Goal: Obtain resource: Download file/media

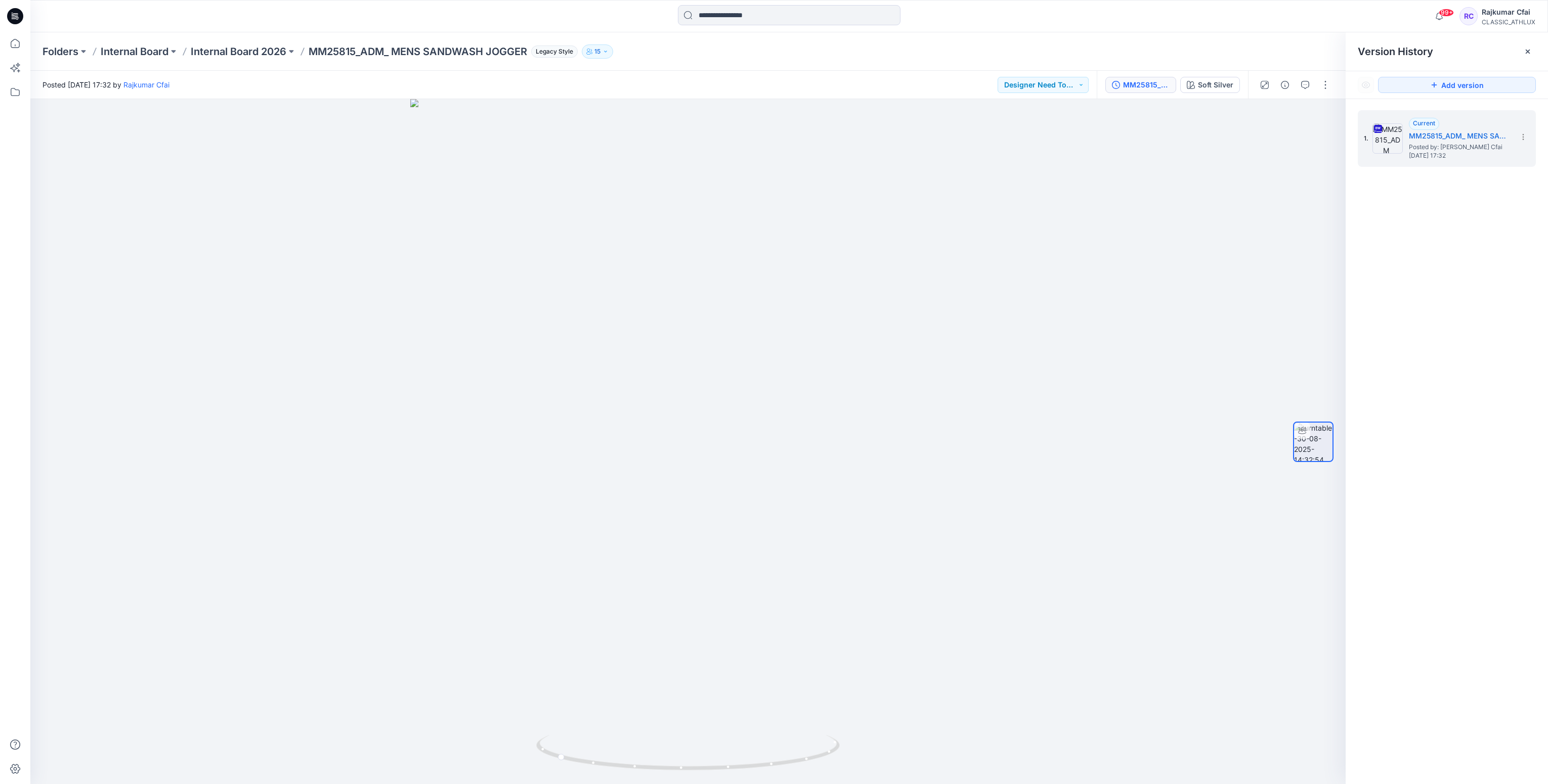
click at [13, 17] on icon at bounding box center [13, 17] width 3 height 1
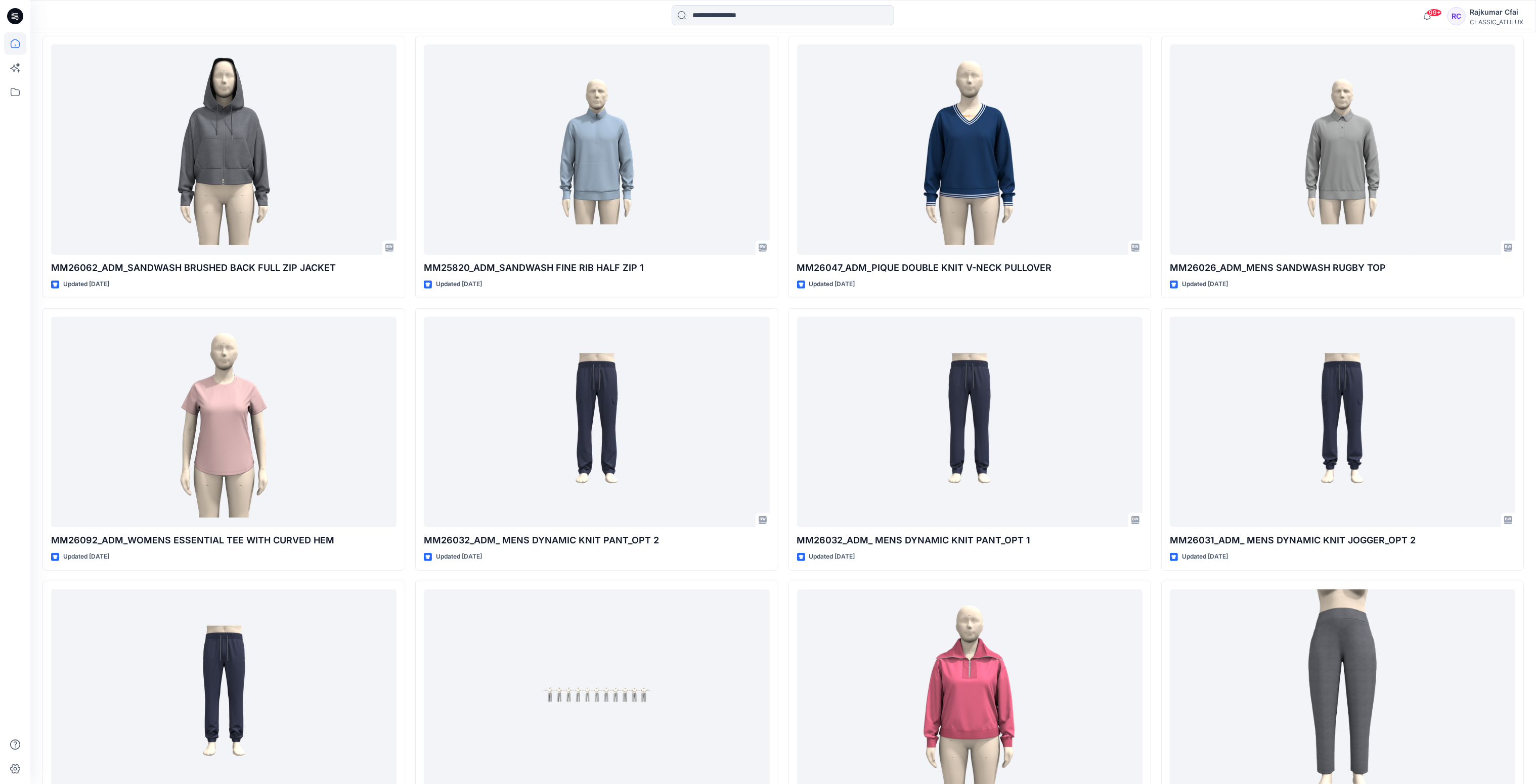
scroll to position [1357, 0]
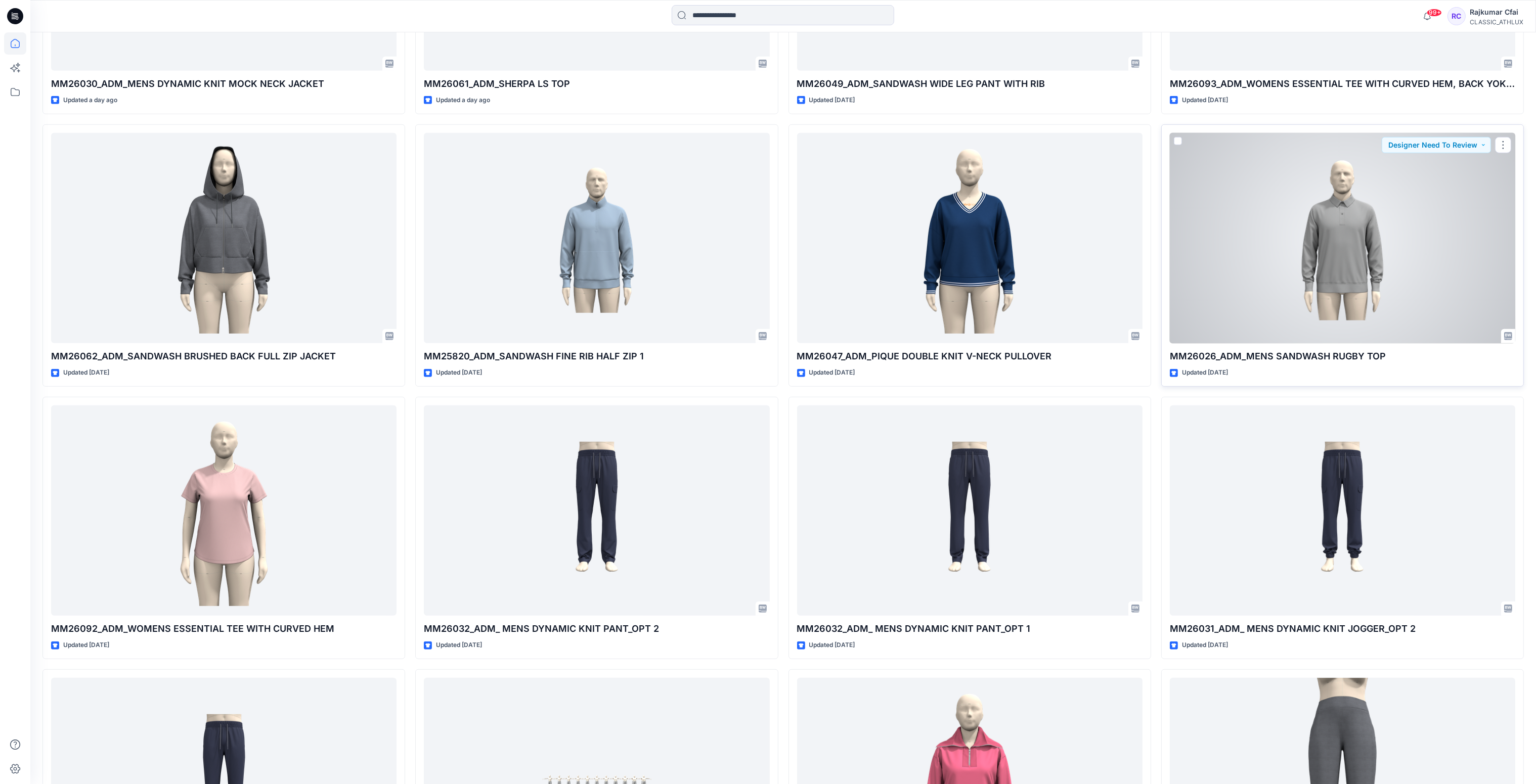
click at [1366, 223] on div at bounding box center [1343, 238] width 345 height 211
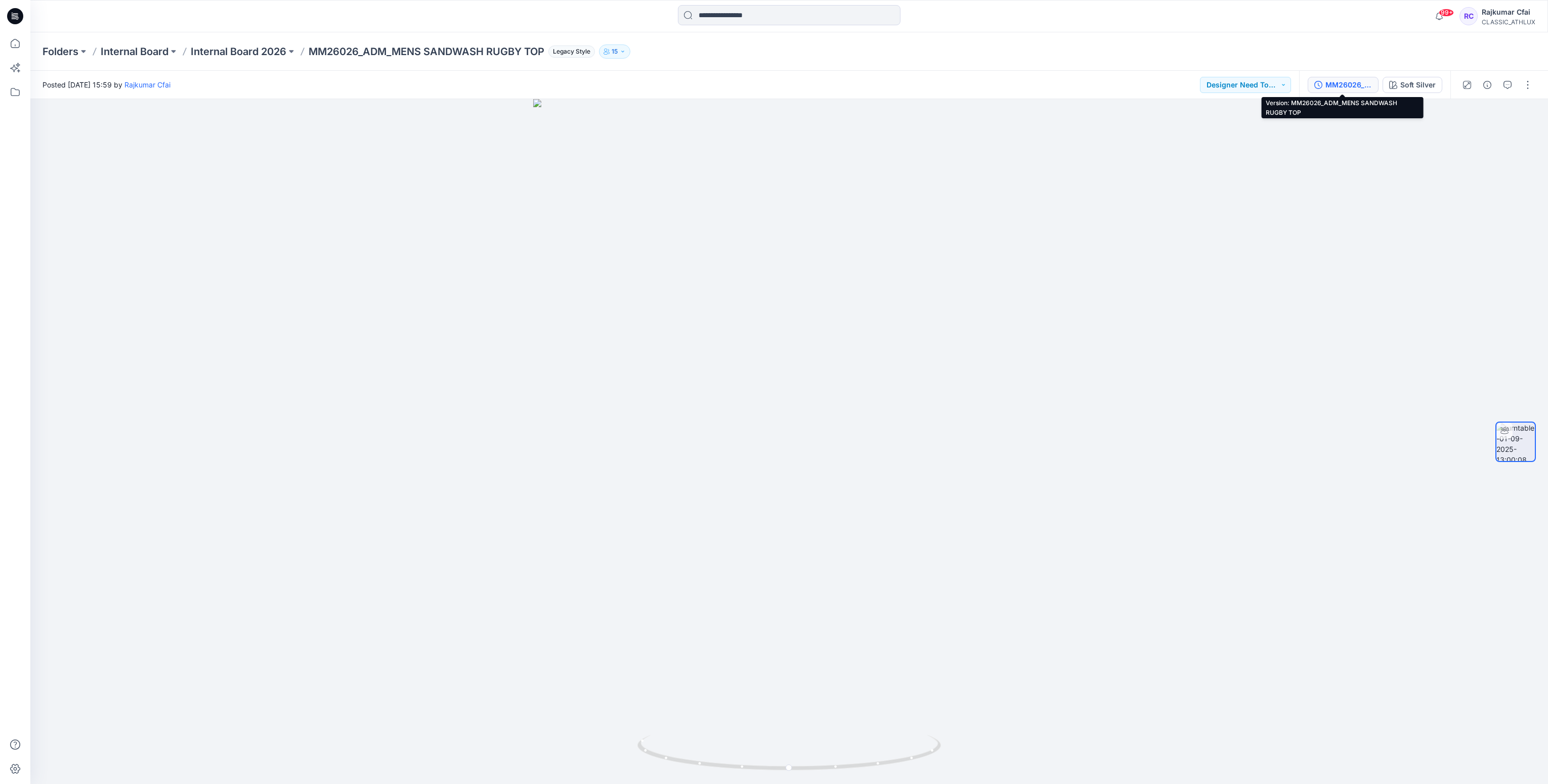
click at [1343, 81] on div "MM26026_ADM_MENS SANDWASH RUGBY TOP" at bounding box center [1348, 84] width 46 height 11
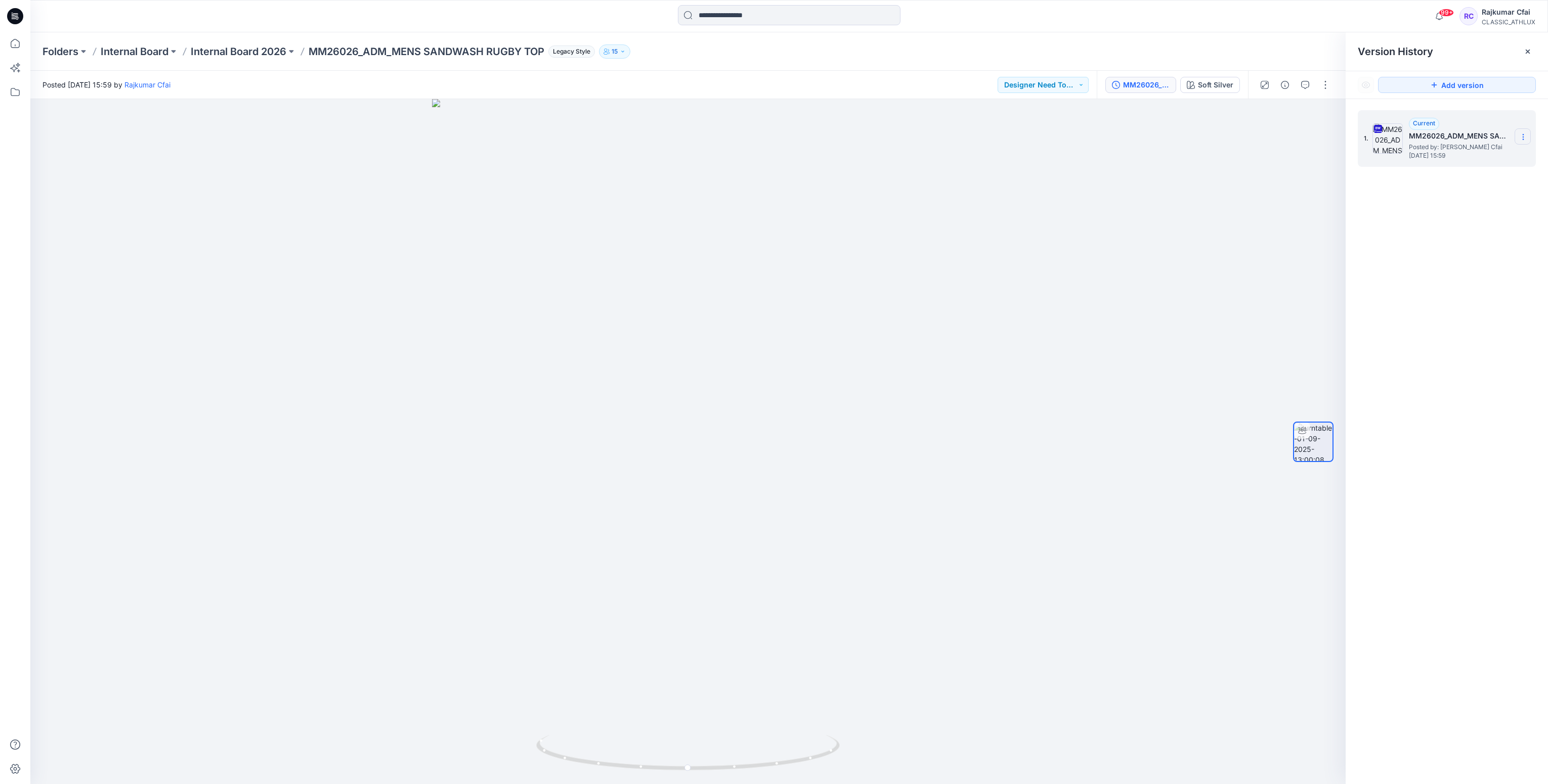
click at [1524, 139] on icon at bounding box center [1523, 137] width 8 height 8
click at [1463, 158] on span "Download Source BW File" at bounding box center [1471, 157] width 84 height 12
click at [13, 13] on icon at bounding box center [15, 16] width 16 height 32
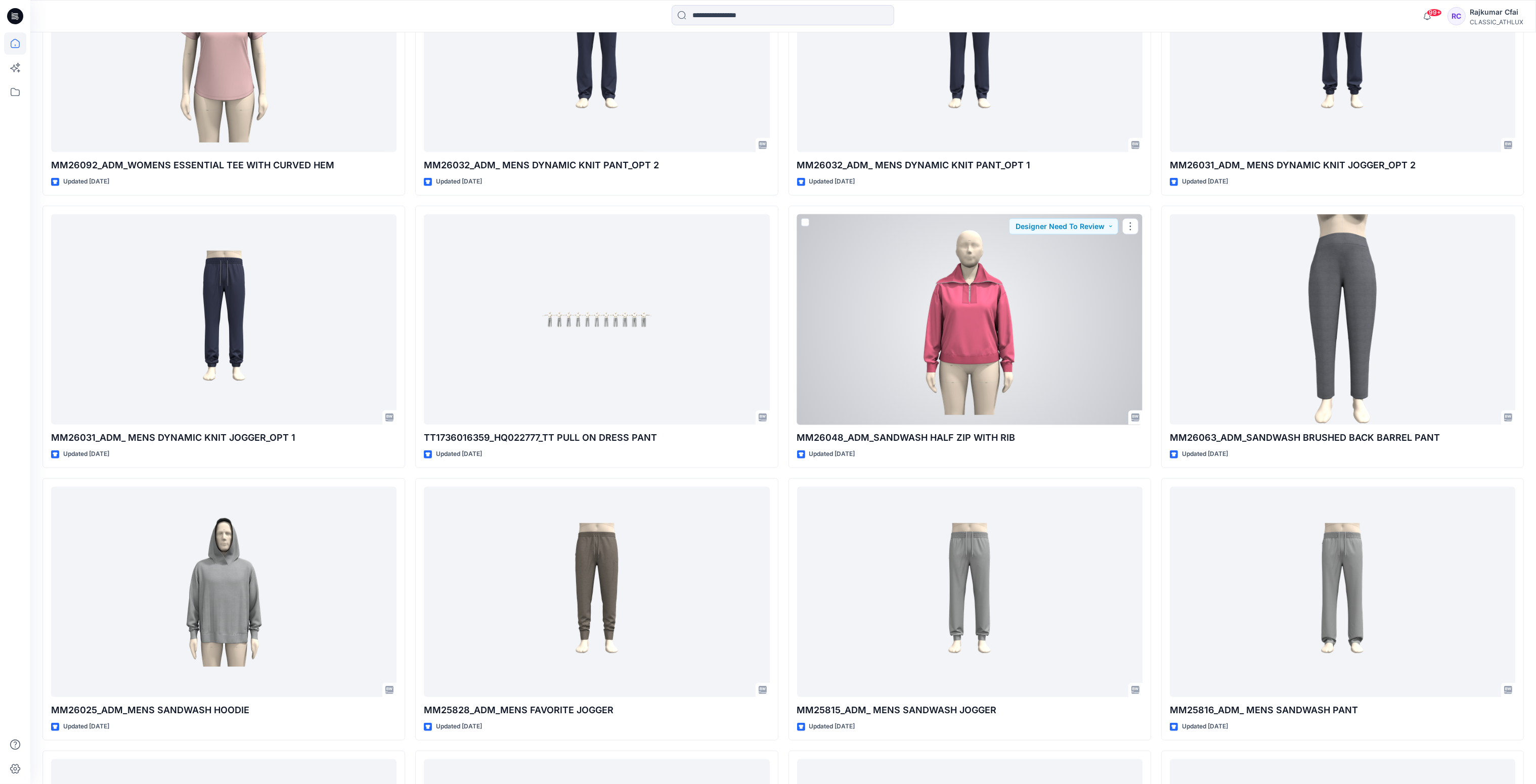
scroll to position [2098, 0]
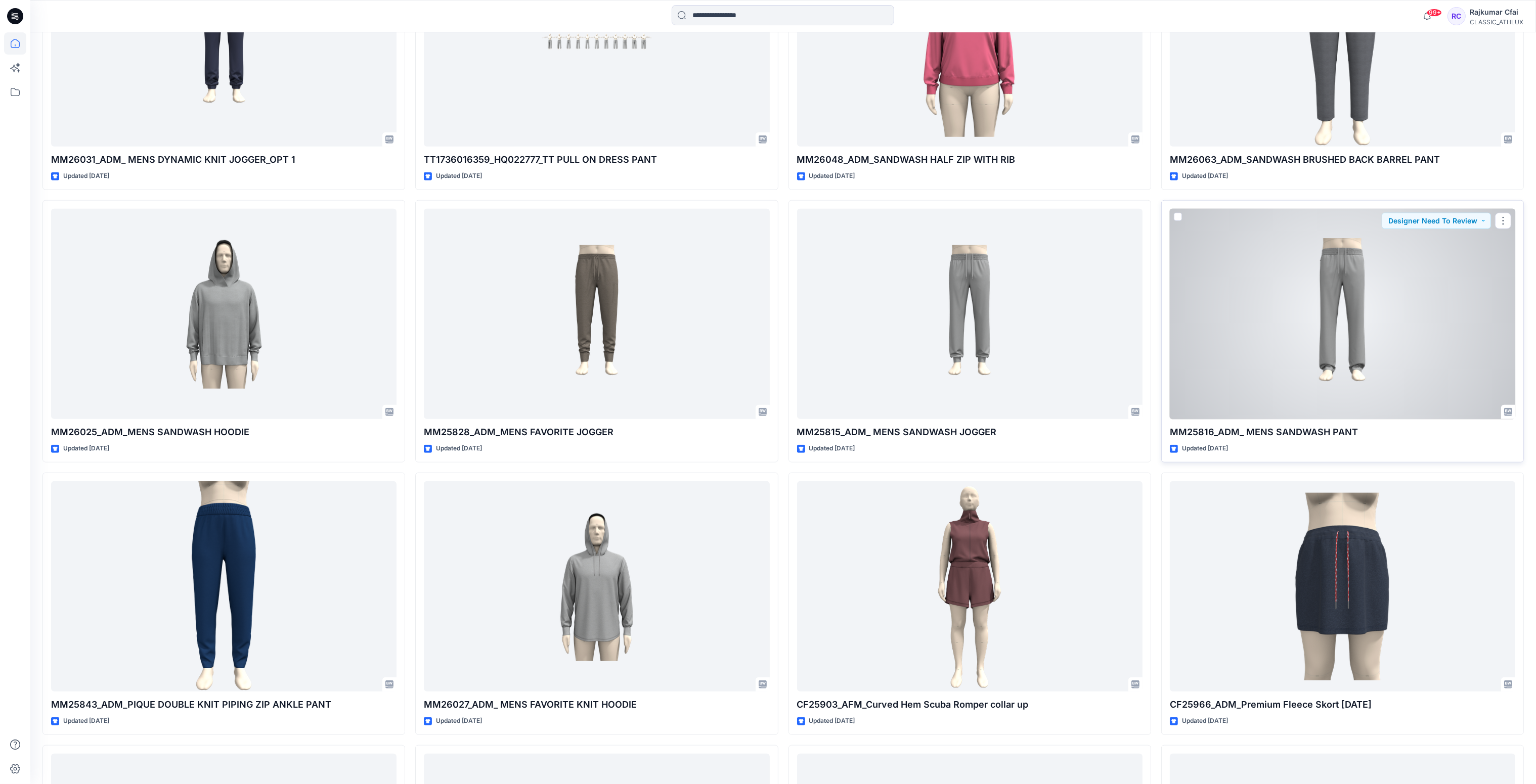
click at [1430, 290] on div at bounding box center [1343, 314] width 345 height 211
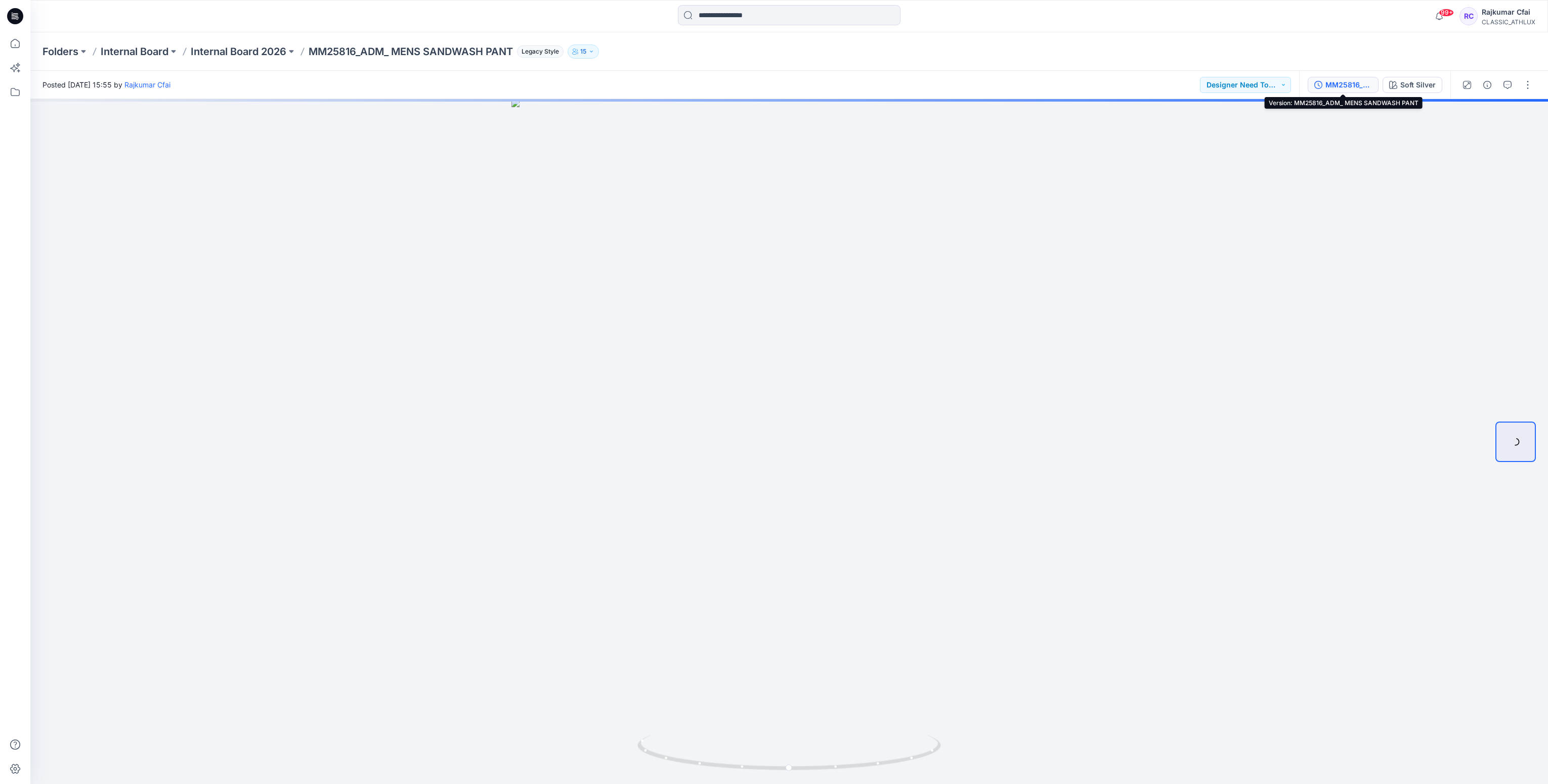
click at [1353, 85] on div "MM25816_ADM_ MENS SANDWASH PANT" at bounding box center [1348, 84] width 46 height 11
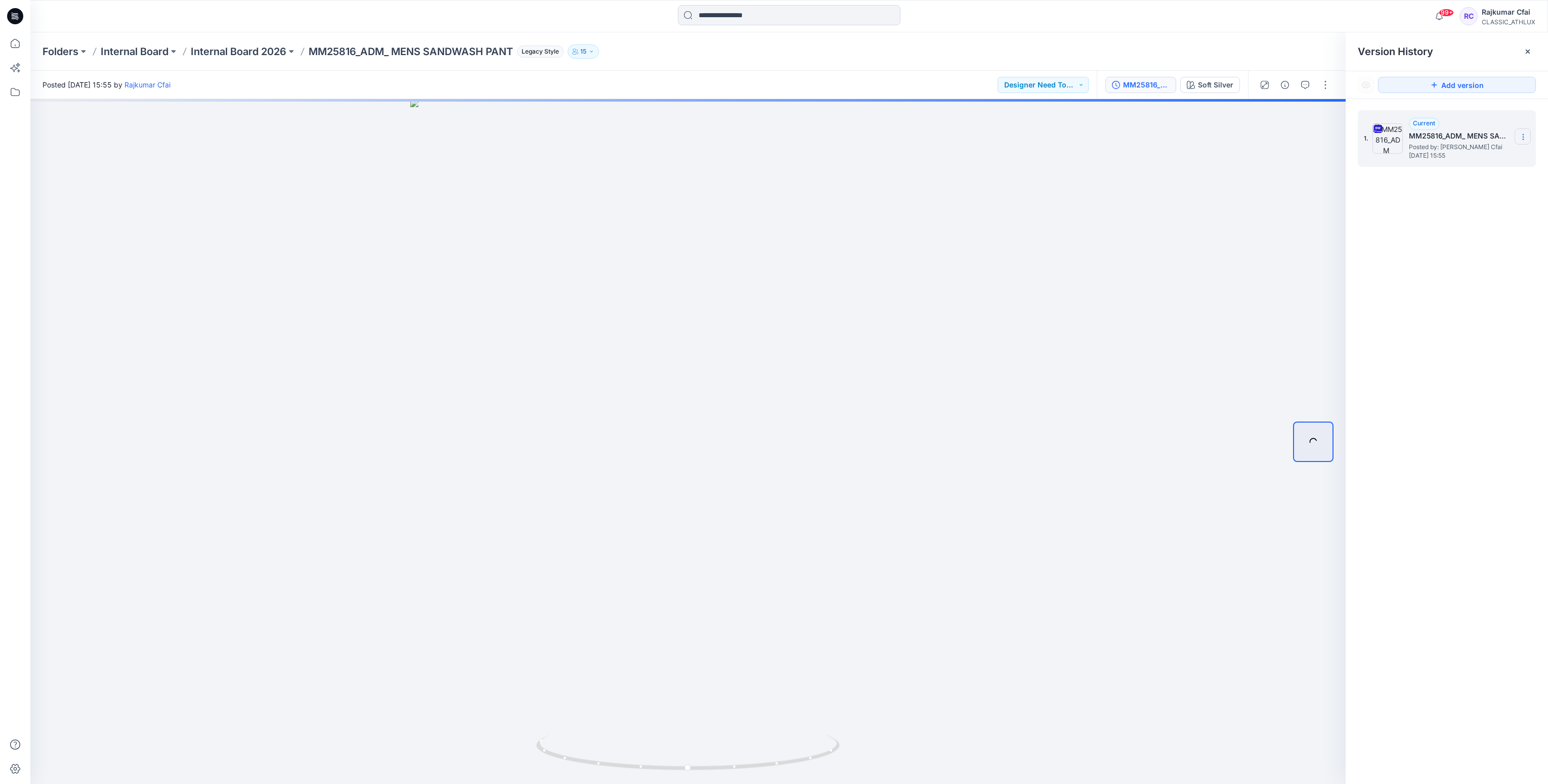
click at [1524, 137] on icon at bounding box center [1523, 137] width 8 height 8
click at [1458, 155] on span "Download Source BW File" at bounding box center [1471, 157] width 84 height 12
click at [18, 18] on icon at bounding box center [15, 16] width 16 height 16
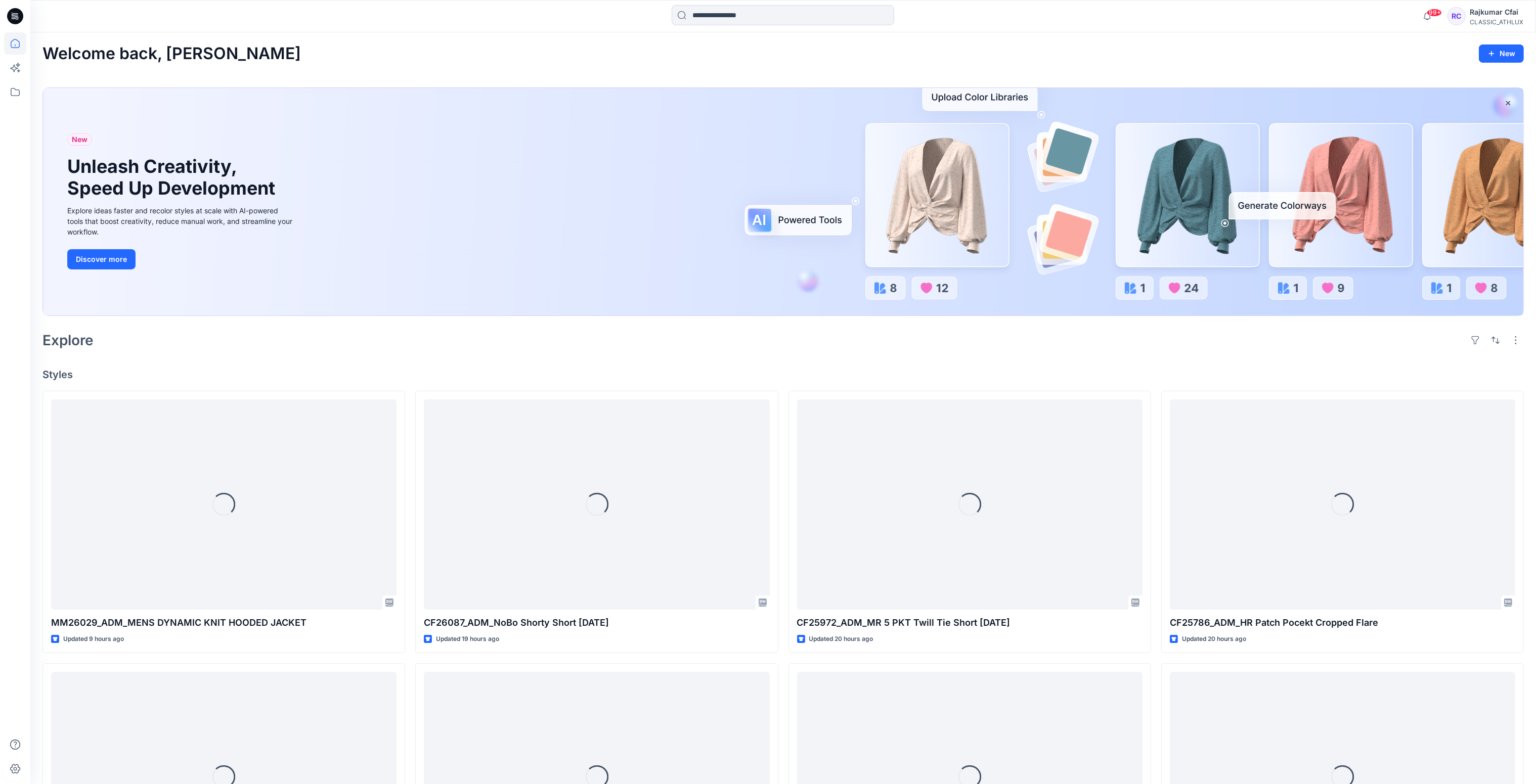
click at [567, 316] on div at bounding box center [783, 202] width 1481 height 227
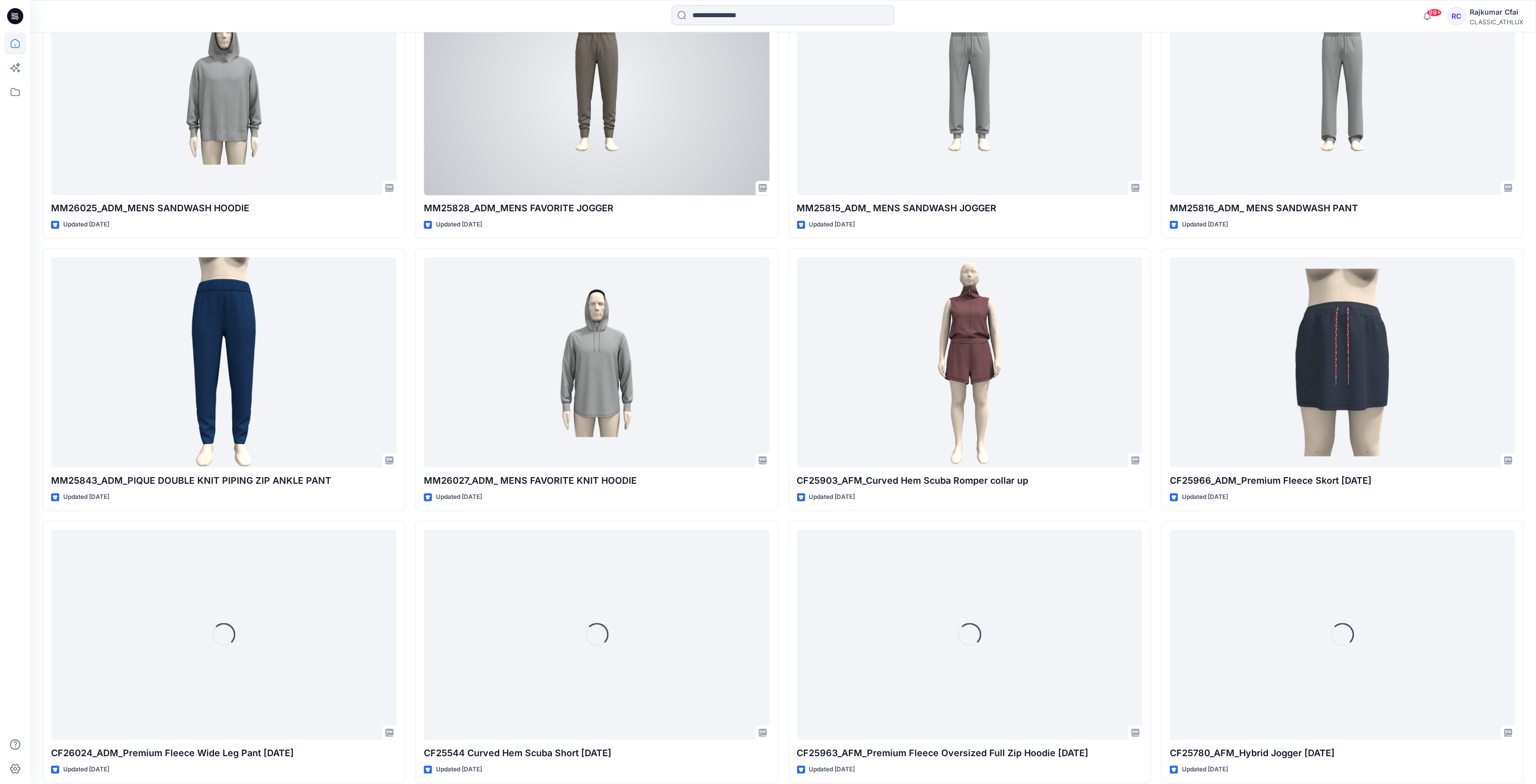
scroll to position [2326, 0]
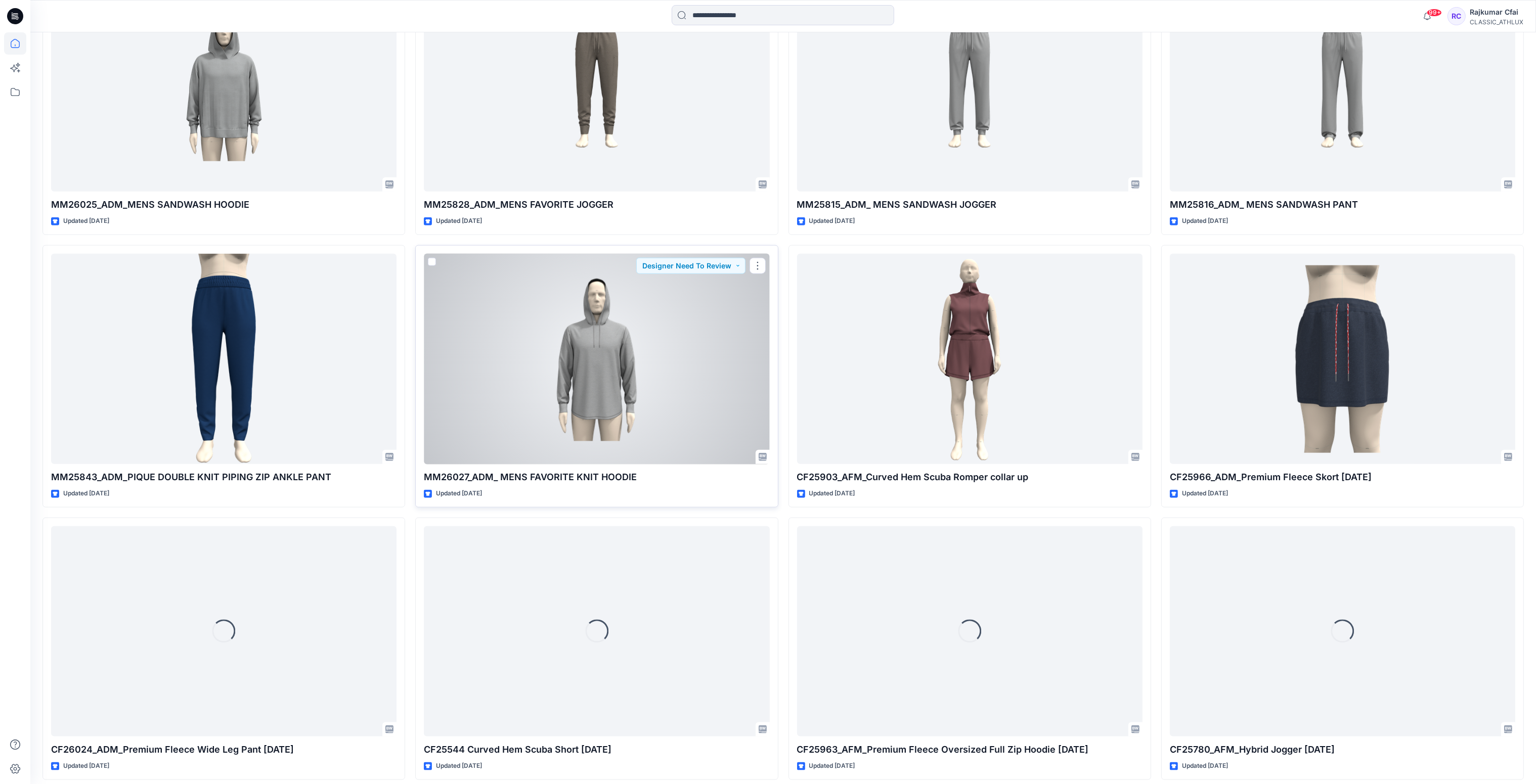
click at [662, 331] on div at bounding box center [597, 359] width 345 height 211
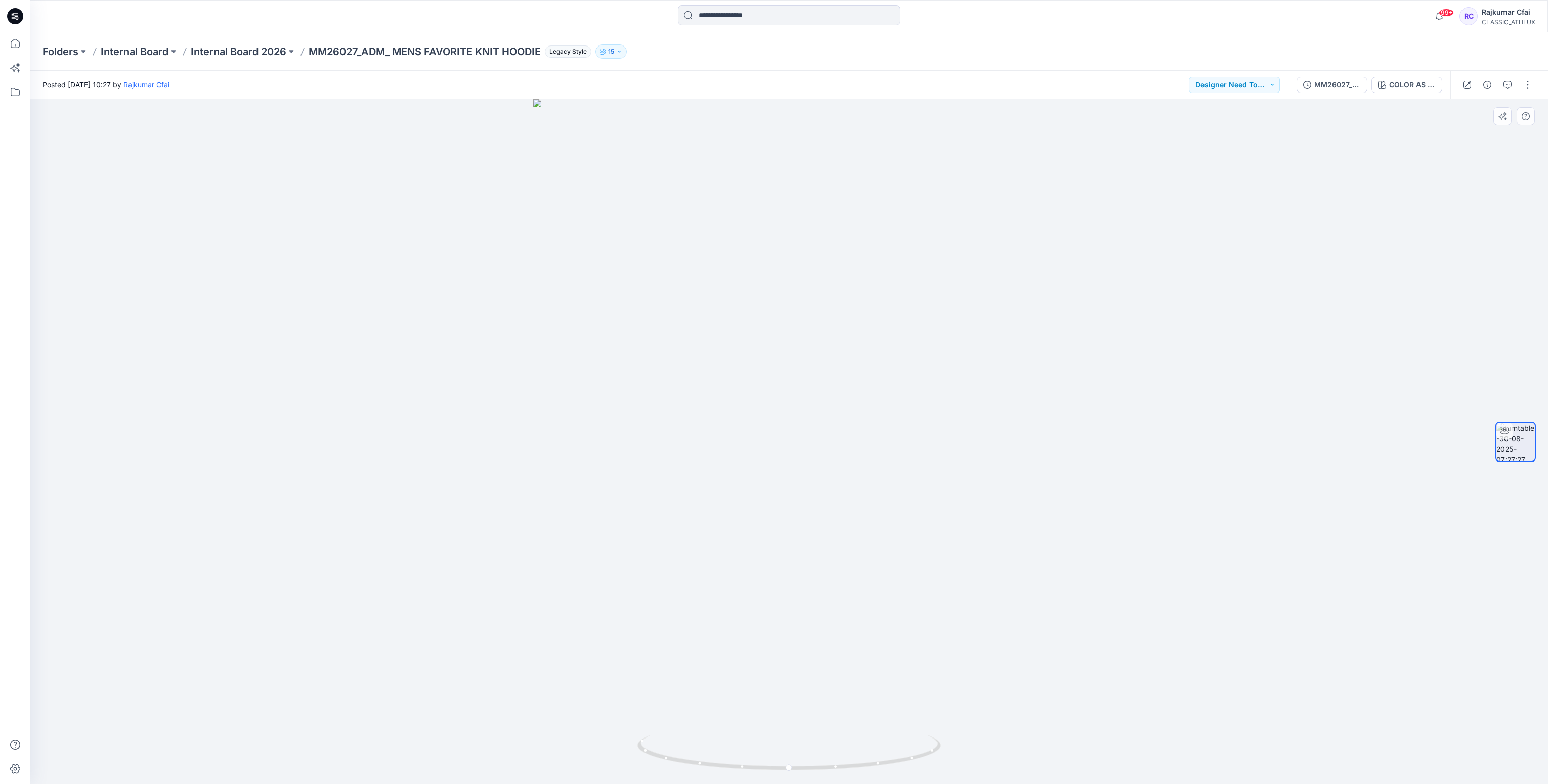
drag, startPoint x: 1251, startPoint y: 224, endPoint x: 1438, endPoint y: 104, distance: 222.2
click at [1251, 223] on div at bounding box center [789, 441] width 1517 height 685
click at [1340, 88] on div "MM26027_ADM_ MENS FAVORITE KNIT HOODIE" at bounding box center [1337, 84] width 46 height 11
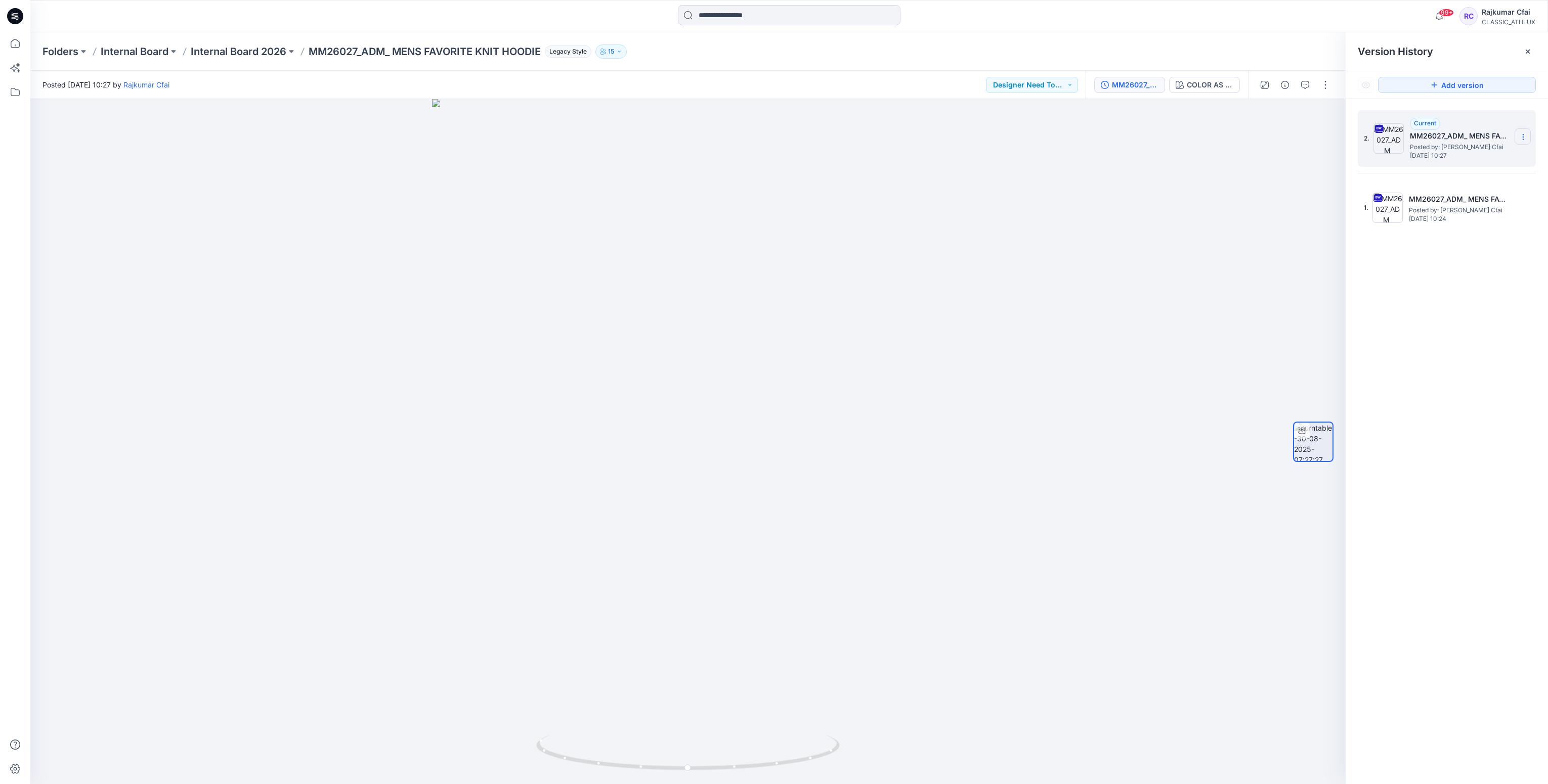
click at [1521, 137] on icon at bounding box center [1523, 137] width 8 height 8
click at [1442, 154] on span "Download Source BW File" at bounding box center [1471, 157] width 84 height 12
click at [15, 21] on icon at bounding box center [15, 16] width 16 height 16
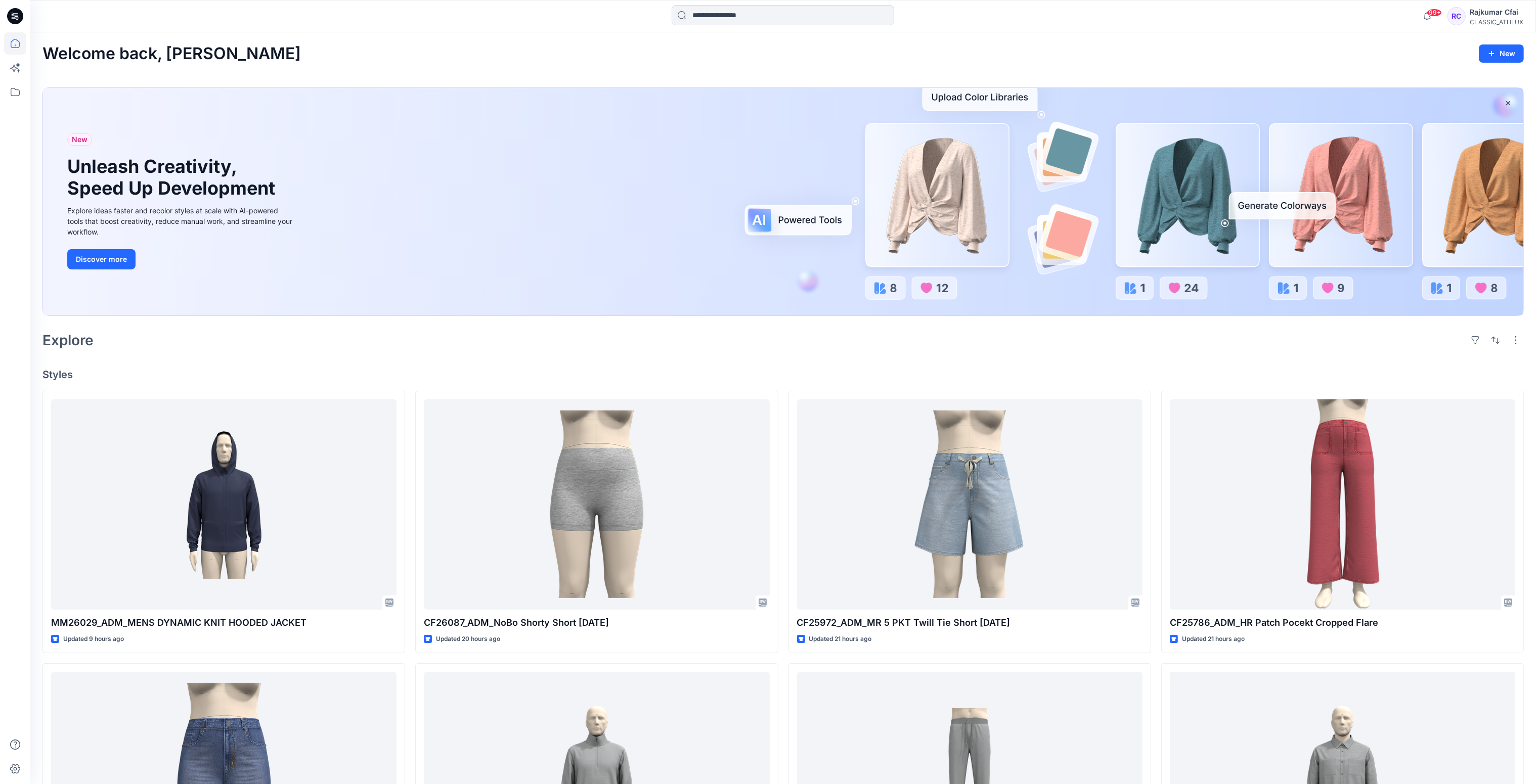
click at [705, 348] on div "Explore" at bounding box center [783, 340] width 1482 height 24
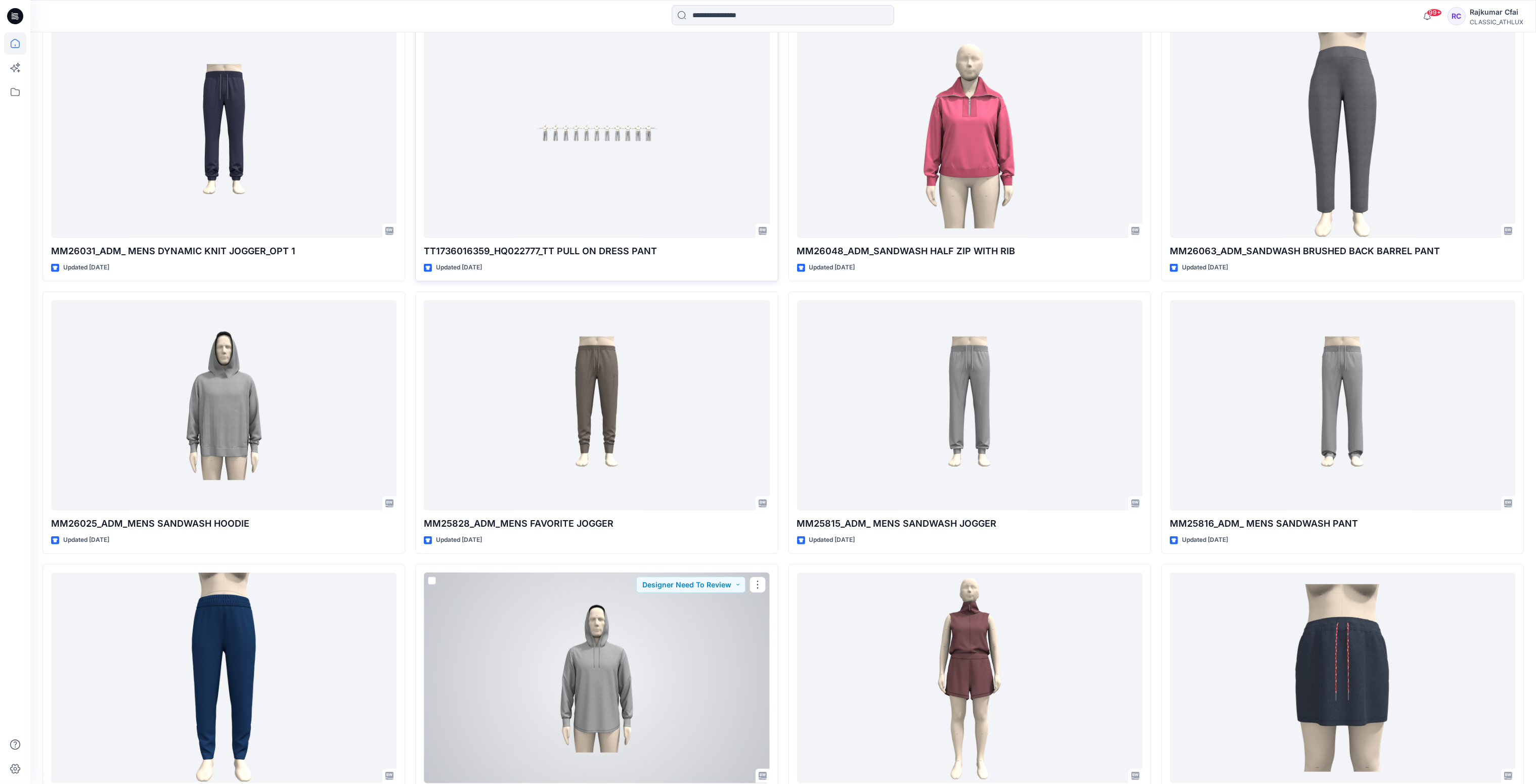
scroll to position [2006, 0]
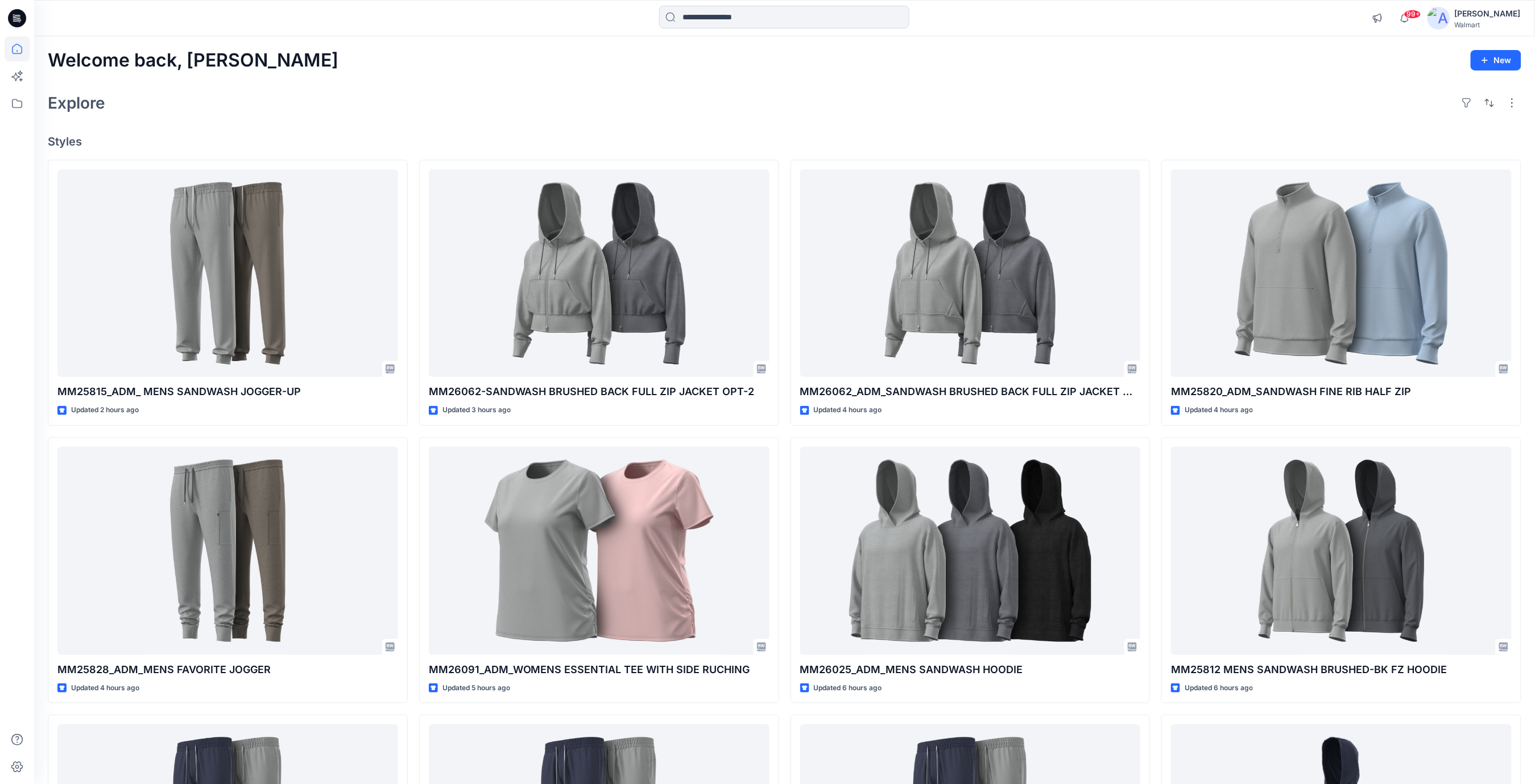
click at [860, 107] on div "Explore" at bounding box center [784, 103] width 1473 height 28
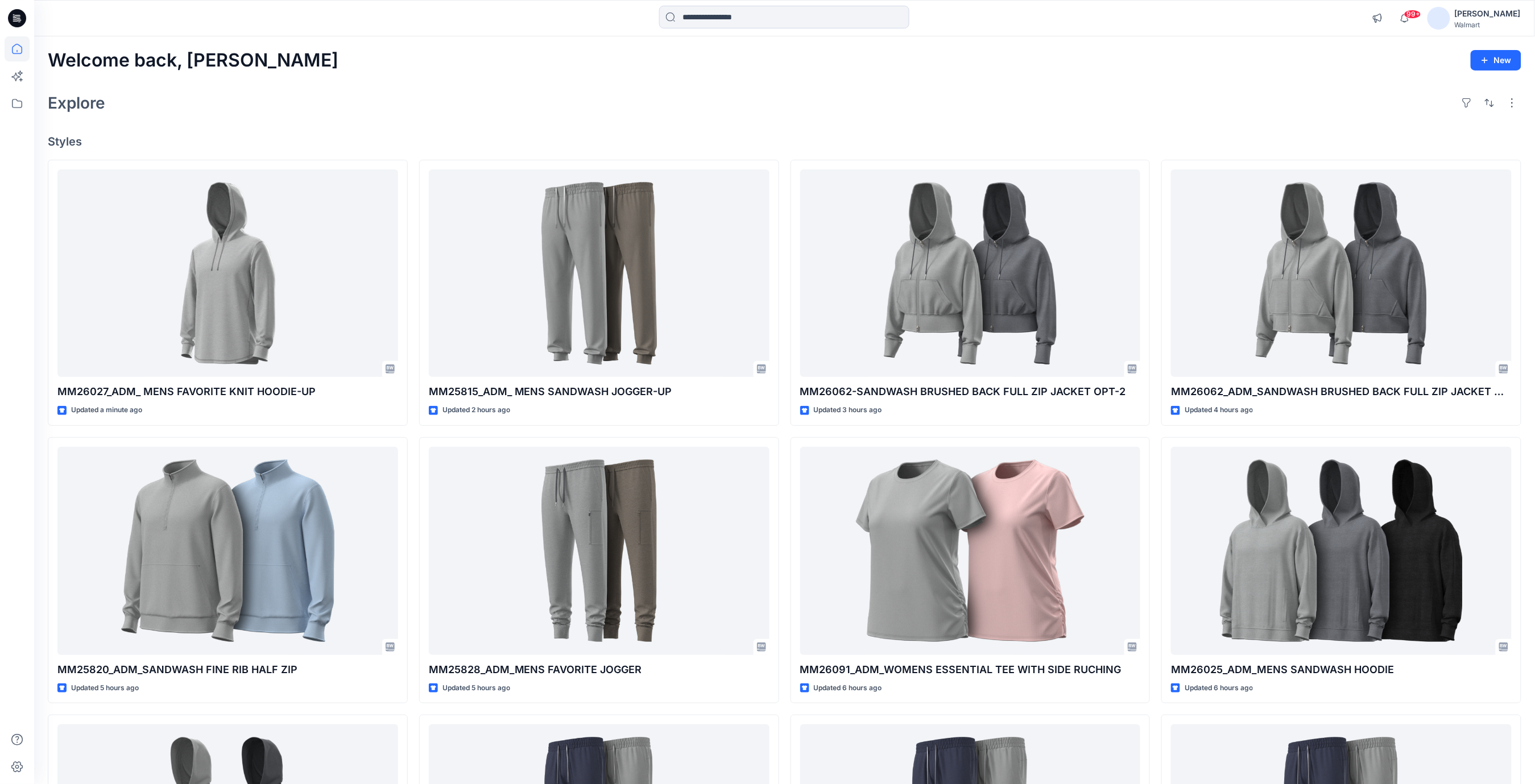
click at [467, 96] on div "Explore" at bounding box center [784, 103] width 1473 height 28
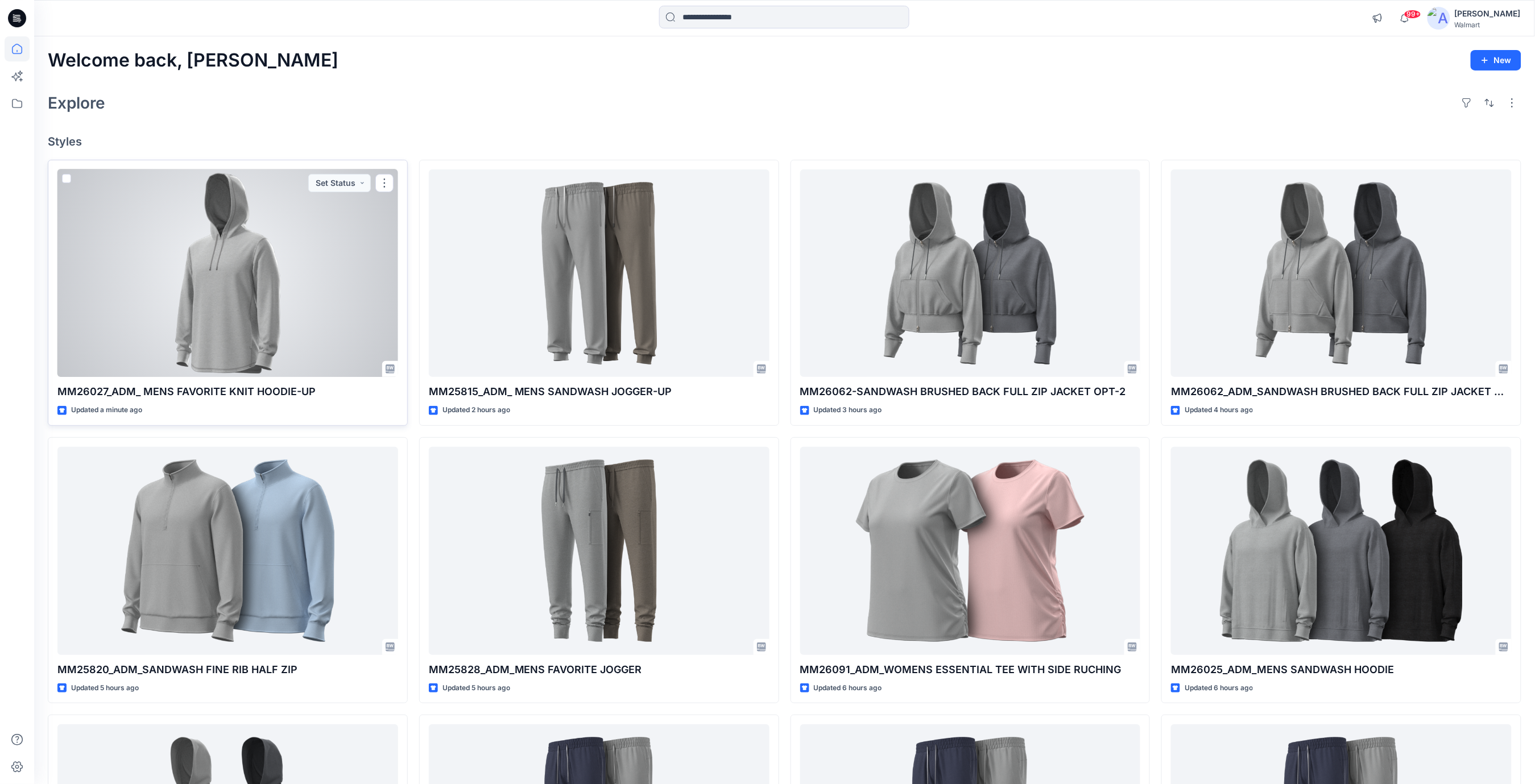
click at [267, 309] on div at bounding box center [228, 273] width 341 height 208
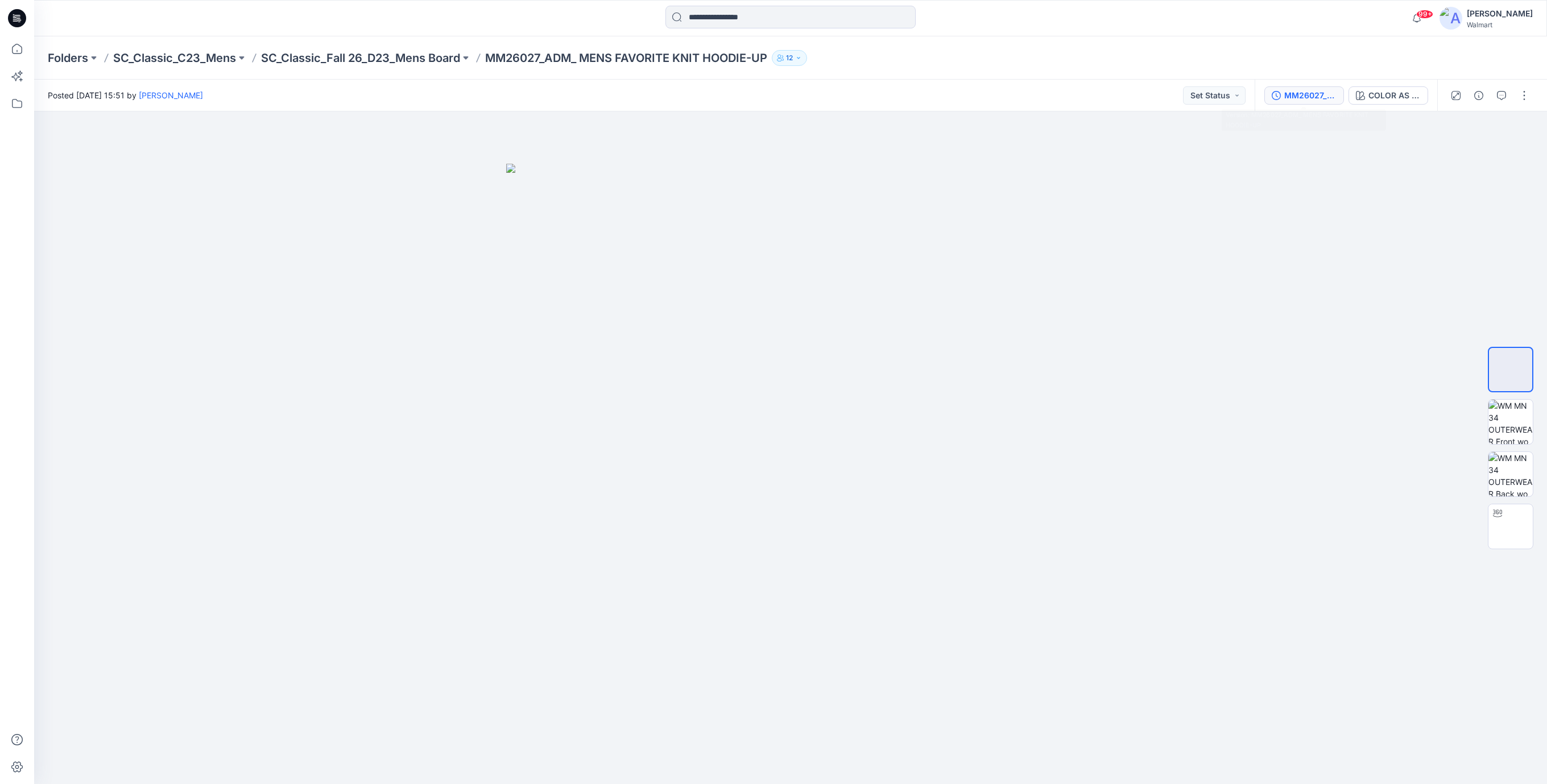
click at [1320, 104] on button "MM26027_ADM_ MENS FAVORITE KNIT HOODIE-UP" at bounding box center [1304, 95] width 80 height 18
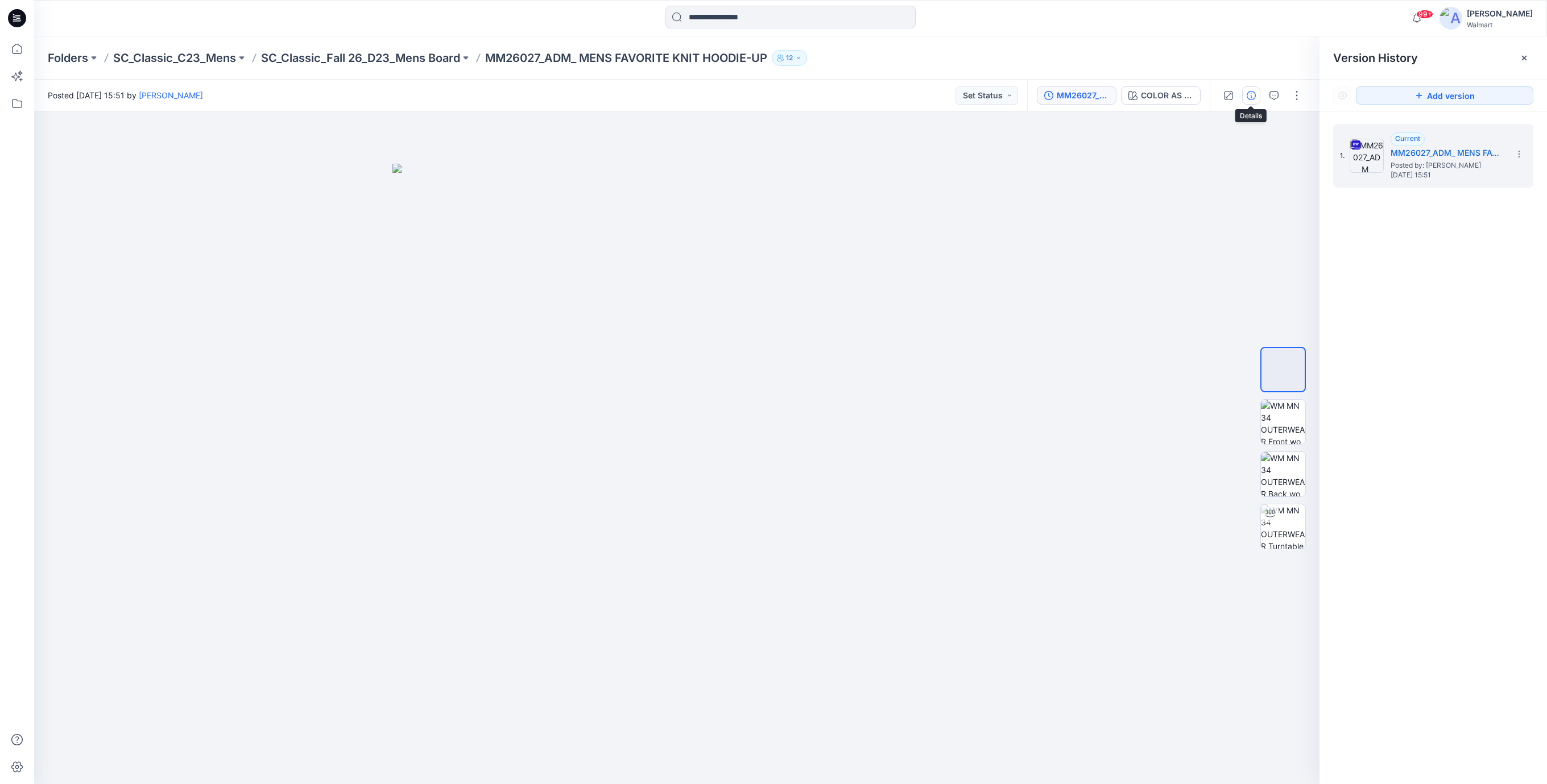
click at [1251, 91] on icon "button" at bounding box center [1251, 96] width 9 height 9
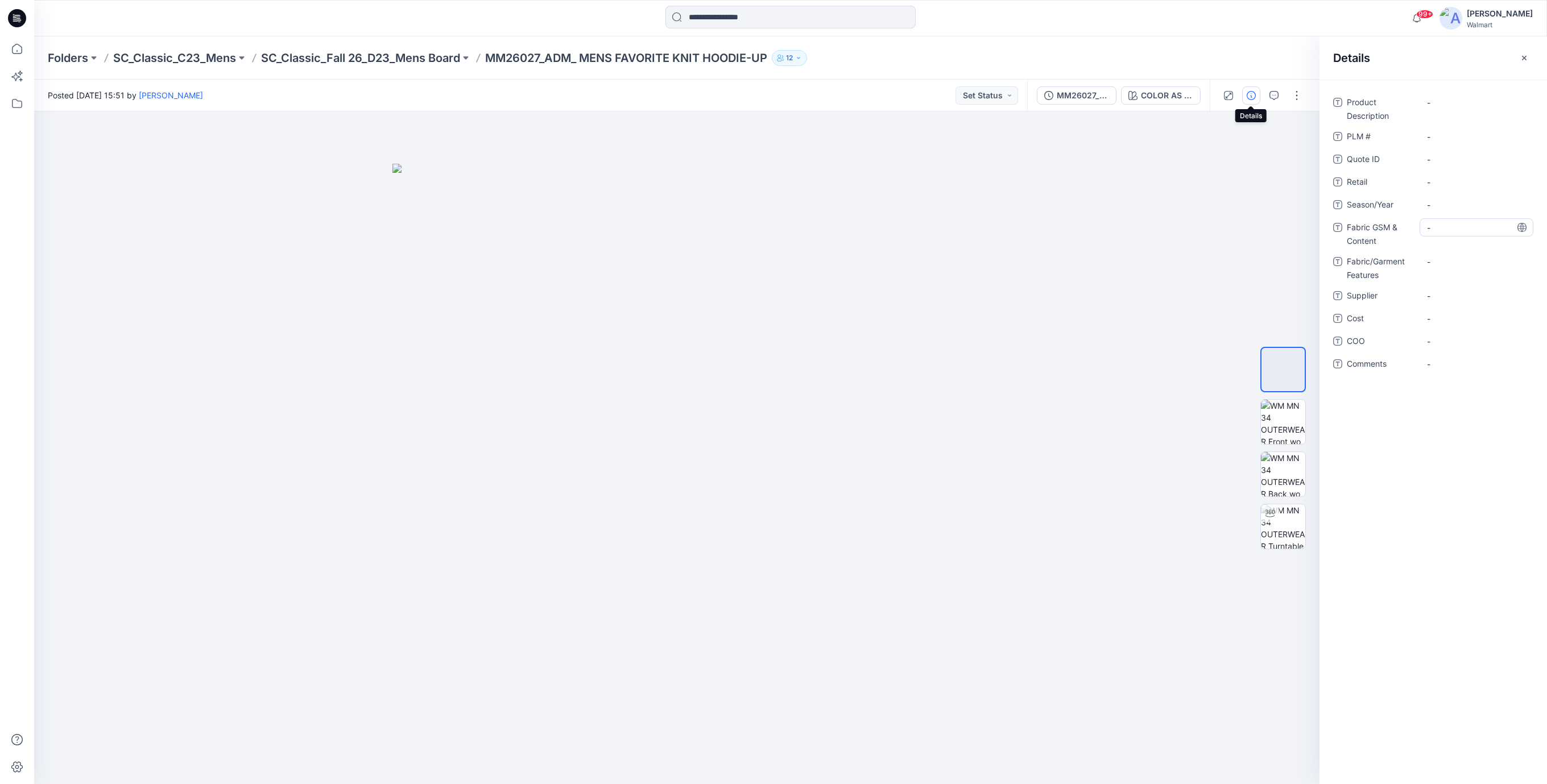
click at [1426, 230] on div "-" at bounding box center [1476, 227] width 114 height 18
type textarea "**********"
drag, startPoint x: 492, startPoint y: 60, endPoint x: 752, endPoint y: 70, distance: 260.2
click at [752, 70] on div "Folders SC_Classic_C23_Mens SC_Classic_Fall 26_D23_Mens Board MM26027_ADM_ MENS…" at bounding box center [791, 58] width 1513 height 43
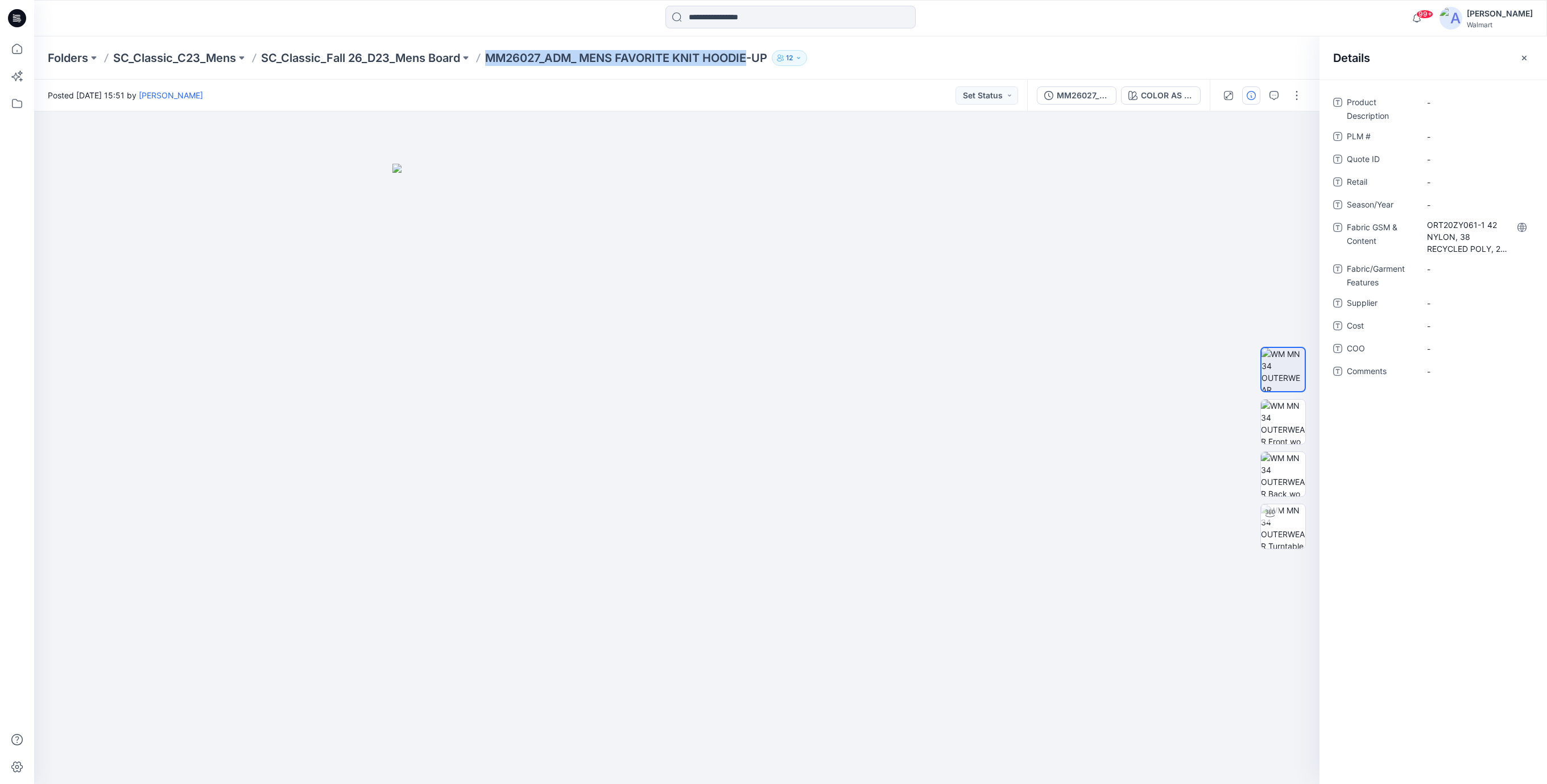
copy p "MM26027_ADM_ MENS FAVORITE KNIT HOODIE"
click at [1443, 107] on Description "-" at bounding box center [1476, 102] width 99 height 12
type textarea "**********"
click at [1444, 134] on div "-" at bounding box center [1476, 136] width 114 height 18
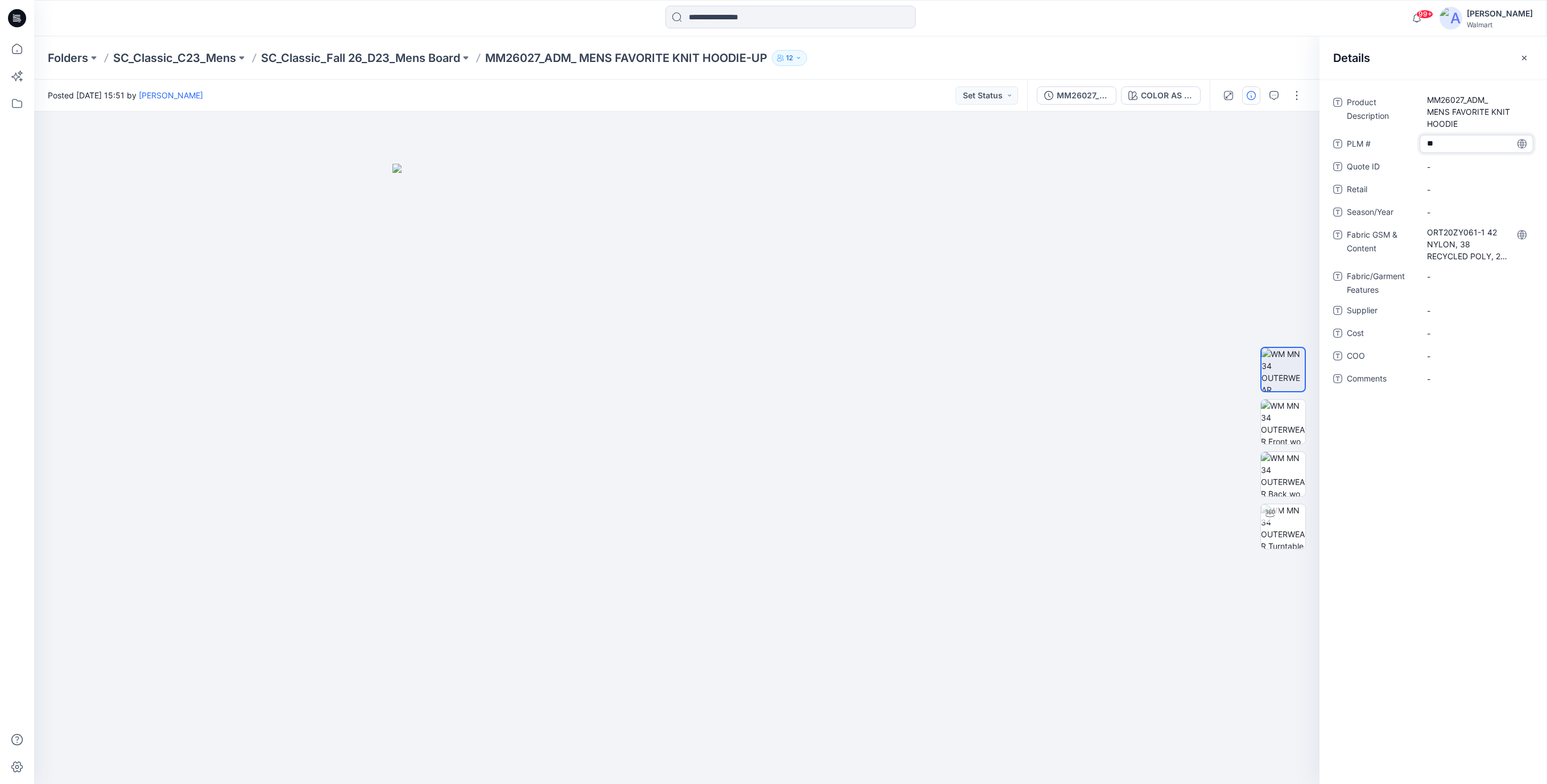
type textarea "***"
click at [1438, 170] on ID "-" at bounding box center [1476, 167] width 99 height 12
type textarea "***"
click at [1440, 214] on span "-" at bounding box center [1476, 212] width 99 height 12
click at [1443, 217] on textarea "*******" at bounding box center [1476, 212] width 114 height 18
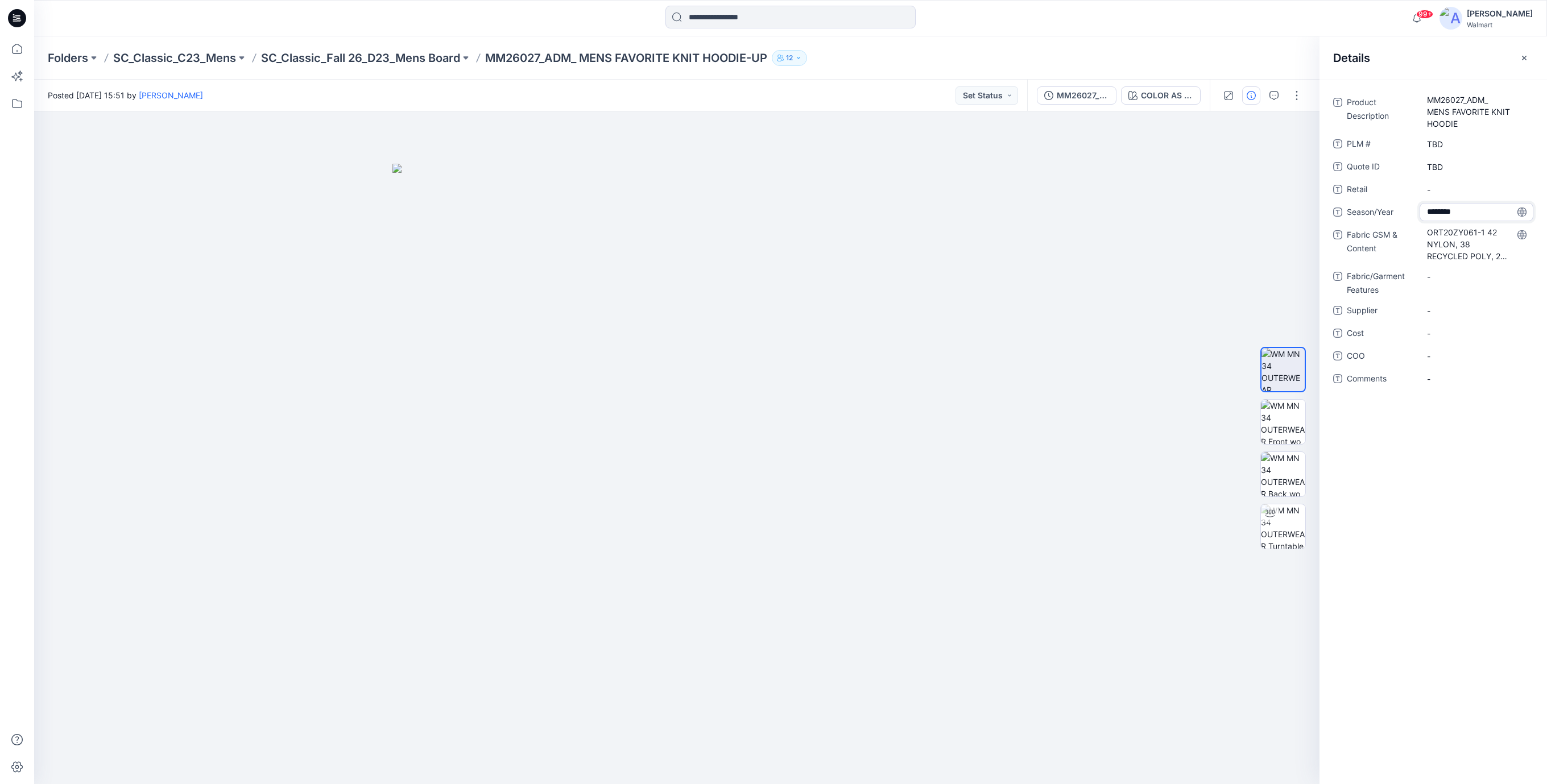
type textarea "*******"
click at [1454, 275] on Features "-" at bounding box center [1476, 277] width 99 height 12
click at [1444, 308] on span "-" at bounding box center [1476, 311] width 99 height 12
type textarea "**********"
click at [1443, 328] on span "-" at bounding box center [1476, 333] width 99 height 12
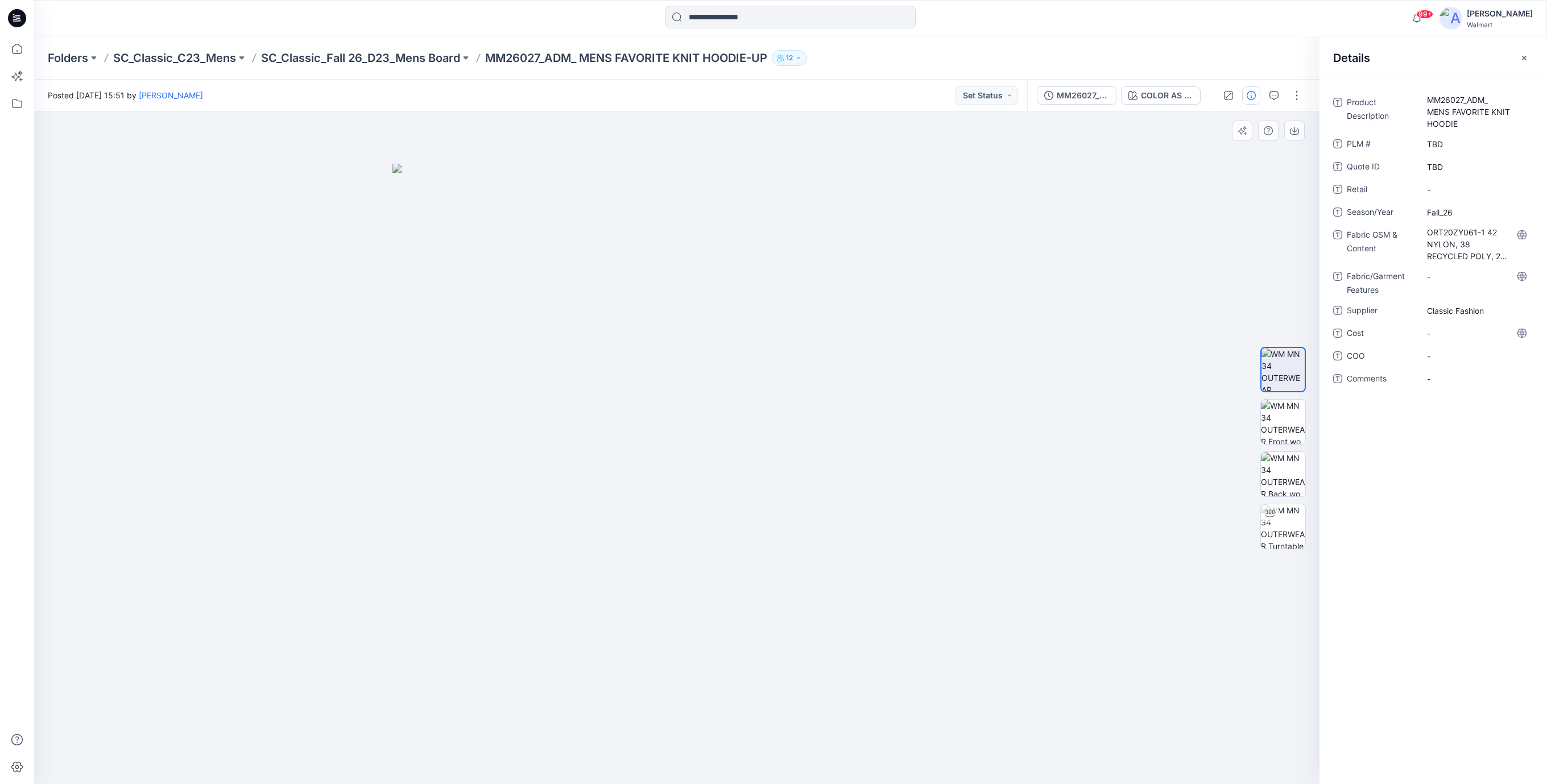
click at [1080, 321] on div at bounding box center [677, 448] width 1285 height 672
click at [1011, 96] on button "Set Status" at bounding box center [986, 95] width 62 height 18
click at [18, 14] on icon at bounding box center [17, 18] width 18 height 18
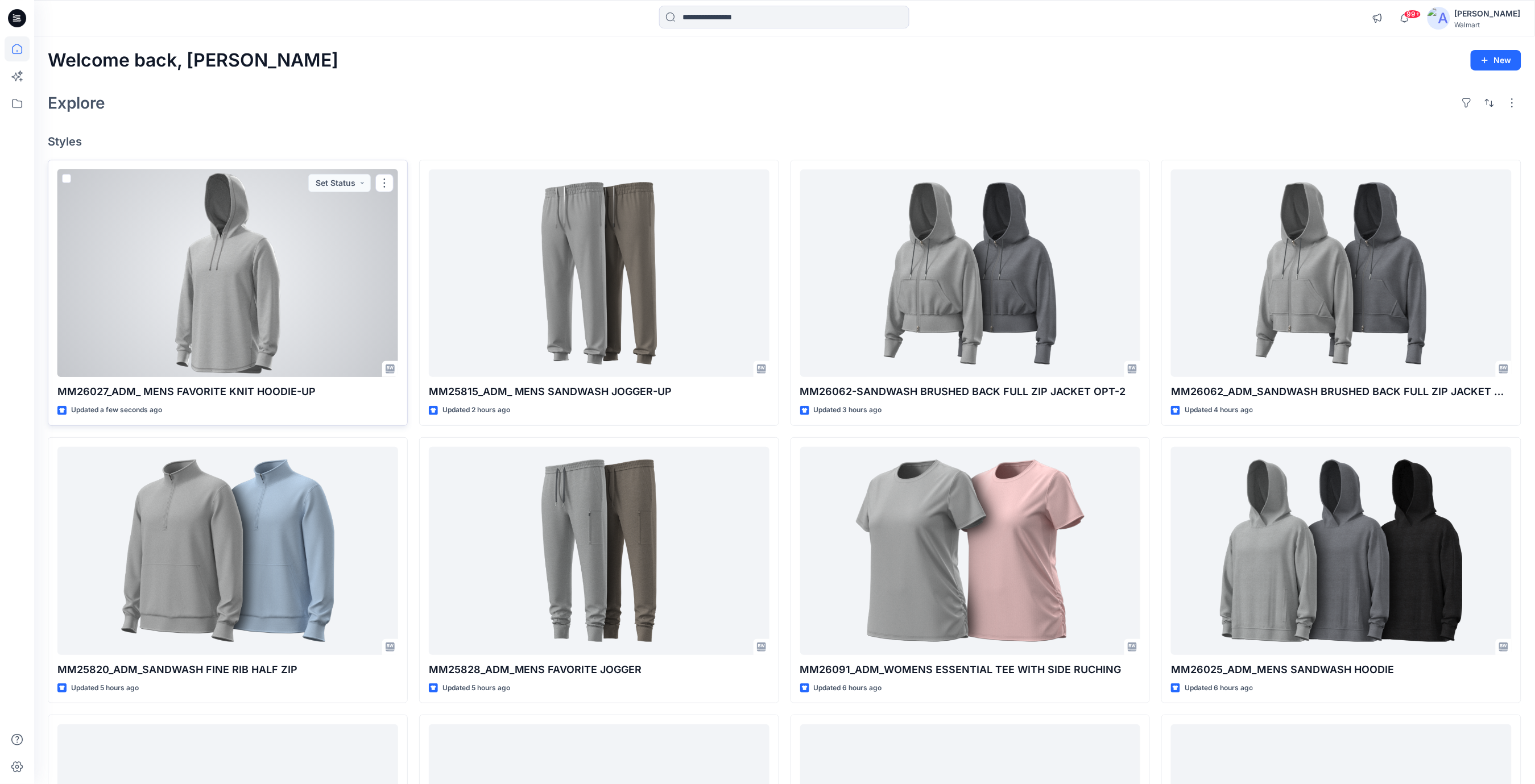
click at [320, 237] on div at bounding box center [228, 273] width 341 height 208
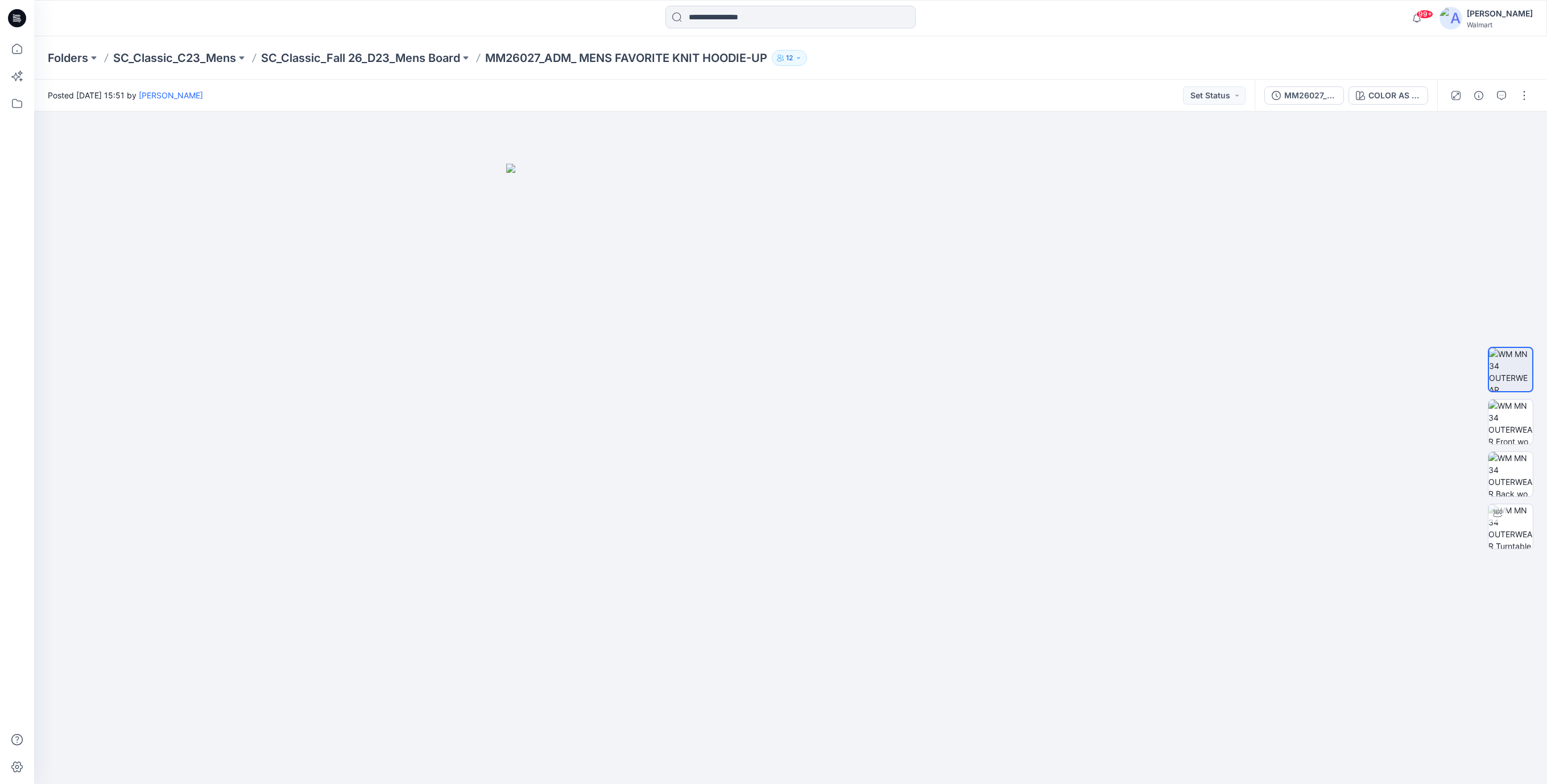
click at [16, 23] on icon at bounding box center [17, 18] width 18 height 18
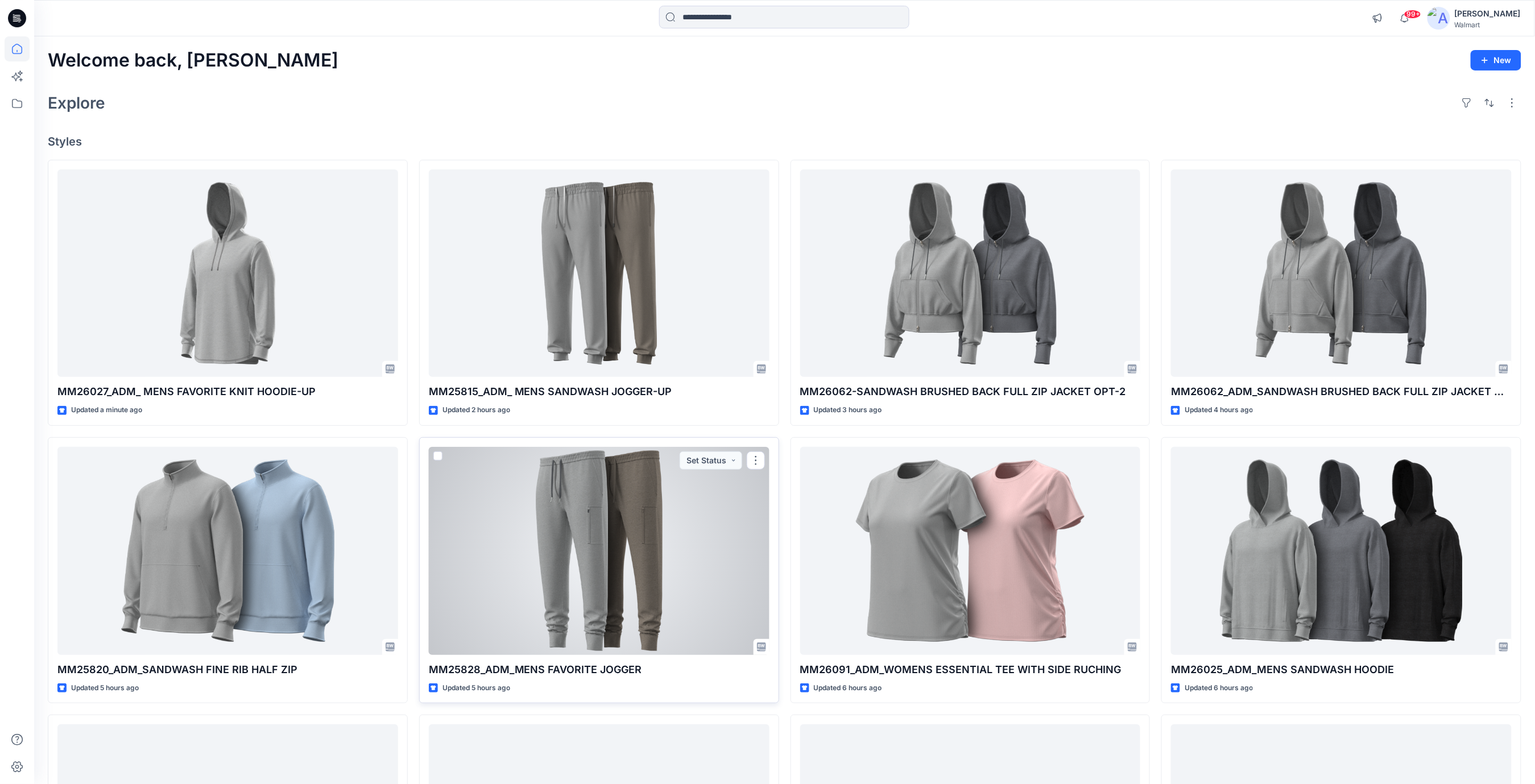
click at [661, 519] on div at bounding box center [599, 551] width 341 height 208
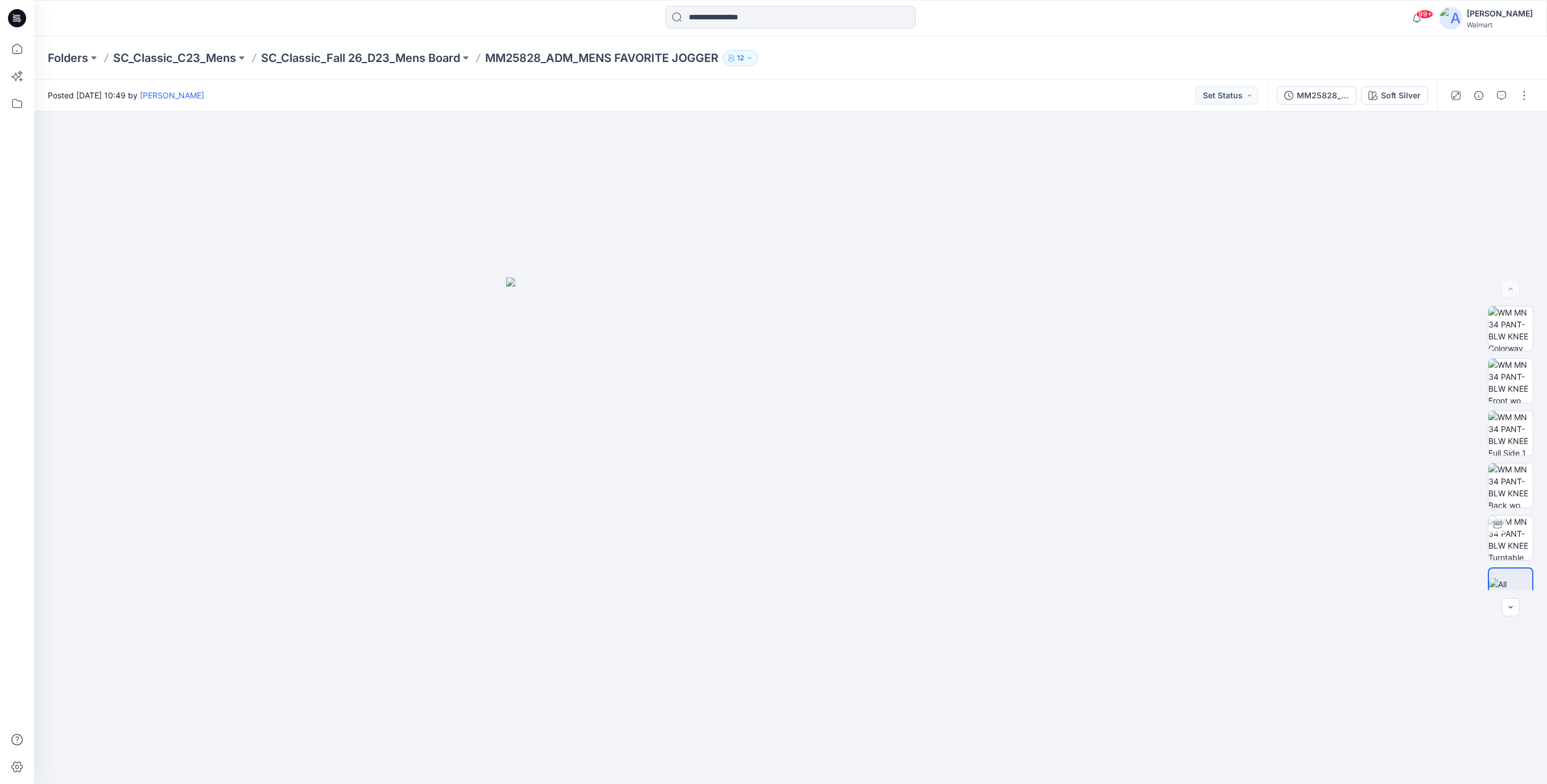
click at [20, 20] on icon at bounding box center [19, 20] width 4 height 1
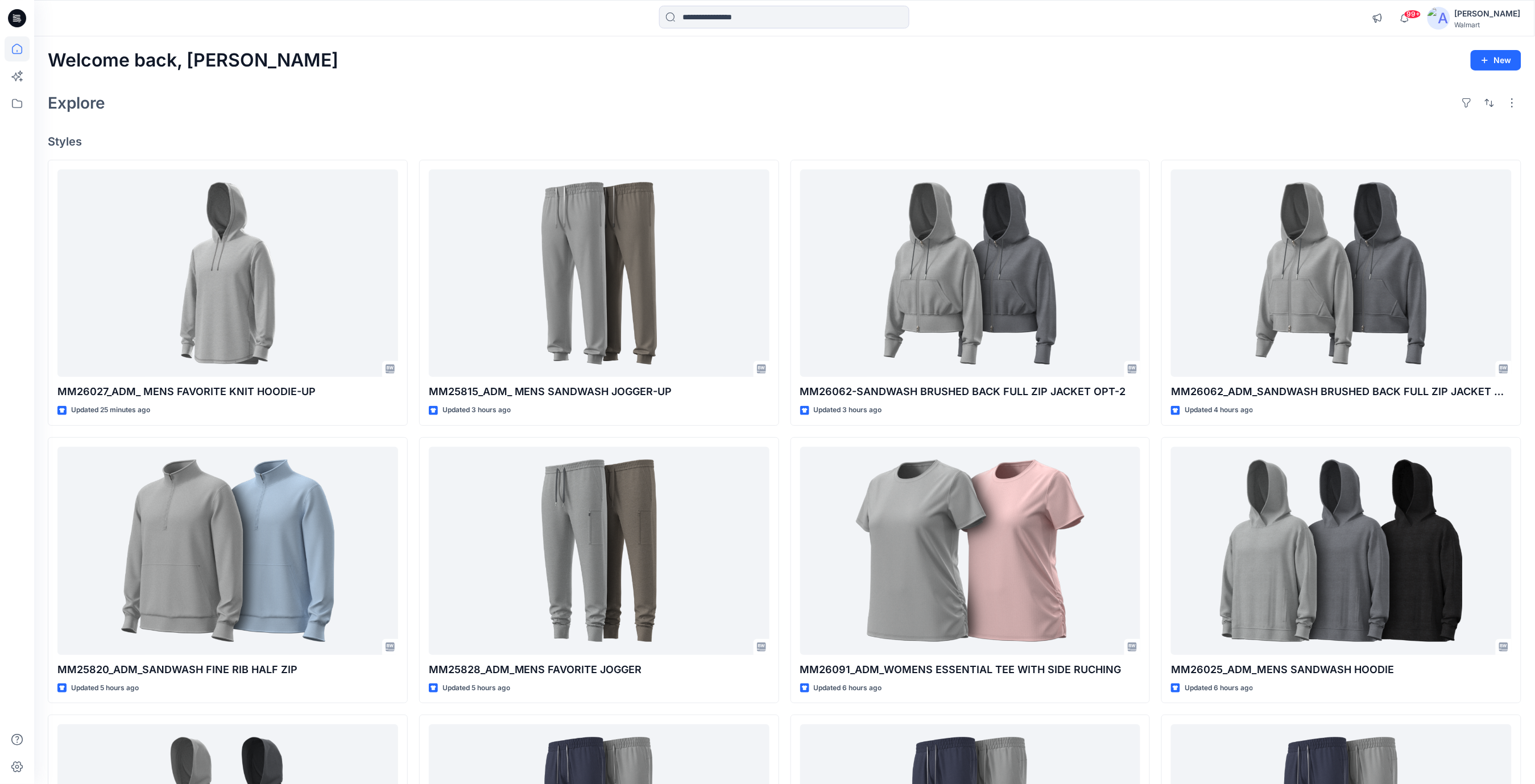
click at [420, 109] on div "Explore" at bounding box center [784, 103] width 1473 height 28
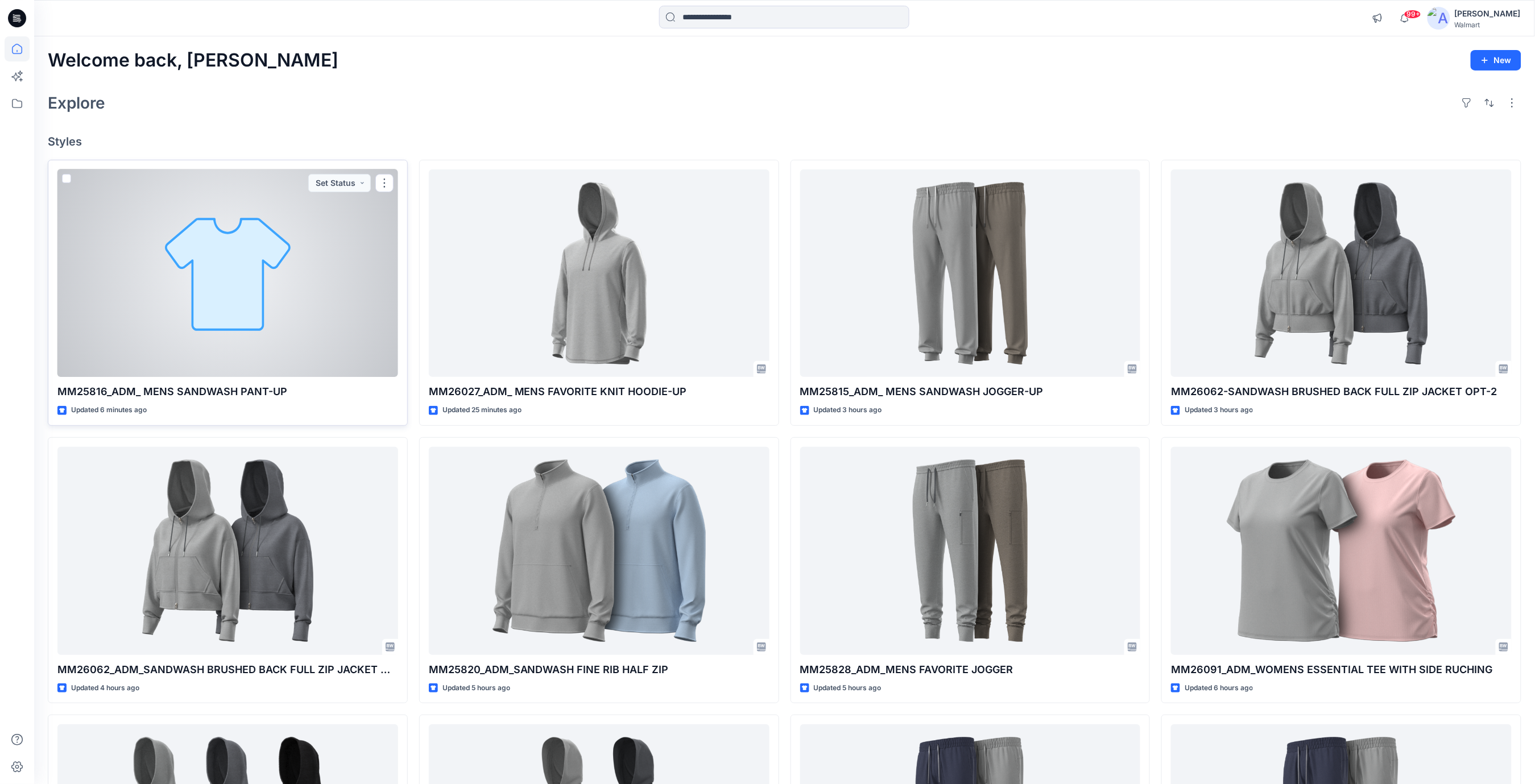
drag, startPoint x: 0, startPoint y: 0, endPoint x: 280, endPoint y: 289, distance: 402.4
click at [280, 289] on div at bounding box center [228, 273] width 341 height 208
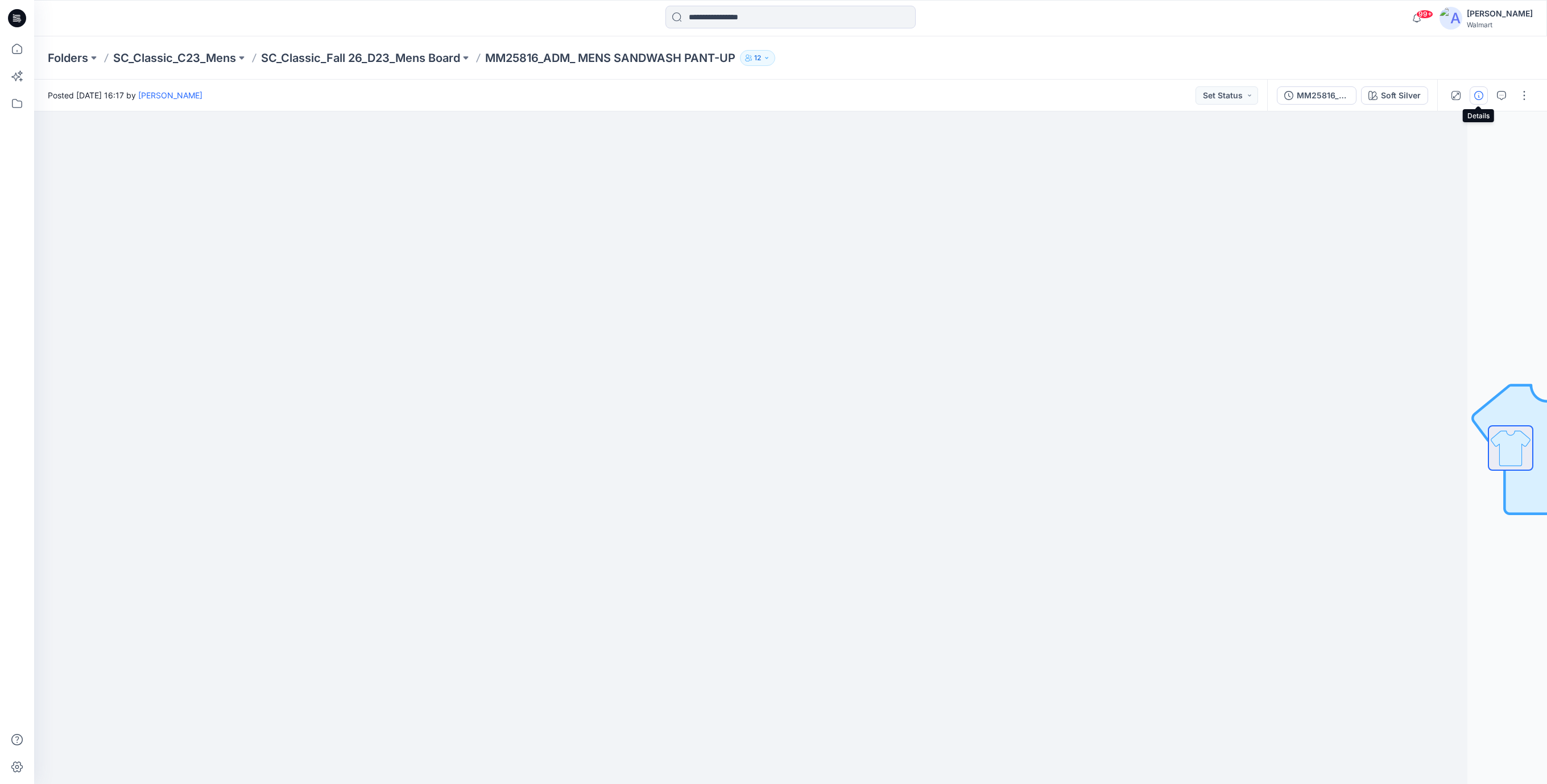
click at [1480, 99] on icon "button" at bounding box center [1478, 96] width 9 height 9
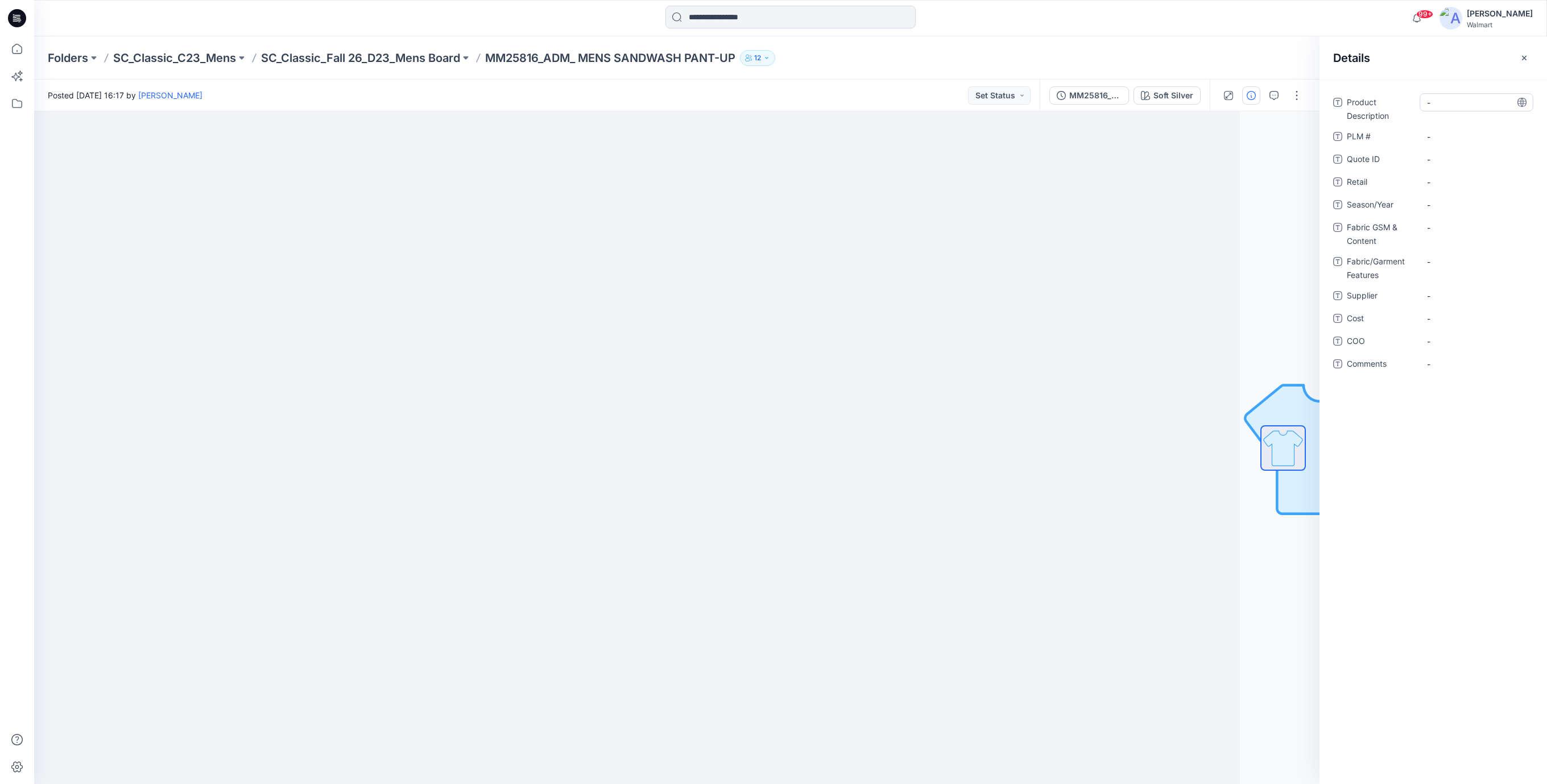
click at [1463, 105] on Description "-" at bounding box center [1476, 102] width 99 height 12
click at [1444, 217] on div "Product Description PLM # - Quote ID - Retail - Season/Year - Fabric GSM & Cont…" at bounding box center [1433, 240] width 200 height 293
drag, startPoint x: 1444, startPoint y: 217, endPoint x: 1444, endPoint y: 226, distance: 9.0
click at [1444, 226] on Content "-" at bounding box center [1476, 228] width 99 height 12
type textarea "**********"
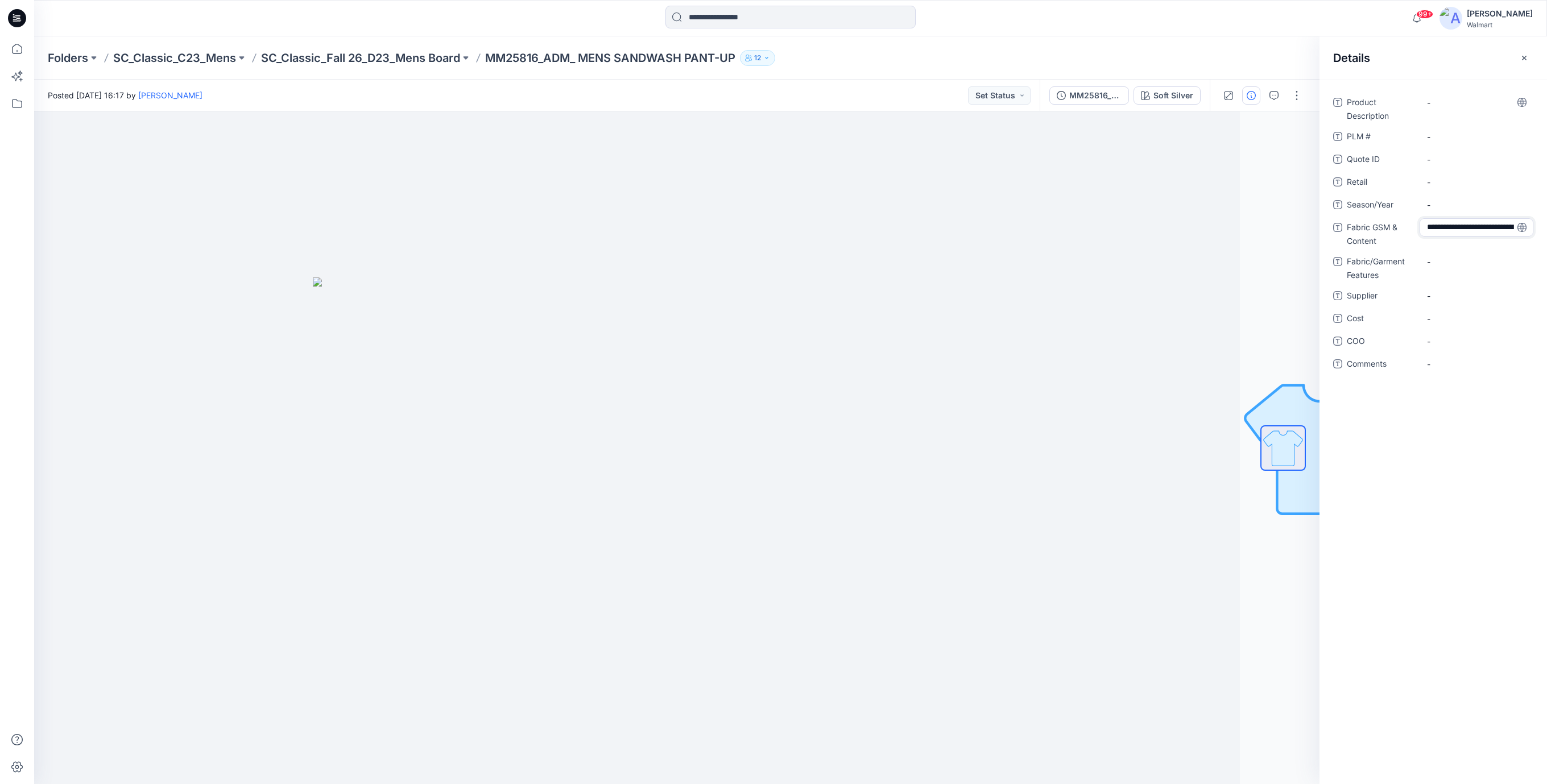
scroll to position [43, 0]
click at [541, 64] on p "MM25816_ADM_ MENS SANDWASH PANT-UP" at bounding box center [609, 58] width 250 height 16
drag, startPoint x: 491, startPoint y: 57, endPoint x: 717, endPoint y: 69, distance: 226.3
click at [717, 69] on div "Folders SC_Classic_C23_Mens SC_Classic_Fall 26_D23_Mens Board MM25816_ADM_ MENS…" at bounding box center [791, 58] width 1513 height 43
copy p "MM25816_ADM_ MENS SANDWASH PANT"
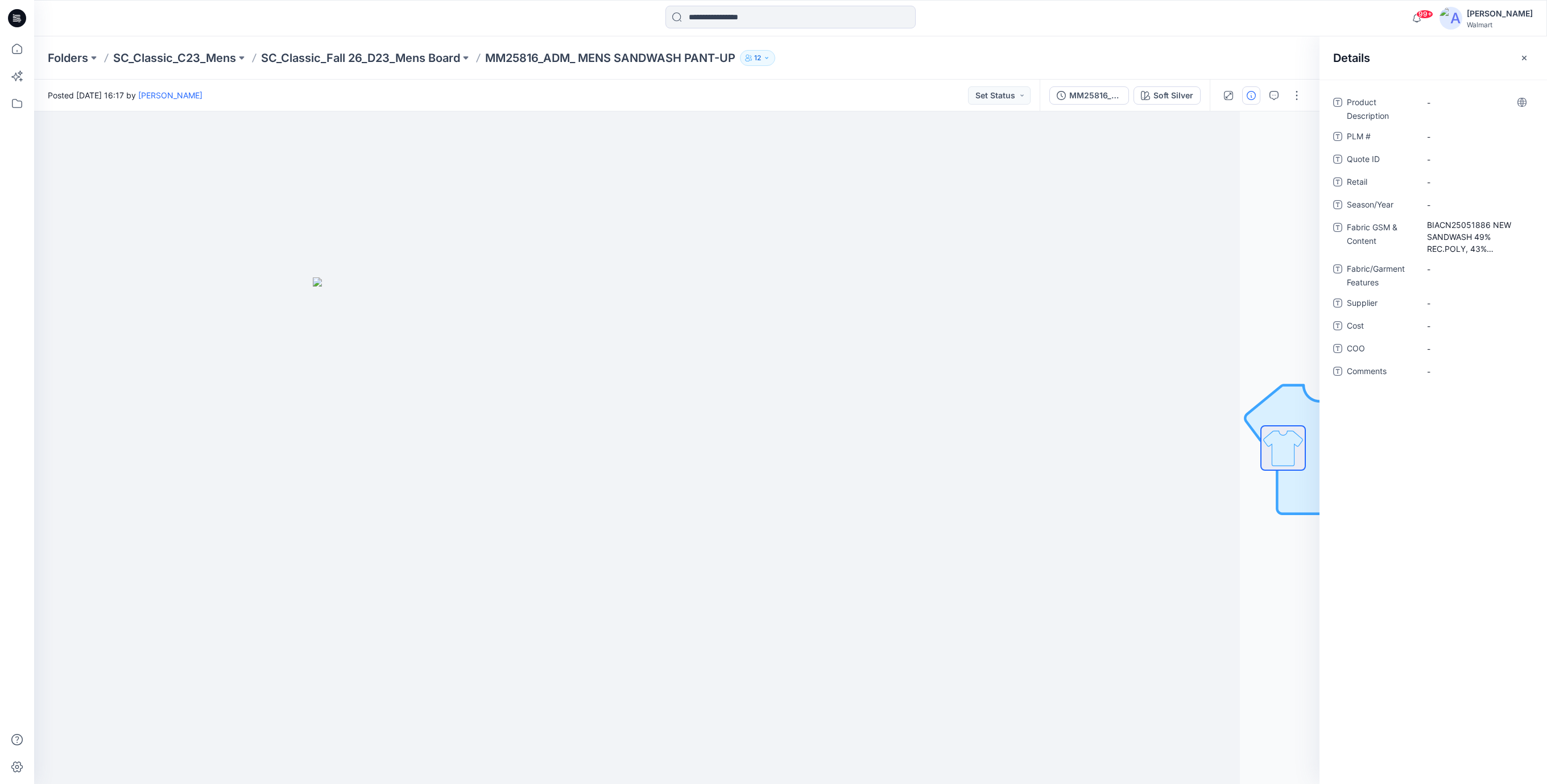
click at [1461, 123] on div "-" at bounding box center [1476, 108] width 114 height 30
drag, startPoint x: 1432, startPoint y: 91, endPoint x: 1434, endPoint y: 101, distance: 10.2
click at [1432, 93] on div "Product Description - PLM # - Quote ID - Retail - Season/Year - Fabric GSM & Co…" at bounding box center [1433, 432] width 228 height 704
click at [1436, 103] on Description "-" at bounding box center [1476, 102] width 99 height 12
type textarea "**********"
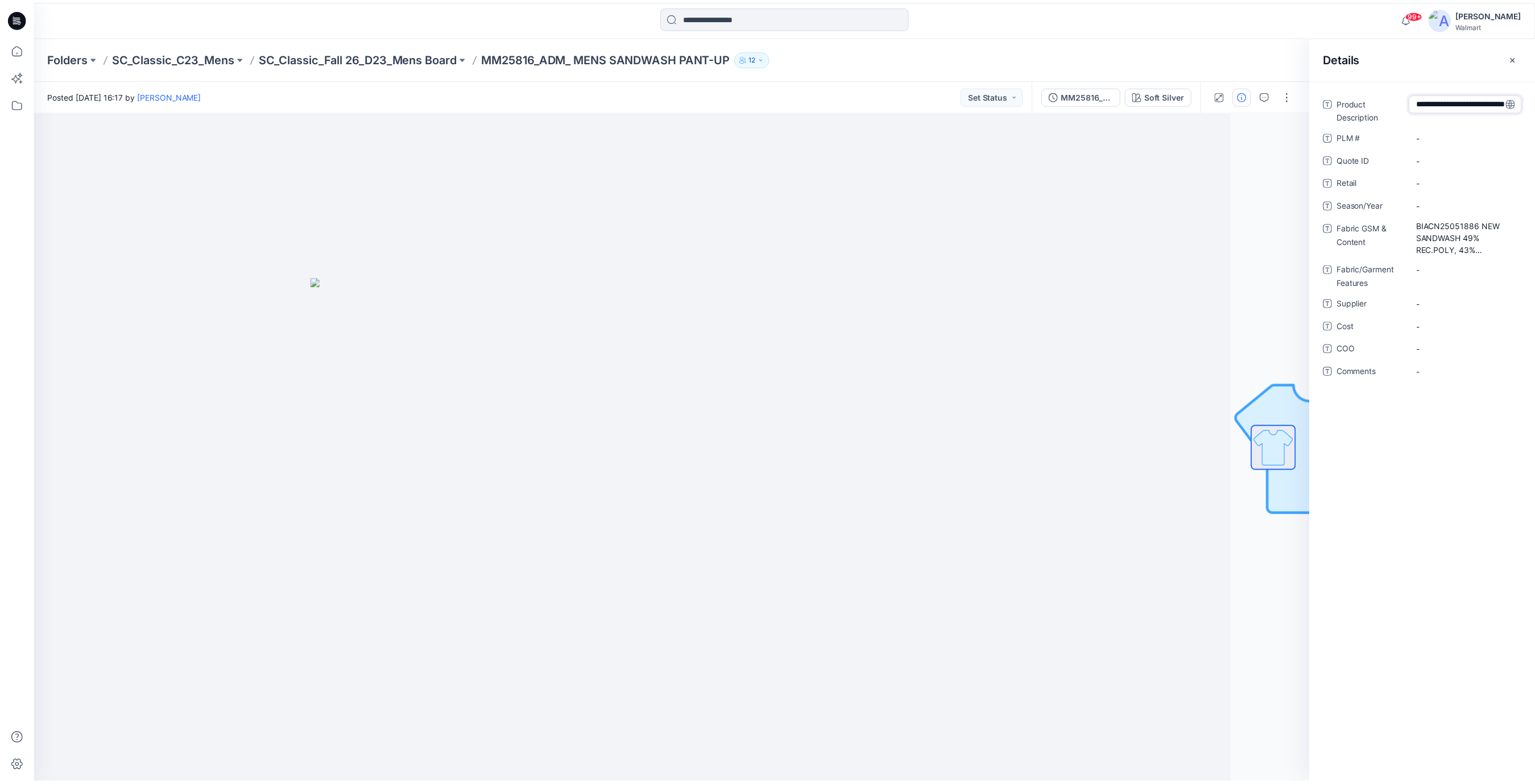
scroll to position [20, 0]
click at [1442, 131] on div "**********" at bounding box center [1434, 243] width 200 height 301
click at [1428, 99] on Description "MM25816_ADM_ MENS SANDWASH PANT" at bounding box center [1476, 111] width 99 height 36
click at [1489, 102] on textarea "**********" at bounding box center [1476, 111] width 114 height 36
type textarea "**********"
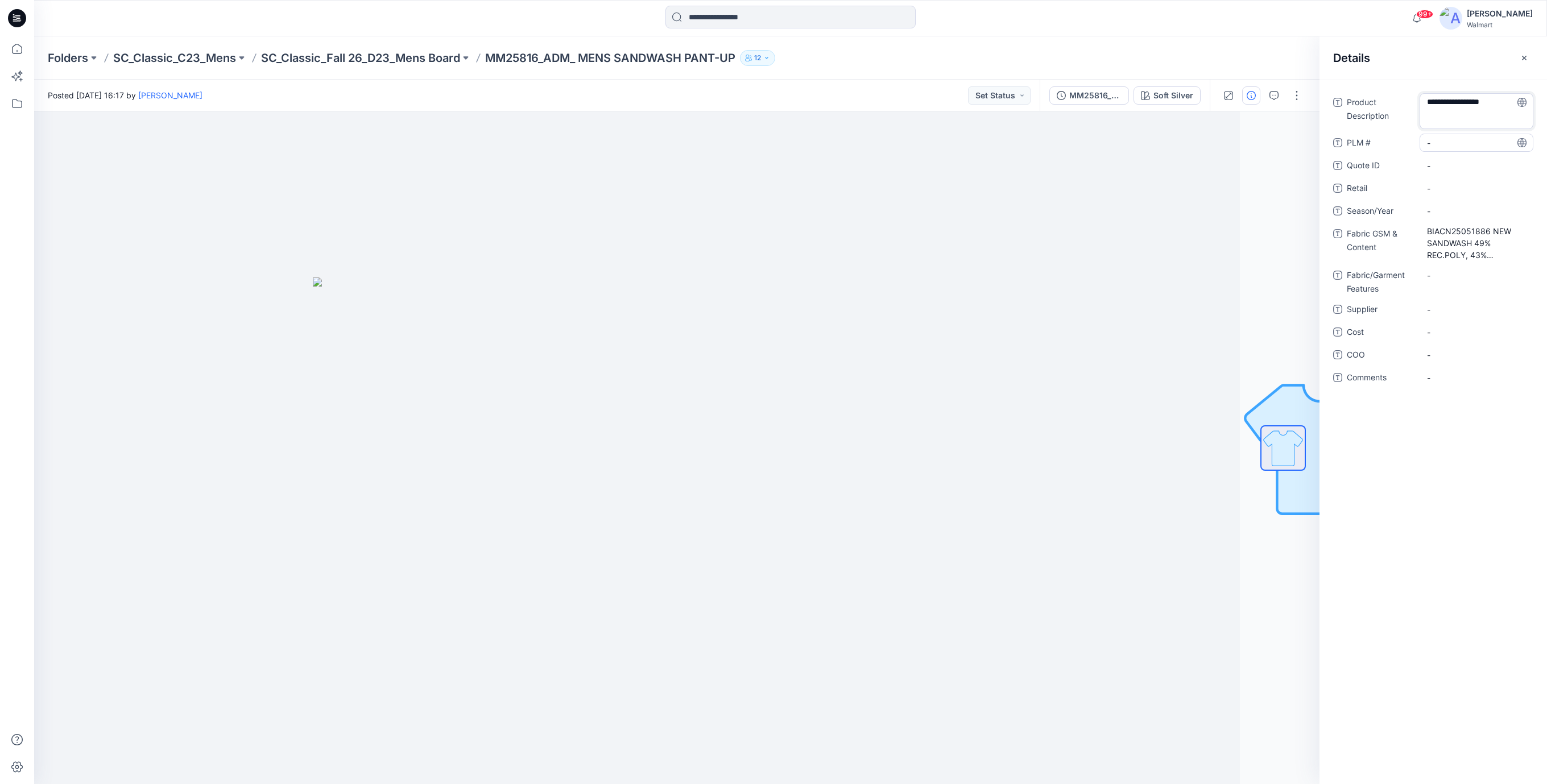
drag, startPoint x: 1472, startPoint y: 158, endPoint x: 1447, endPoint y: 144, distance: 28.7
click at [1471, 158] on div "-" at bounding box center [1476, 165] width 114 height 18
click at [1443, 135] on \ "-" at bounding box center [1476, 137] width 99 height 12
type textarea "***"
click at [1455, 164] on ID "-" at bounding box center [1476, 159] width 99 height 12
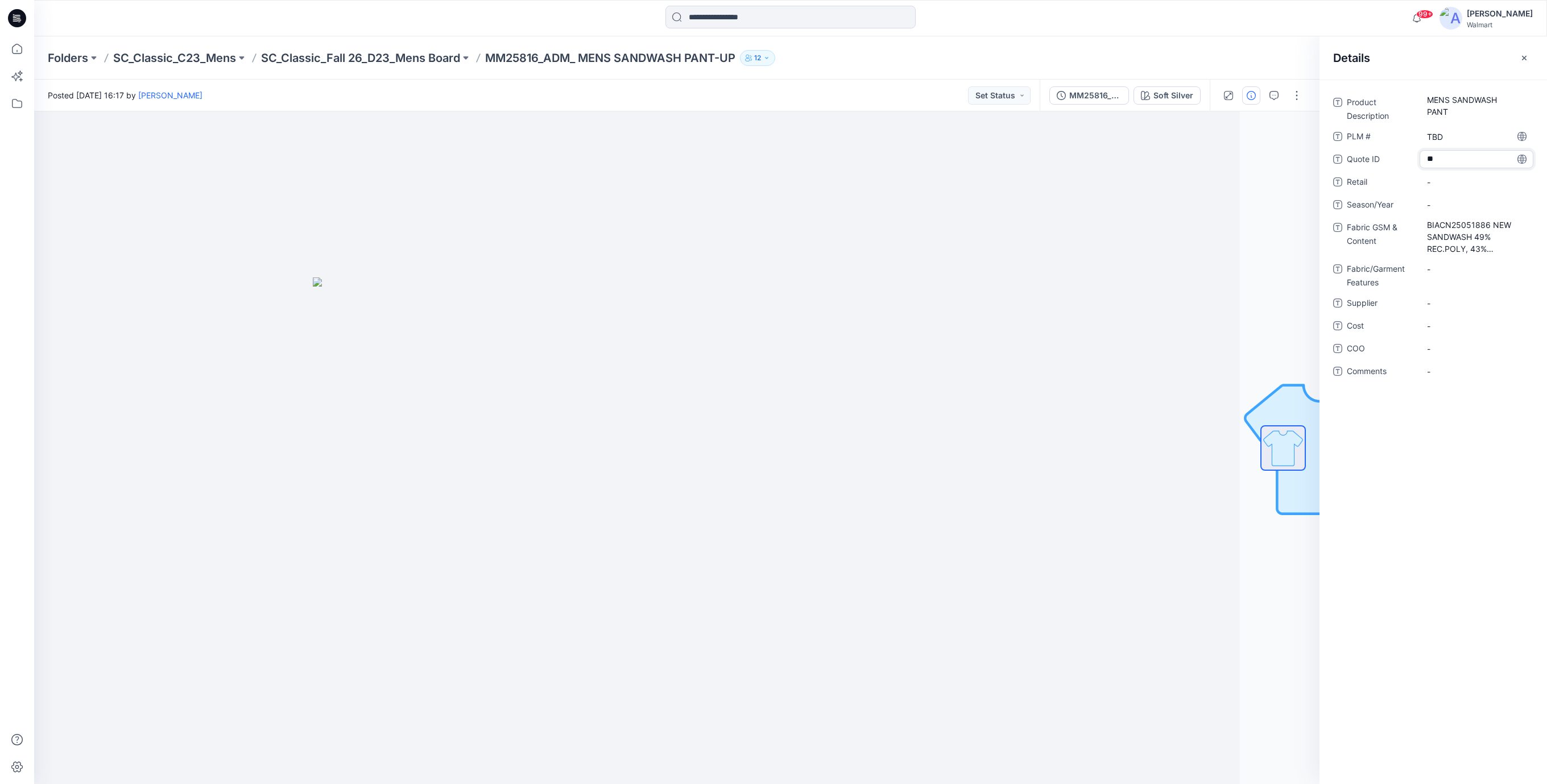
type textarea "***"
click at [1444, 208] on span "-" at bounding box center [1476, 205] width 99 height 12
type textarea "*******"
click at [1452, 270] on Features "-" at bounding box center [1476, 269] width 99 height 12
click at [1444, 303] on span "-" at bounding box center [1476, 303] width 99 height 12
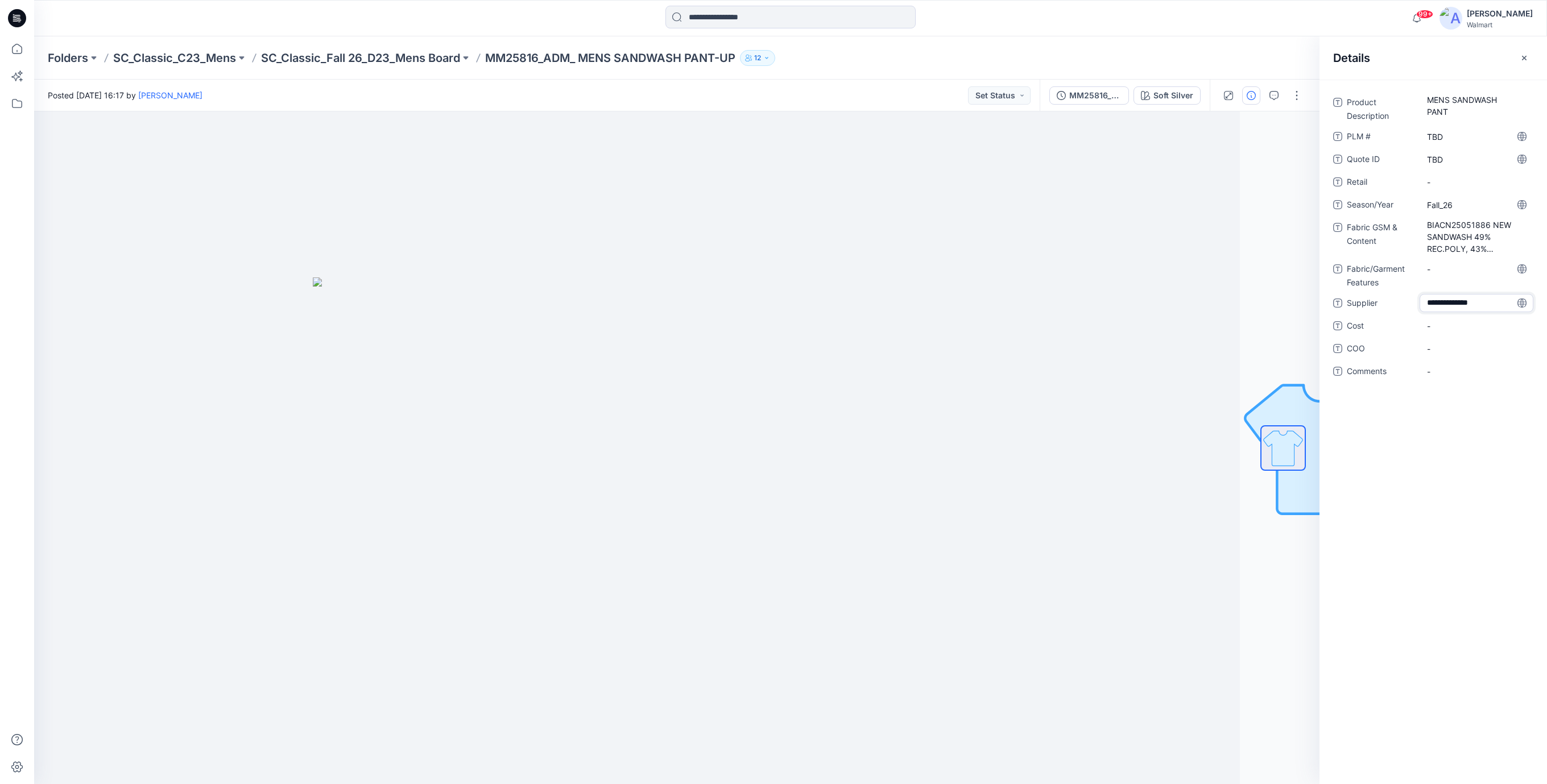
type textarea "**********"
click at [1450, 335] on div "Product Description MENS SANDWASH PANT PLM # TBD Quote ID TBD Retail - Season/Y…" at bounding box center [1433, 243] width 200 height 301
click at [18, 19] on icon at bounding box center [17, 18] width 18 height 18
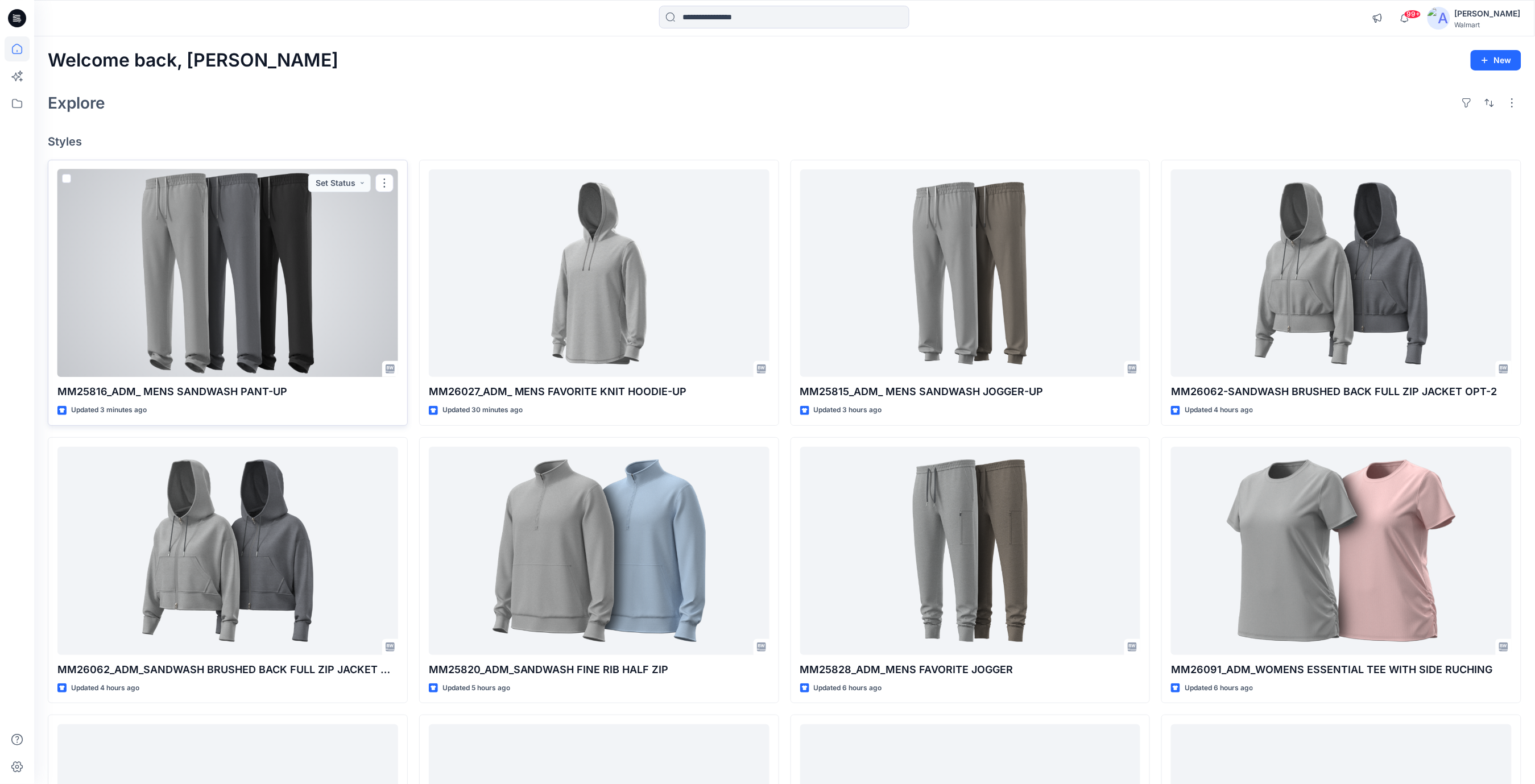
click at [329, 301] on div at bounding box center [228, 273] width 341 height 208
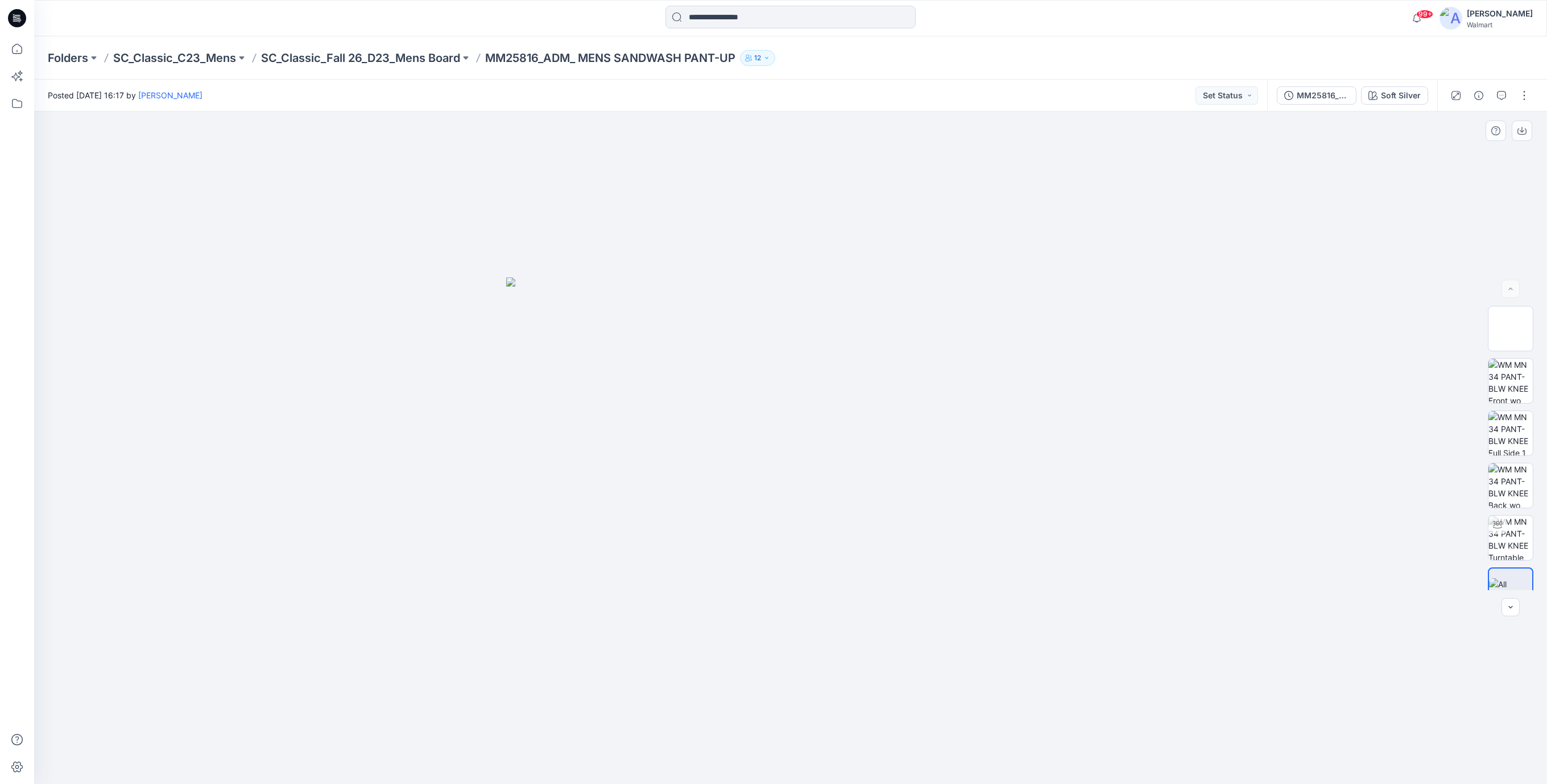
click at [1061, 467] on img at bounding box center [790, 531] width 569 height 507
click at [1515, 540] on img at bounding box center [1510, 538] width 44 height 44
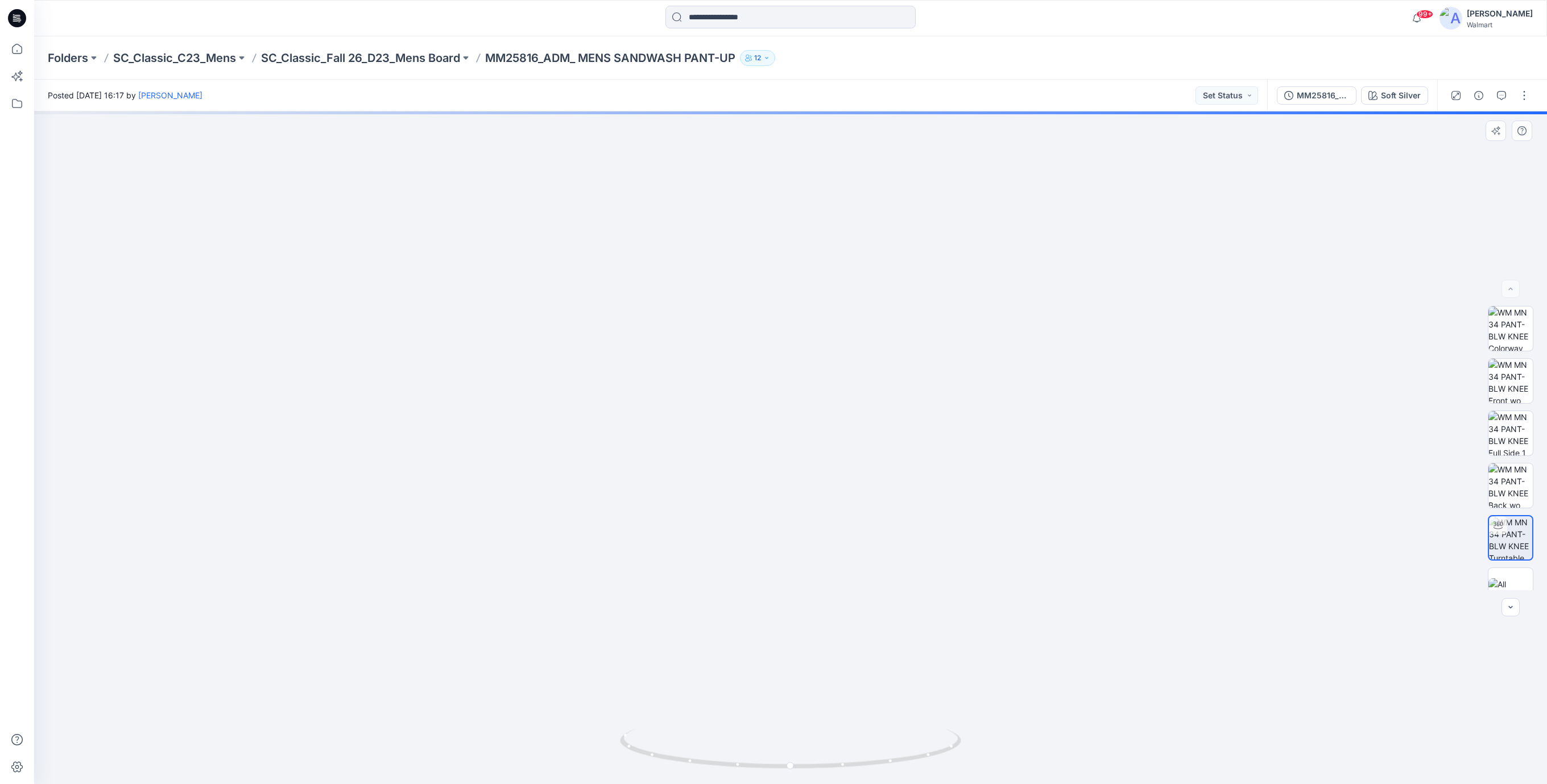
drag, startPoint x: 1006, startPoint y: 565, endPoint x: 998, endPoint y: 439, distance: 126.3
click at [1030, 335] on img at bounding box center [790, 355] width 859 height 859
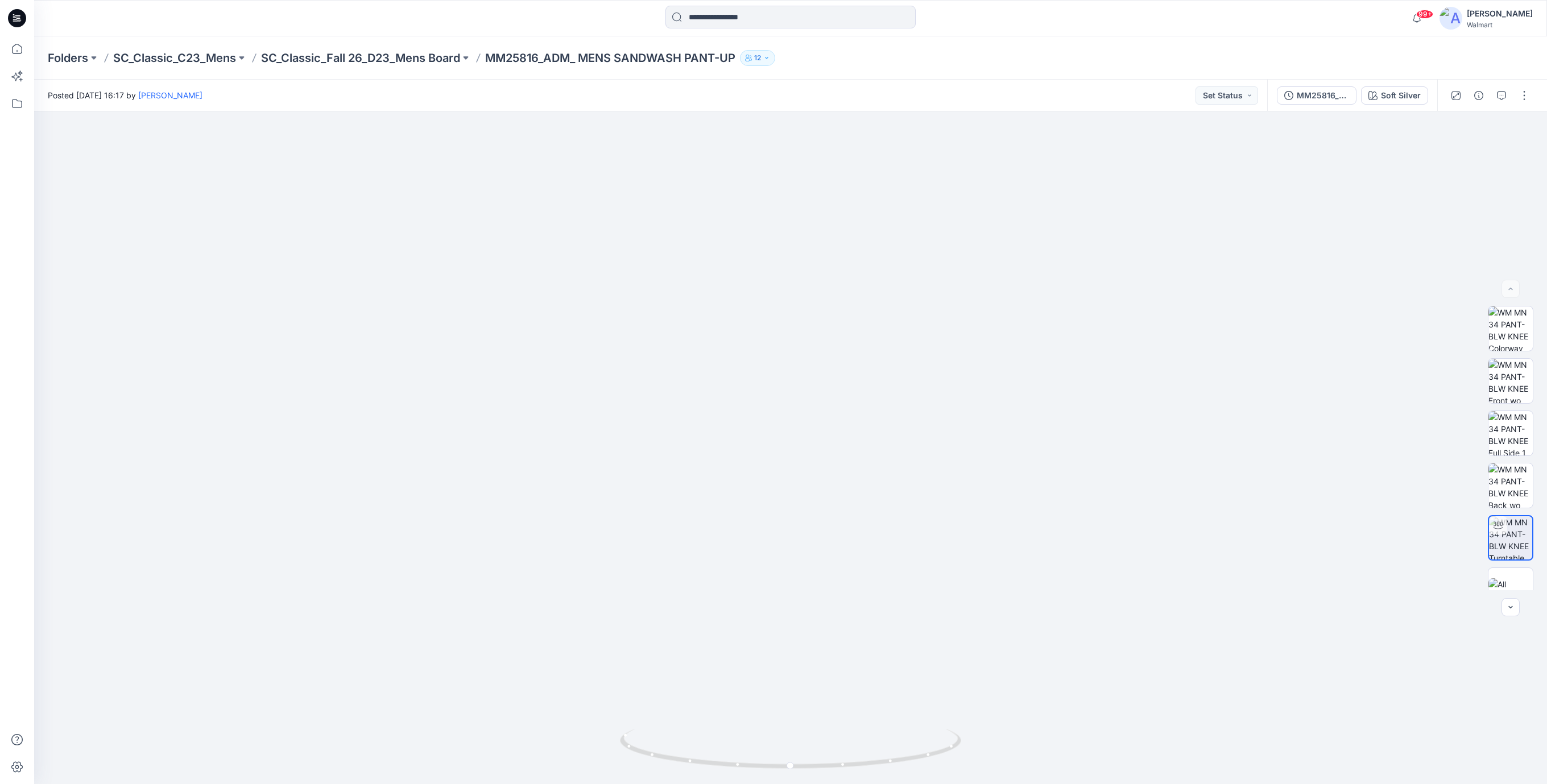
click at [14, 22] on icon at bounding box center [17, 18] width 18 height 18
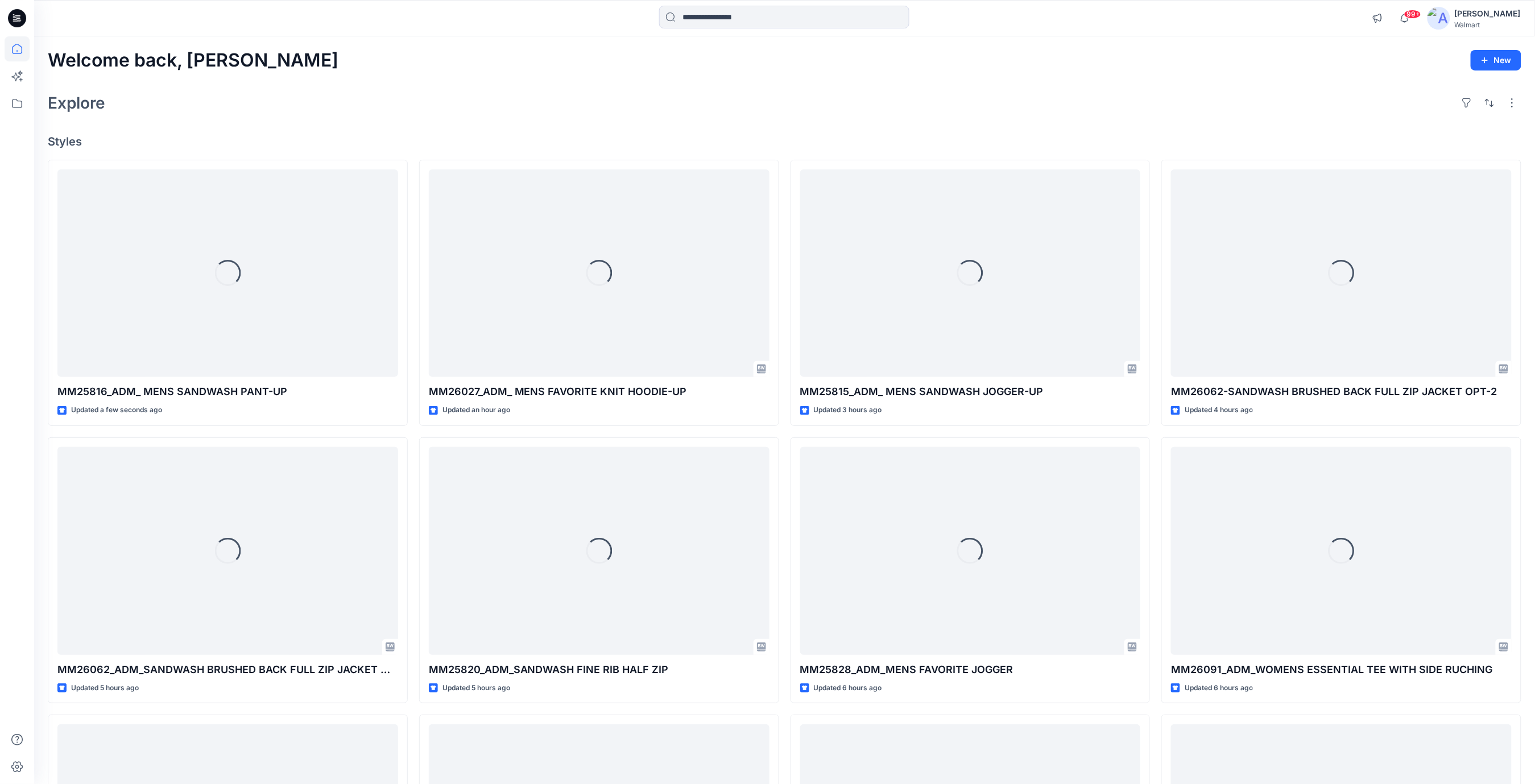
click at [612, 112] on div "Explore" at bounding box center [784, 103] width 1473 height 28
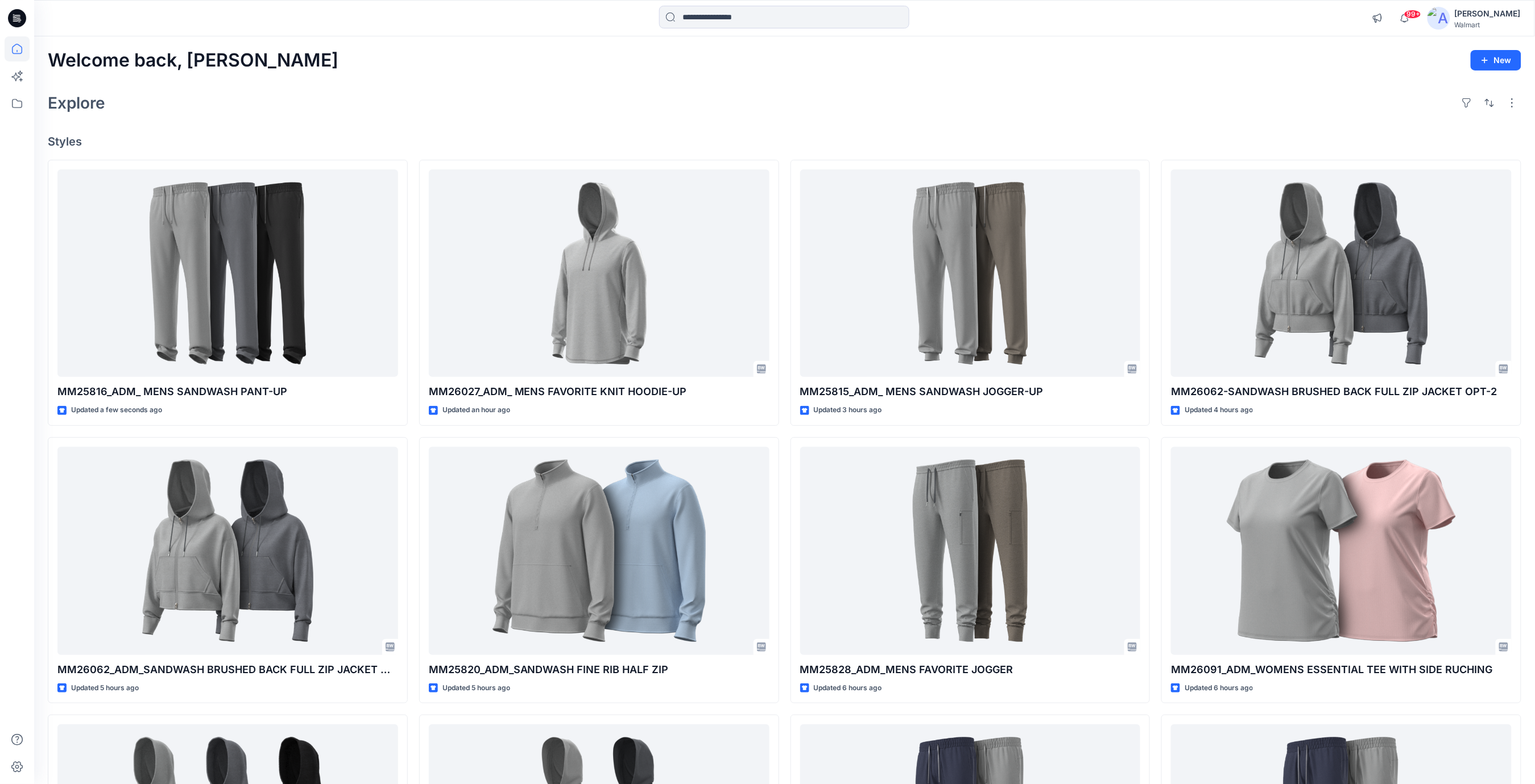
click at [532, 121] on div "Welcome back, [PERSON_NAME] New Explore Styles MM25816_ADM_ MENS SANDWASH PANT-…" at bounding box center [784, 536] width 1501 height 1000
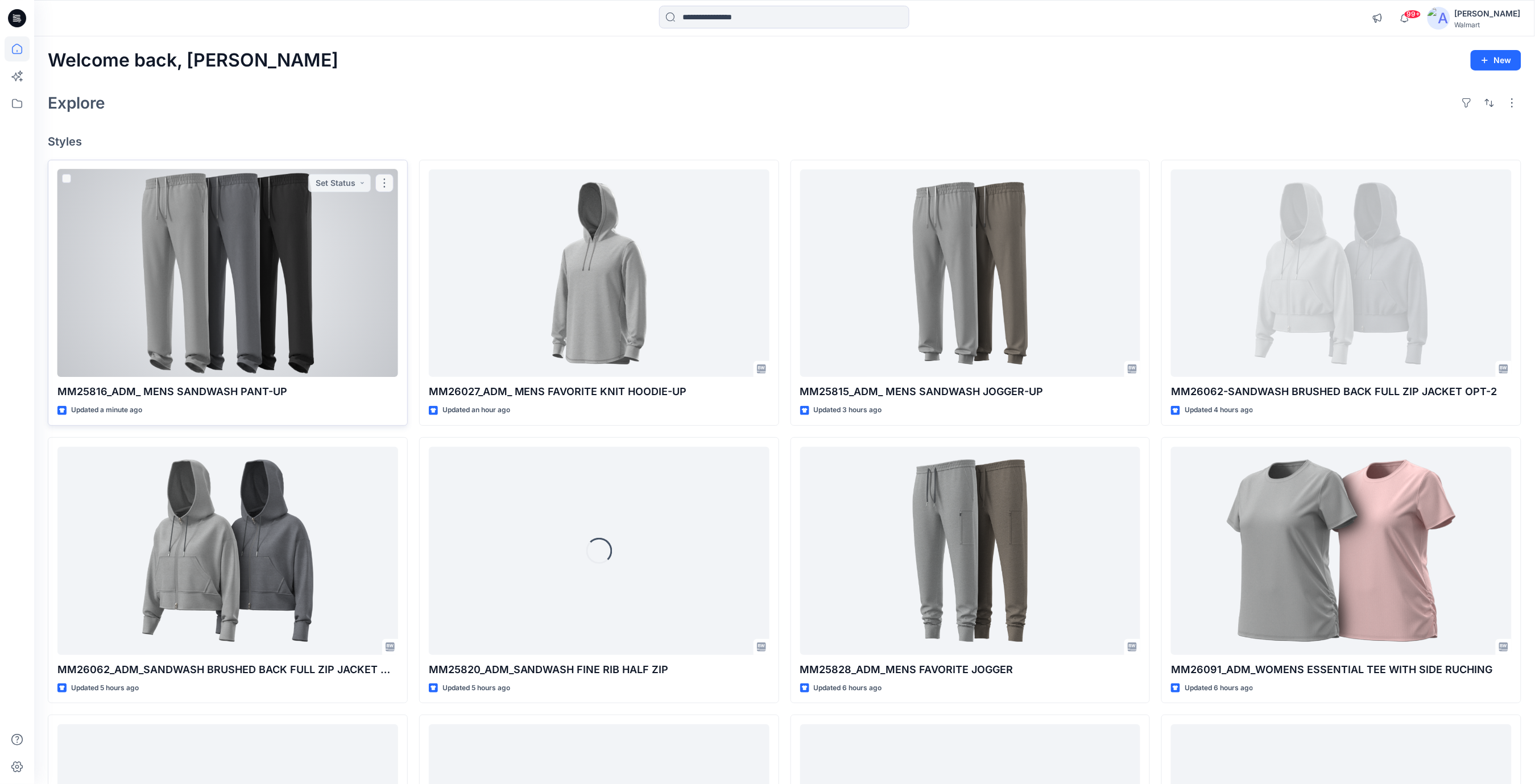
click at [297, 222] on div at bounding box center [228, 273] width 341 height 208
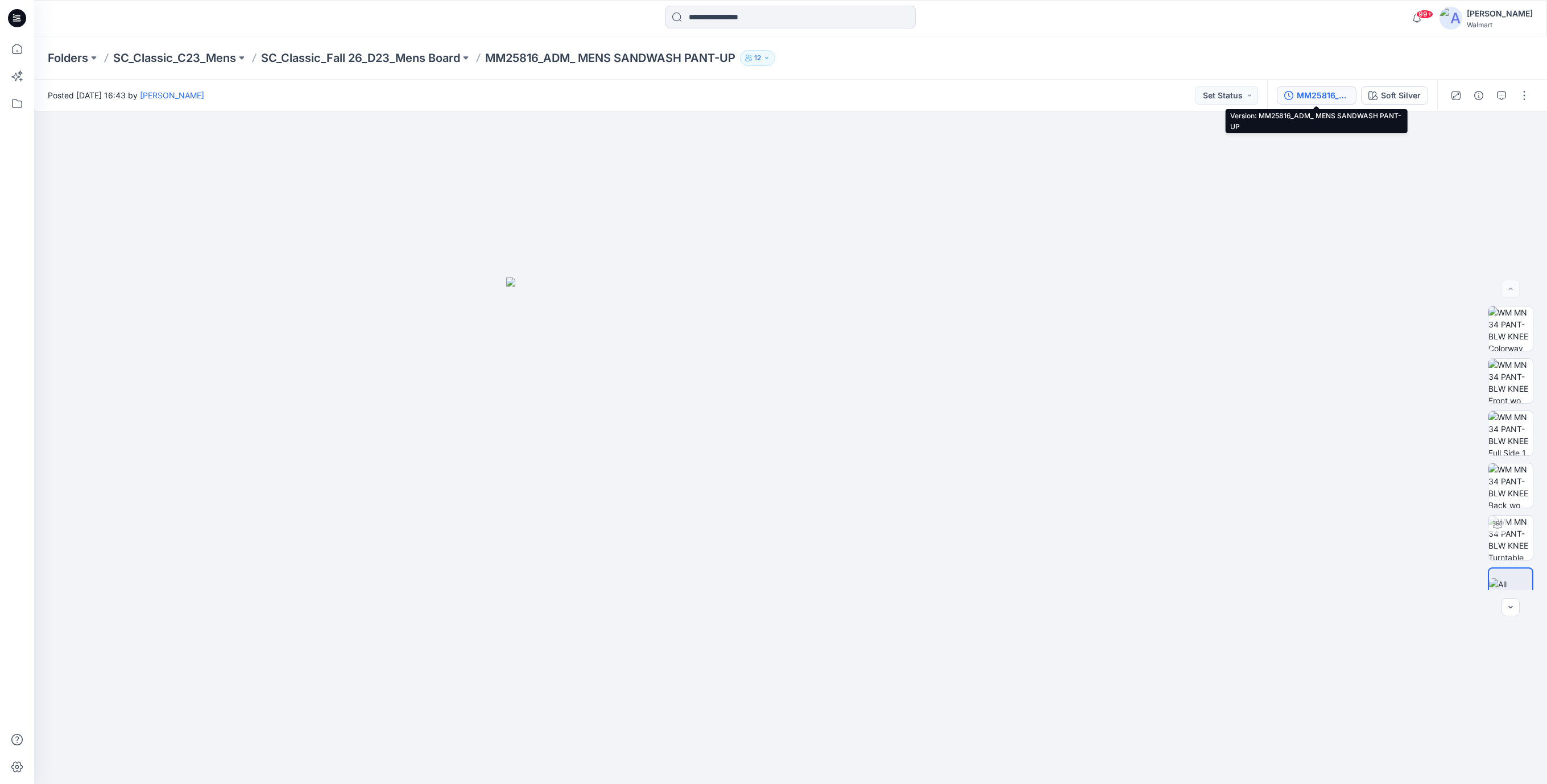
click at [1306, 96] on div "MM25816_ADM_ MENS SANDWASH PANT-UP" at bounding box center [1322, 95] width 52 height 12
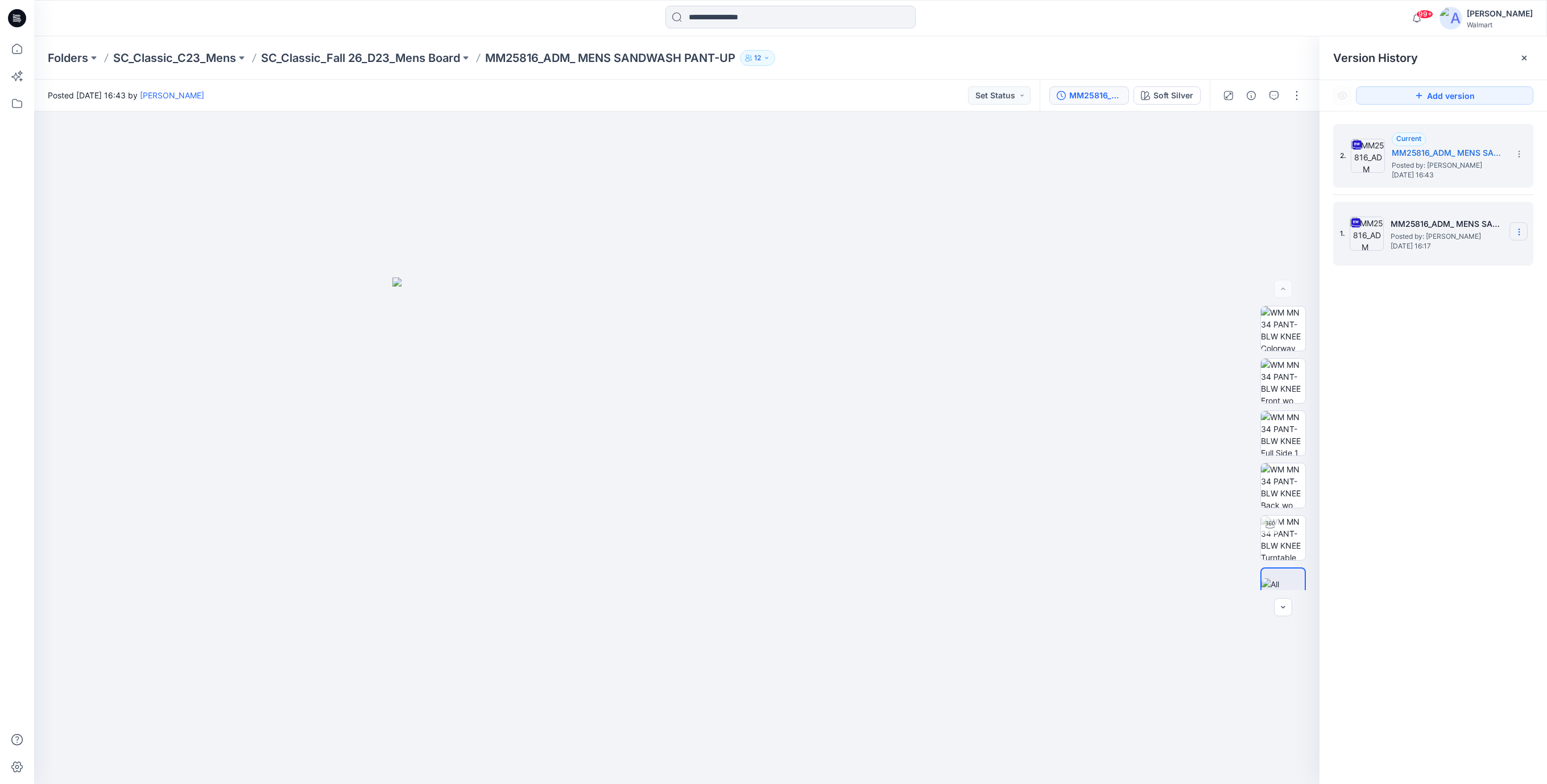
click at [1518, 234] on icon at bounding box center [1519, 232] width 9 height 9
click at [1433, 255] on span "Download Source BW File" at bounding box center [1461, 254] width 95 height 14
click at [1517, 234] on icon at bounding box center [1519, 232] width 9 height 9
click at [1431, 351] on span "Delete Version" at bounding box center [1440, 351] width 53 height 14
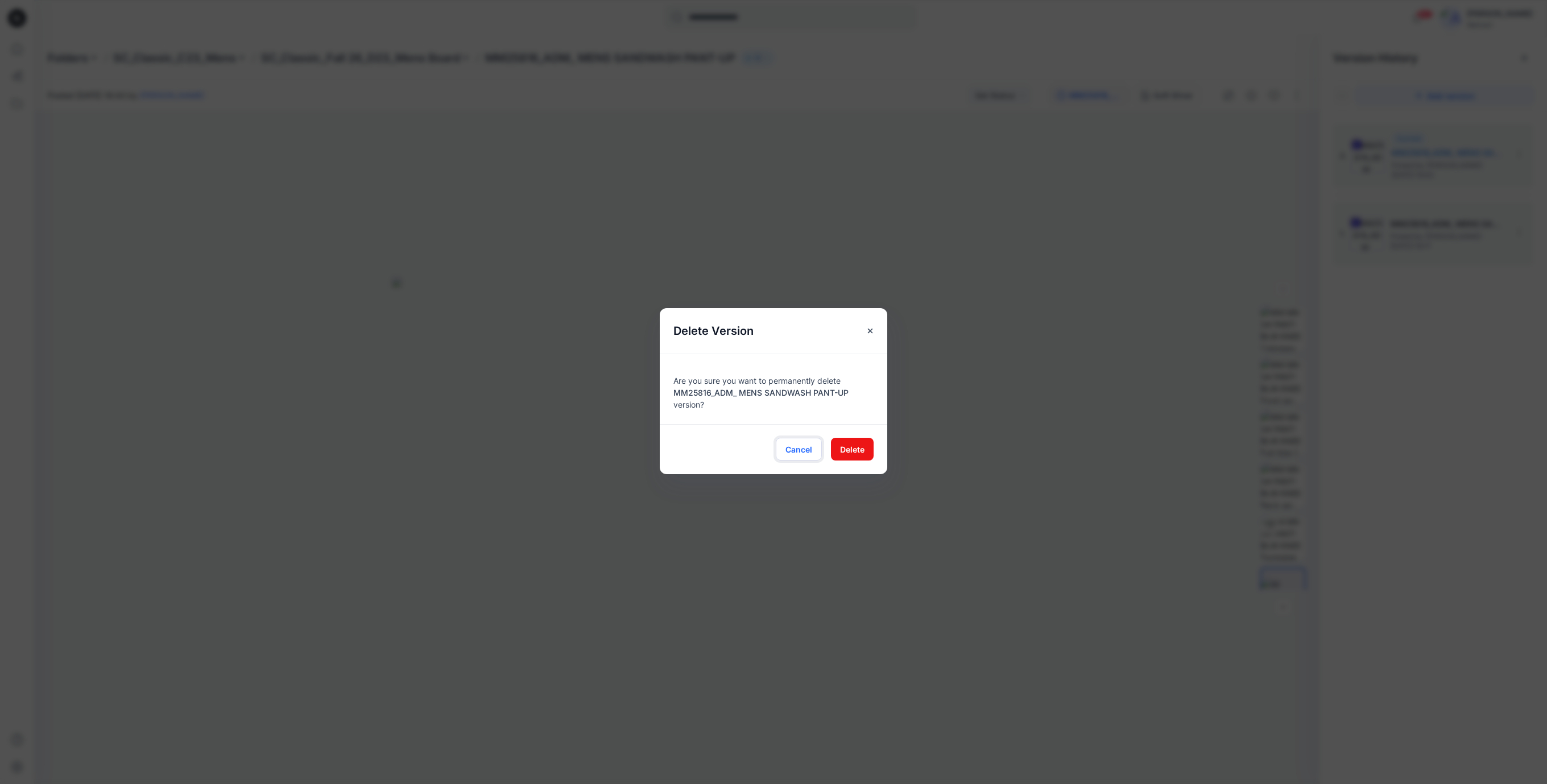
click at [805, 451] on span "Cancel" at bounding box center [798, 449] width 27 height 12
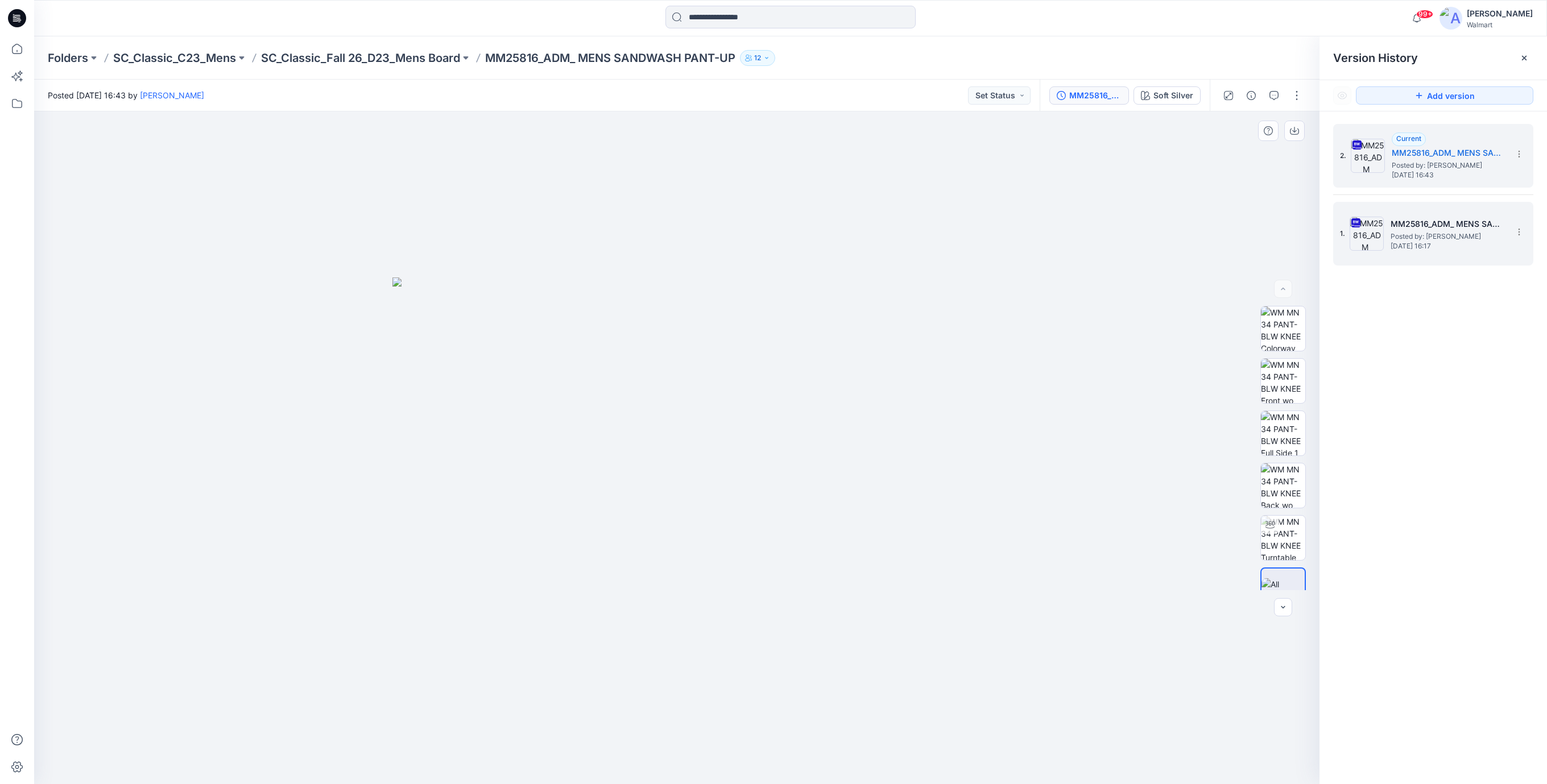
drag, startPoint x: 976, startPoint y: 370, endPoint x: 1259, endPoint y: 197, distance: 331.7
click at [997, 356] on div at bounding box center [677, 448] width 1285 height 672
drag, startPoint x: 1478, startPoint y: 1, endPoint x: 1048, endPoint y: 228, distance: 486.2
click at [1048, 228] on div at bounding box center [677, 448] width 1285 height 672
click at [1256, 94] on button "button" at bounding box center [1251, 95] width 18 height 18
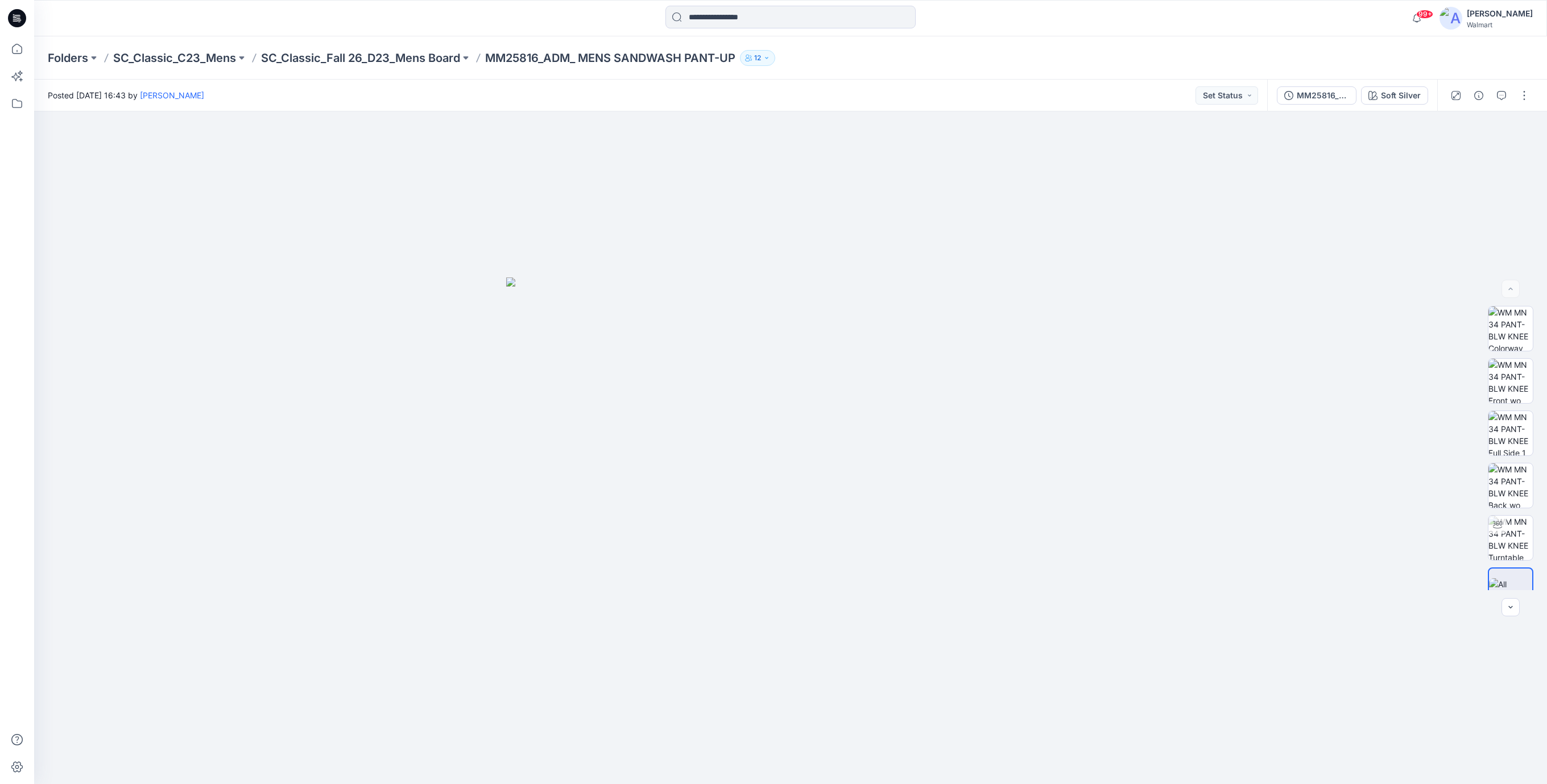
click at [20, 22] on icon at bounding box center [17, 18] width 18 height 18
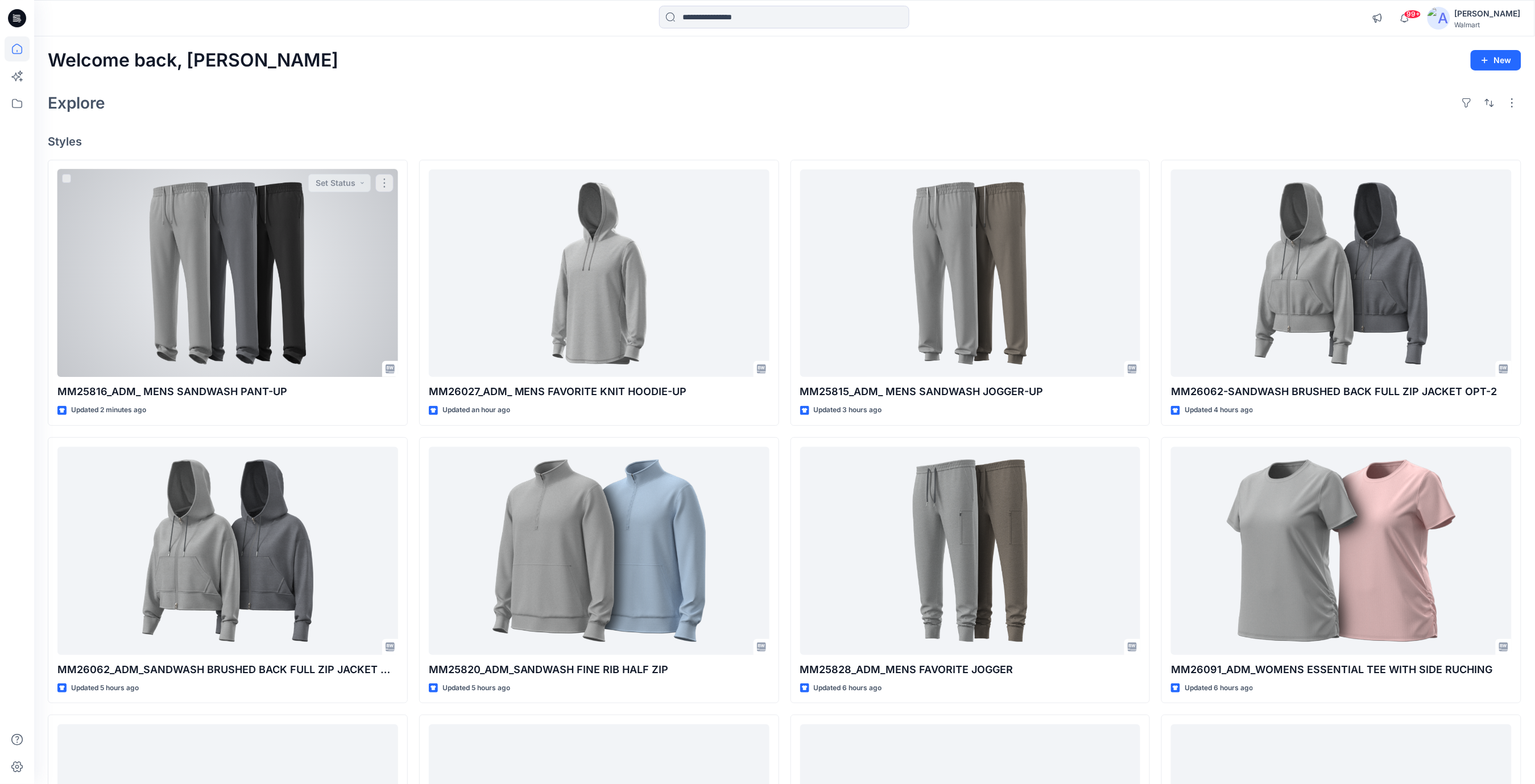
click at [258, 252] on div at bounding box center [228, 273] width 341 height 208
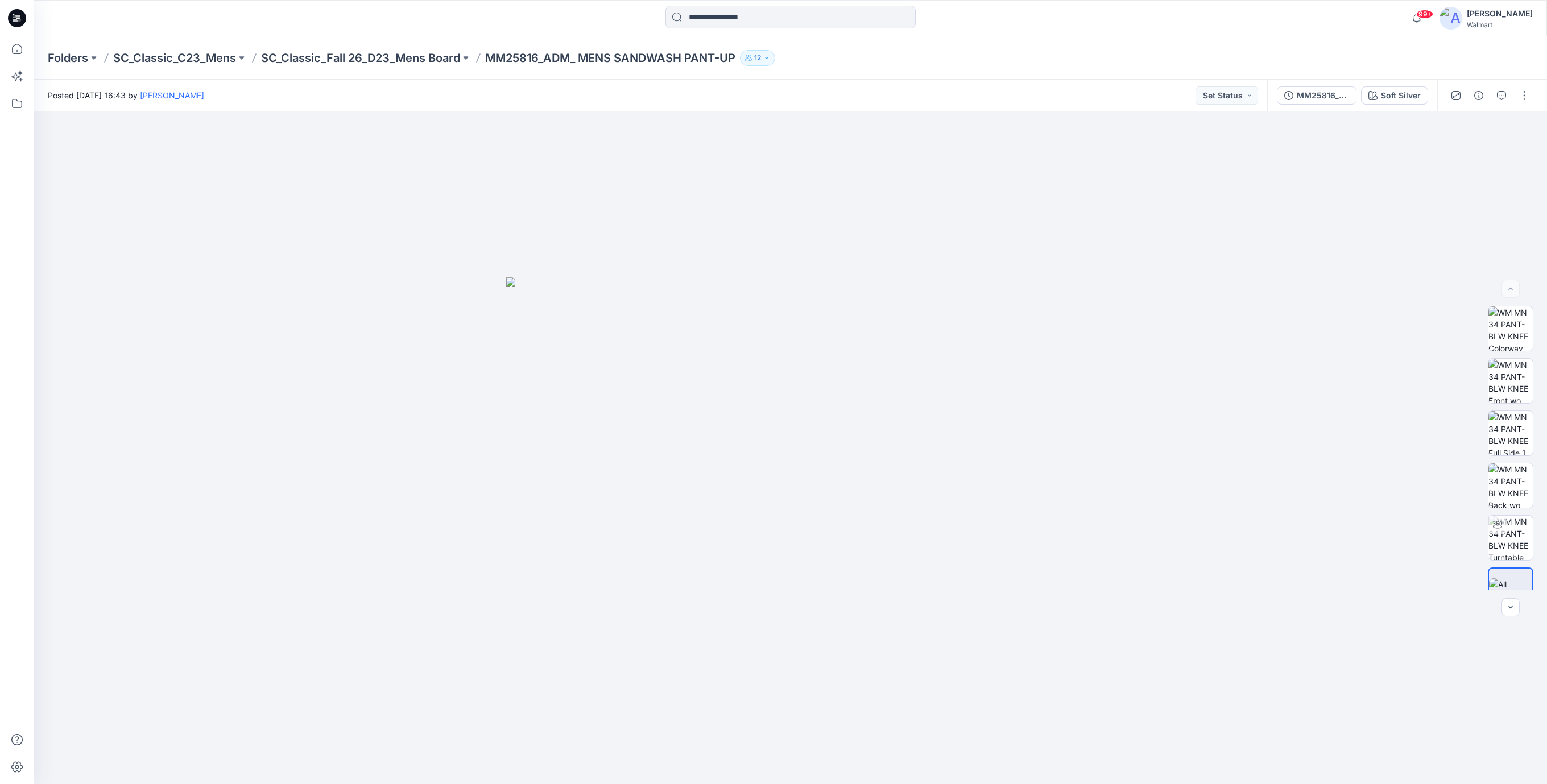
click at [19, 20] on icon at bounding box center [17, 18] width 18 height 18
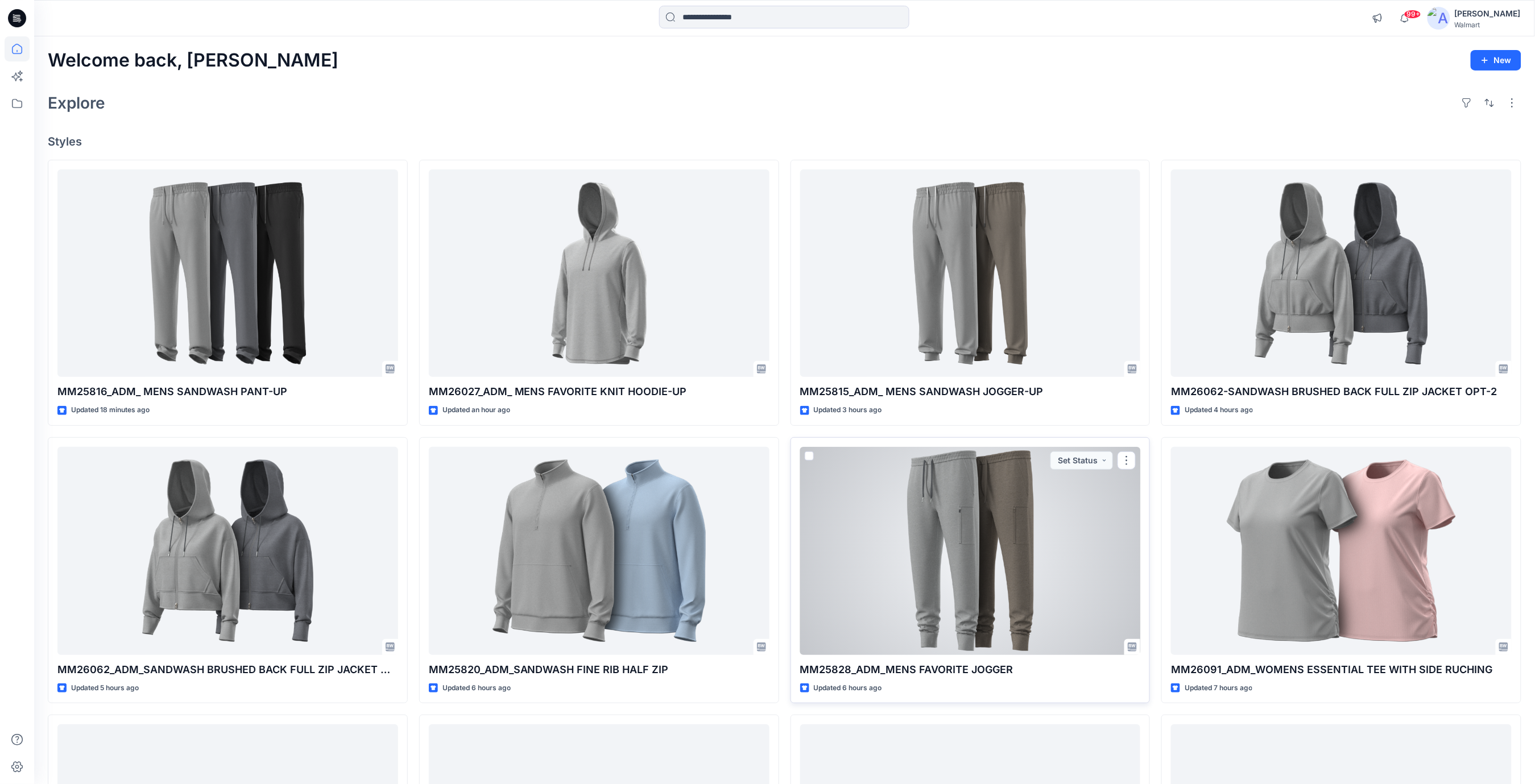
click at [1002, 590] on div at bounding box center [970, 551] width 341 height 208
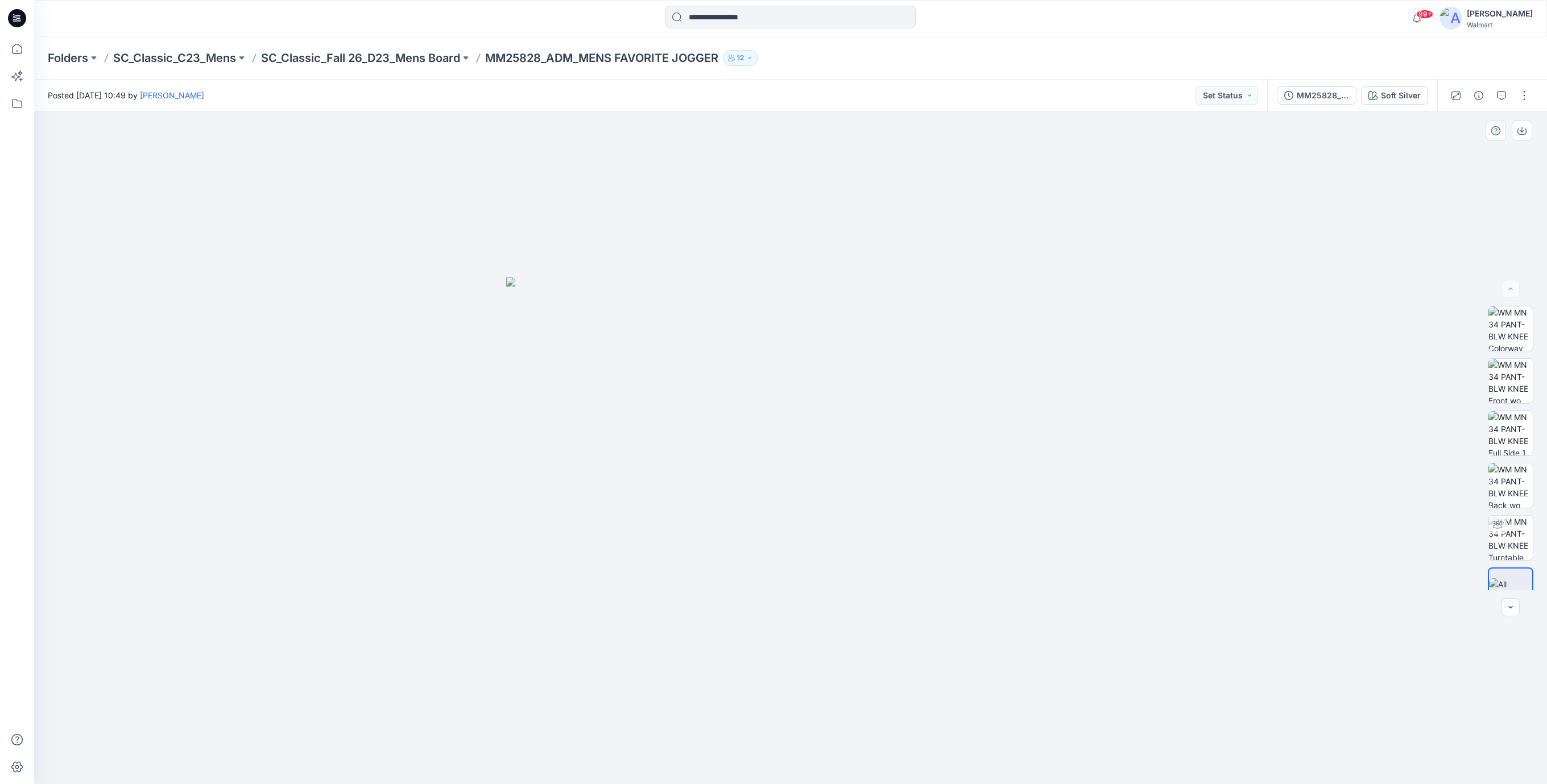
drag, startPoint x: 906, startPoint y: 630, endPoint x: 1050, endPoint y: 533, distance: 173.6
click at [895, 626] on div at bounding box center [791, 448] width 1513 height 672
click at [1499, 538] on img at bounding box center [1510, 538] width 44 height 44
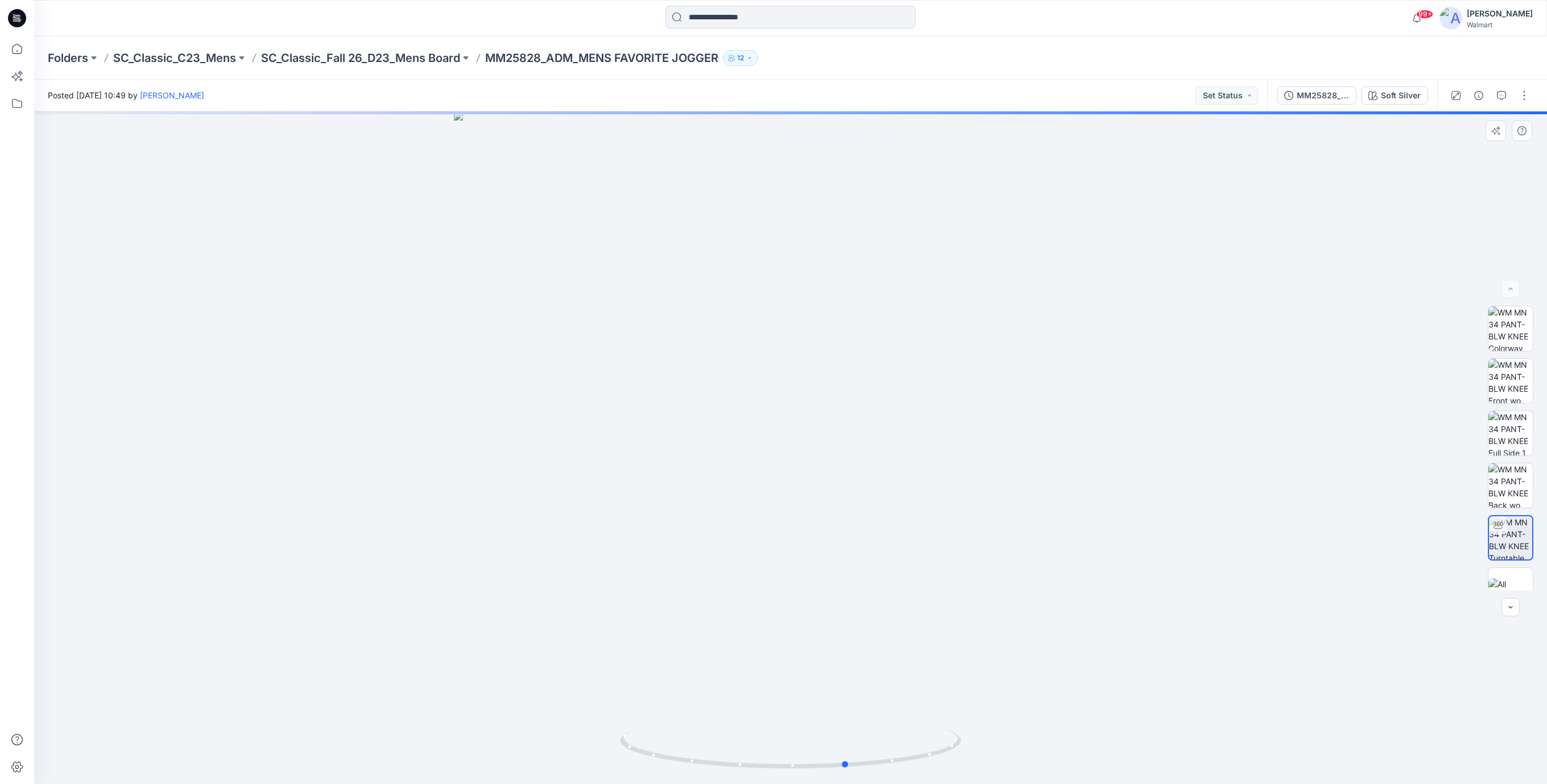
drag, startPoint x: 938, startPoint y: 746, endPoint x: 551, endPoint y: 346, distance: 556.6
click at [995, 744] on div at bounding box center [791, 448] width 1513 height 672
click at [7, 24] on div at bounding box center [17, 18] width 36 height 36
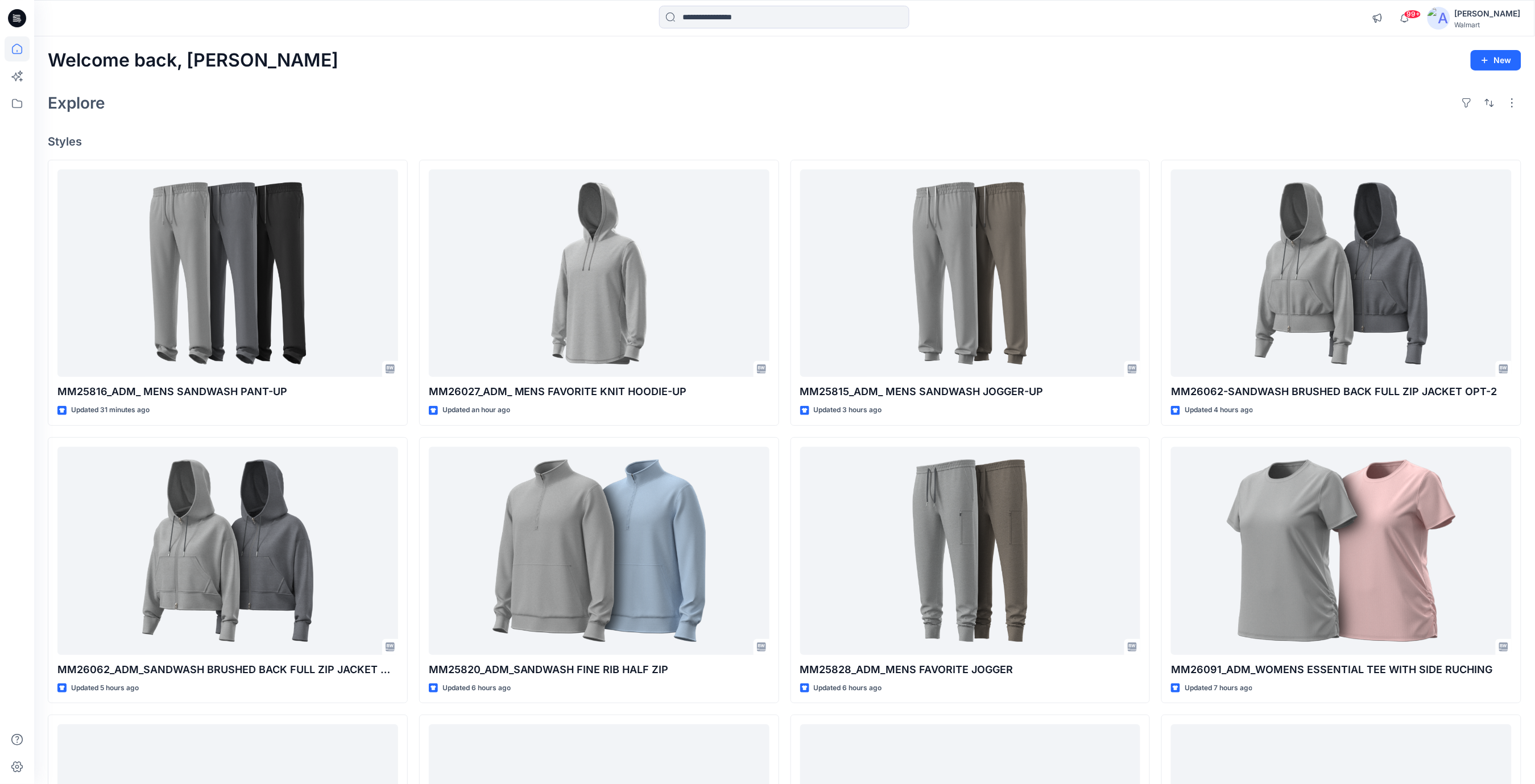
click at [510, 128] on div "Welcome back, Rajesh New Explore Styles MM25816_ADM_ MENS SANDWASH PANT-UP Upda…" at bounding box center [784, 536] width 1501 height 1000
click at [522, 110] on div "Explore" at bounding box center [784, 103] width 1473 height 28
click at [517, 96] on div "Explore" at bounding box center [784, 103] width 1473 height 28
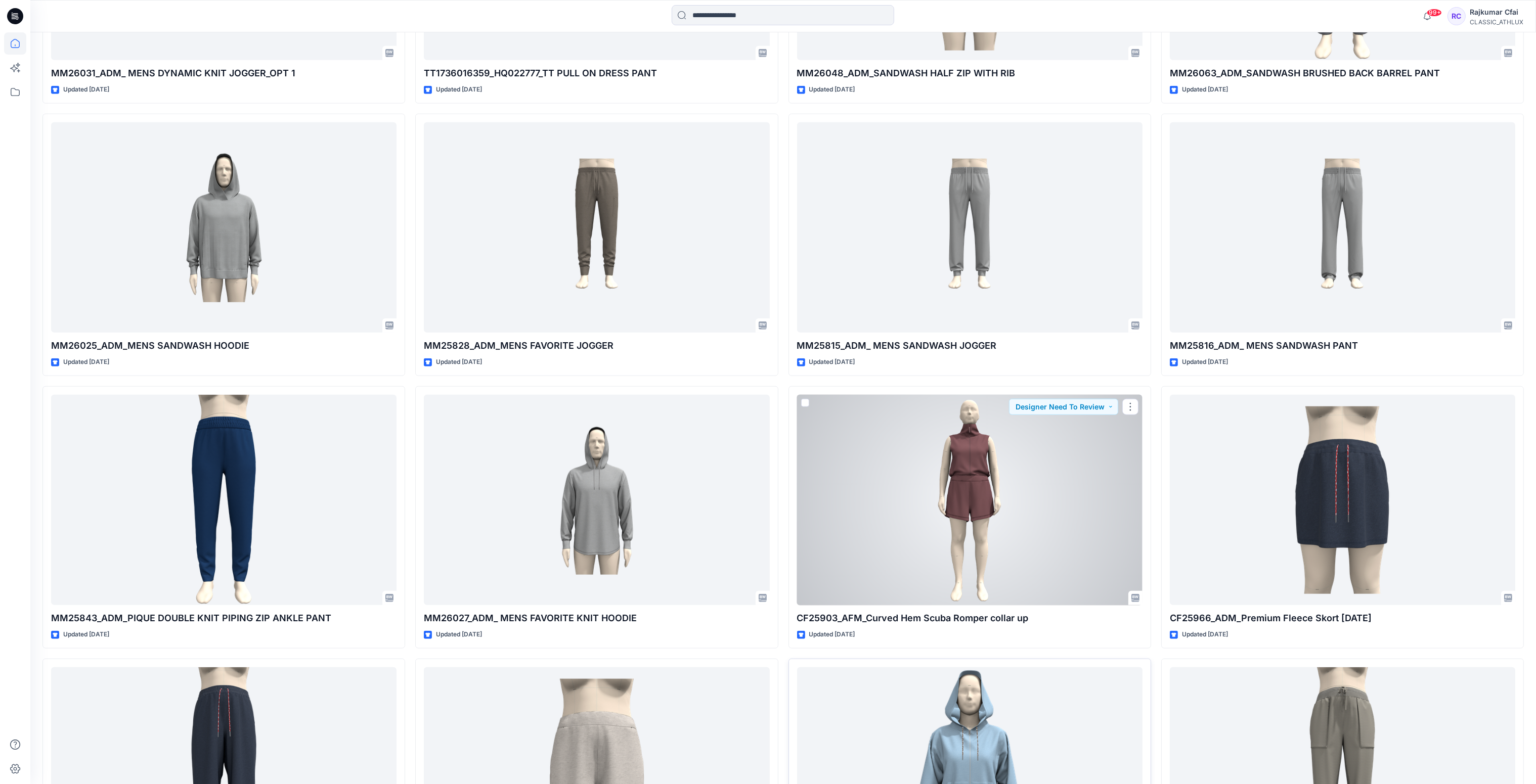
scroll to position [2082, 0]
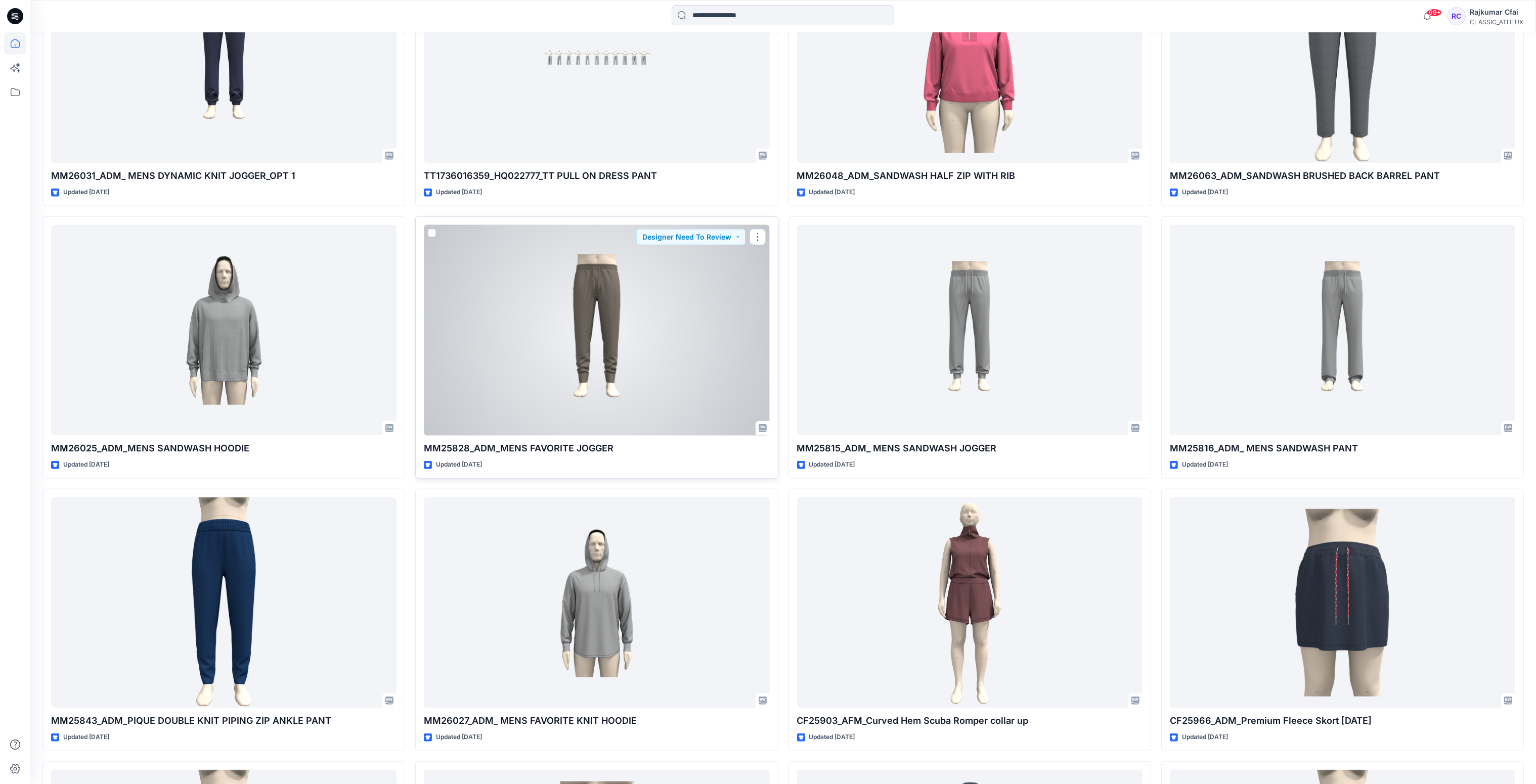
click at [641, 307] on div at bounding box center [597, 330] width 345 height 211
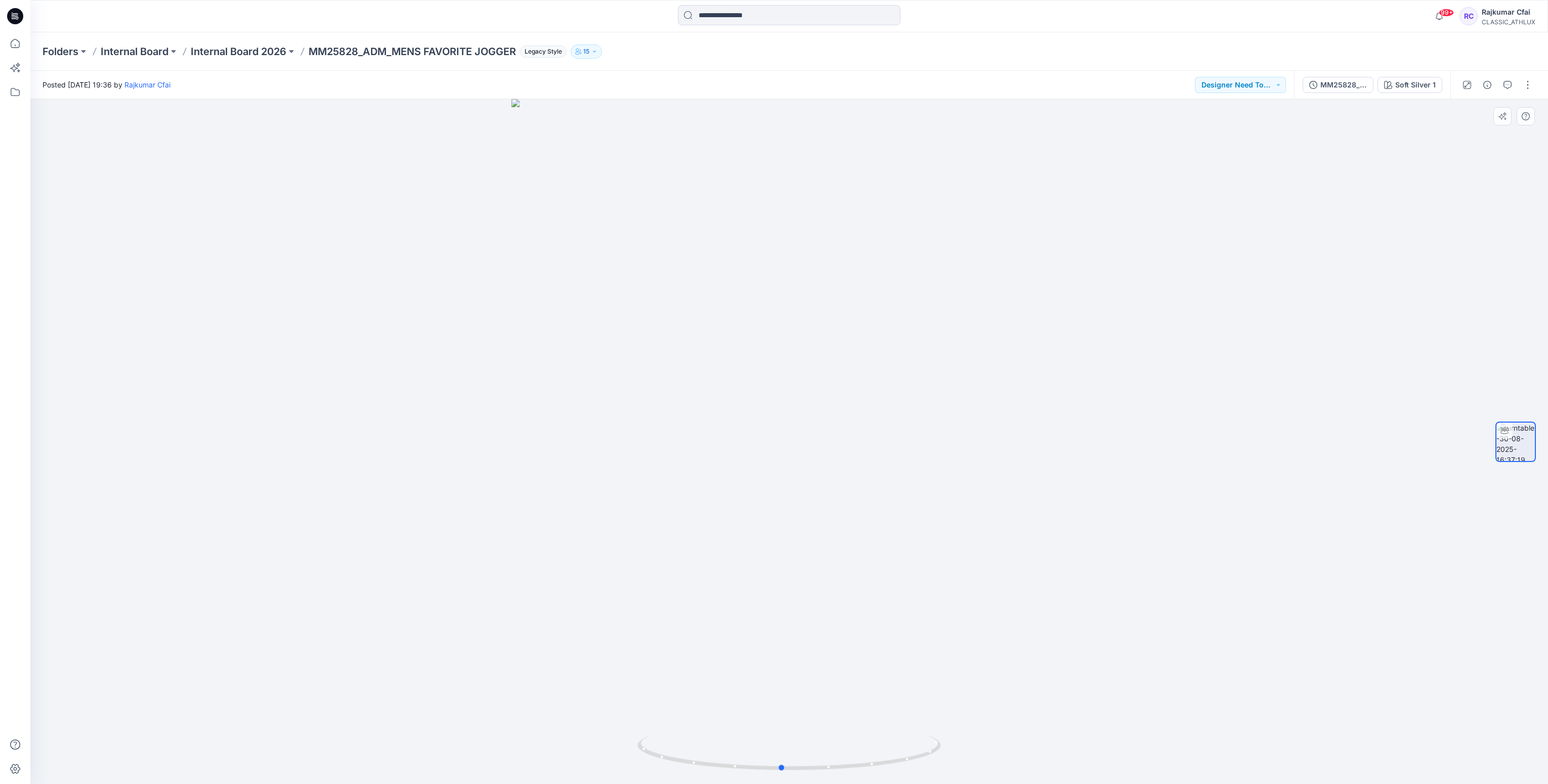
drag, startPoint x: 776, startPoint y: 771, endPoint x: 1072, endPoint y: 765, distance: 296.1
click at [1072, 765] on div at bounding box center [789, 441] width 1517 height 685
drag, startPoint x: 1056, startPoint y: 493, endPoint x: 499, endPoint y: 187, distance: 635.5
click at [1117, 484] on div at bounding box center [789, 441] width 1517 height 685
click at [14, 17] on icon at bounding box center [15, 16] width 16 height 16
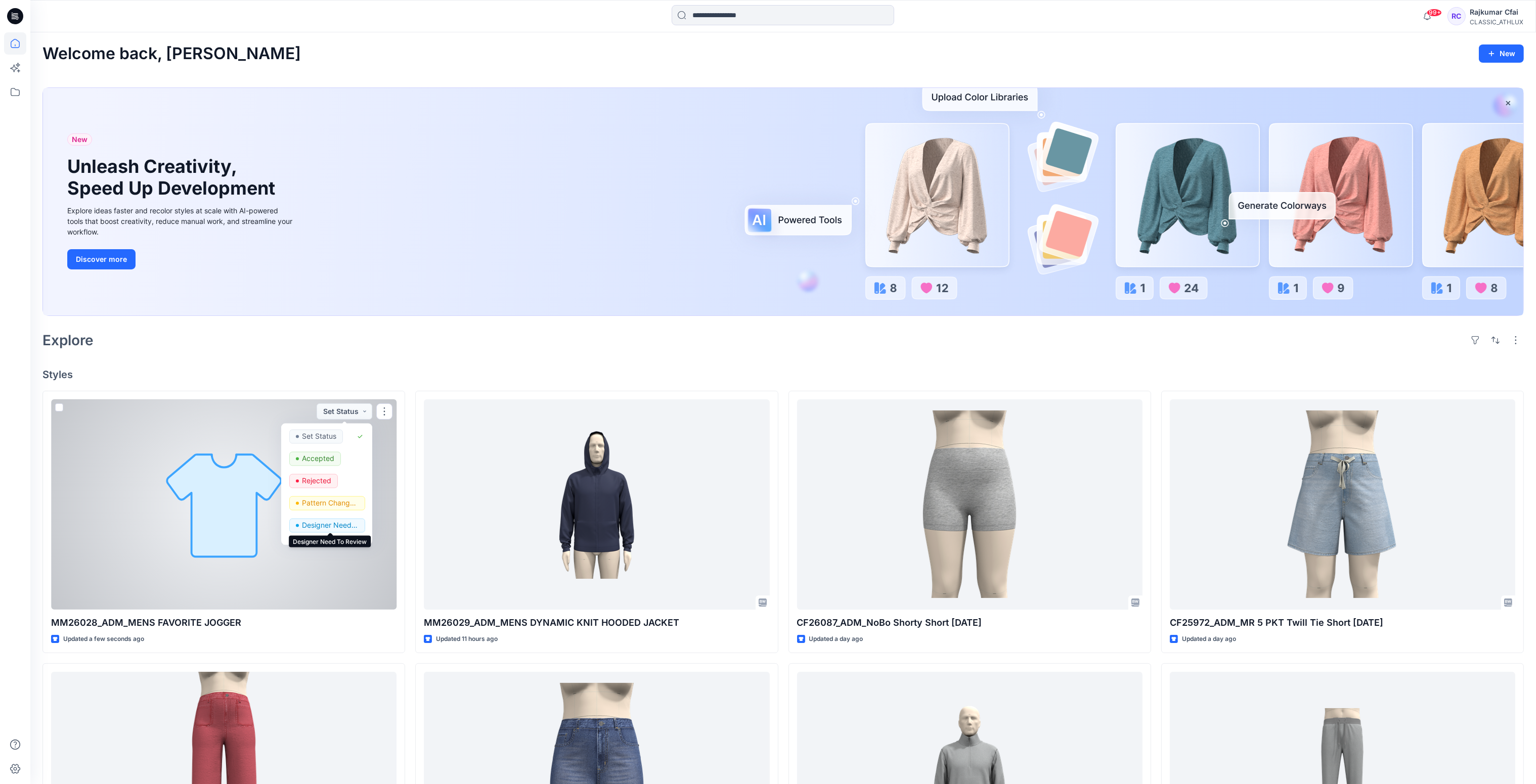
click at [316, 525] on p "Designer Need To Review" at bounding box center [331, 524] width 57 height 13
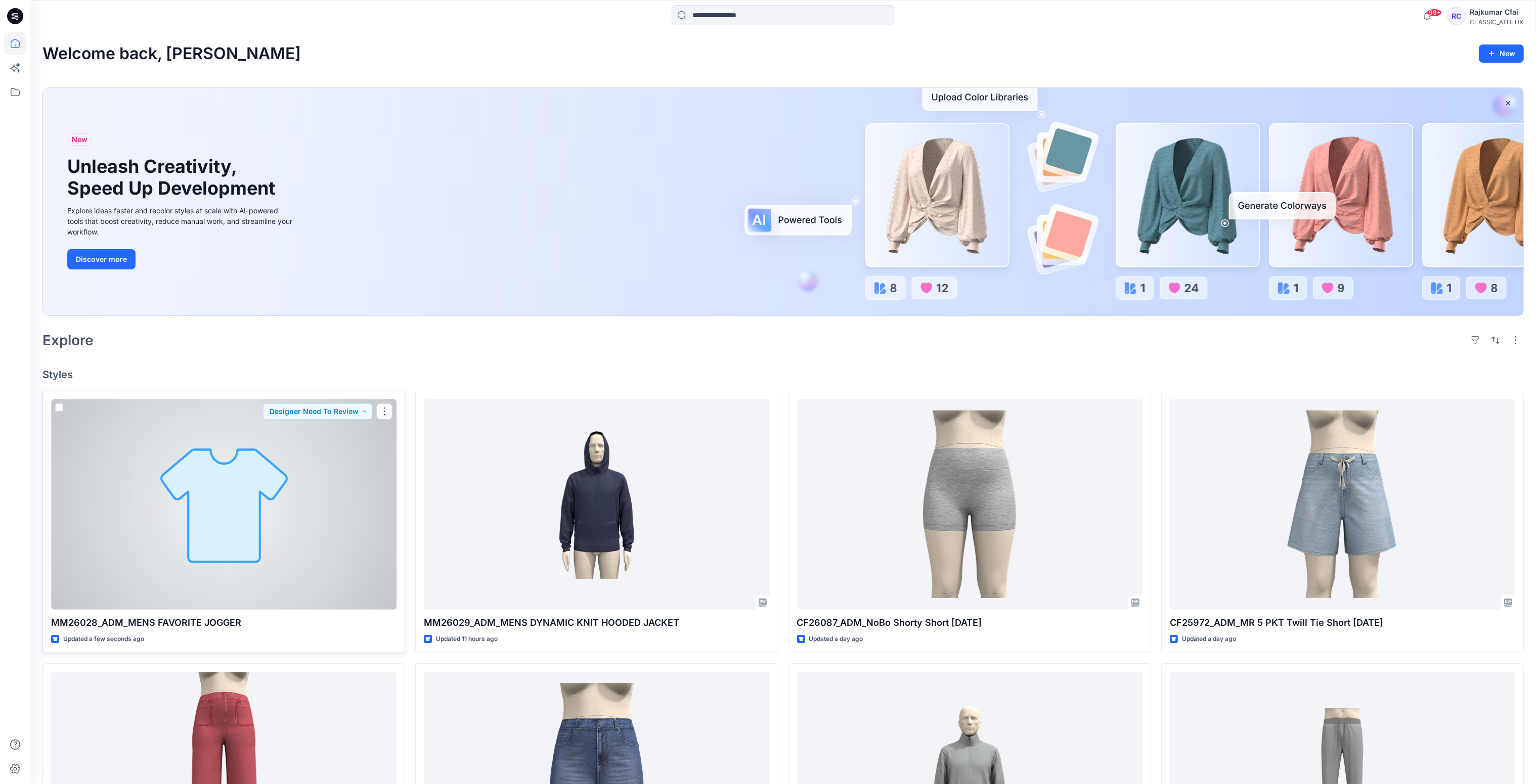
click at [316, 523] on div at bounding box center [224, 504] width 345 height 211
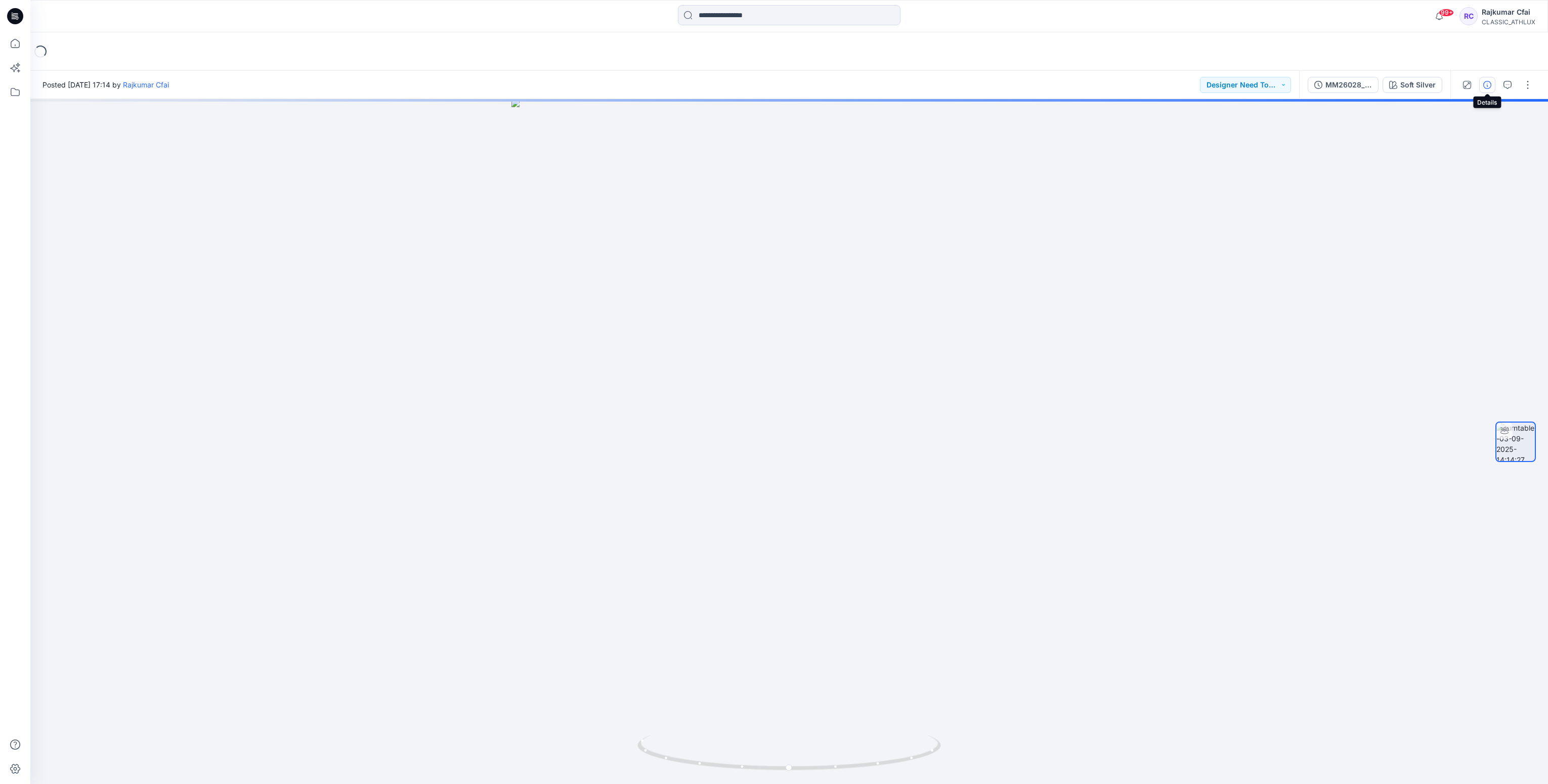
click at [1484, 84] on icon "button" at bounding box center [1487, 85] width 8 height 8
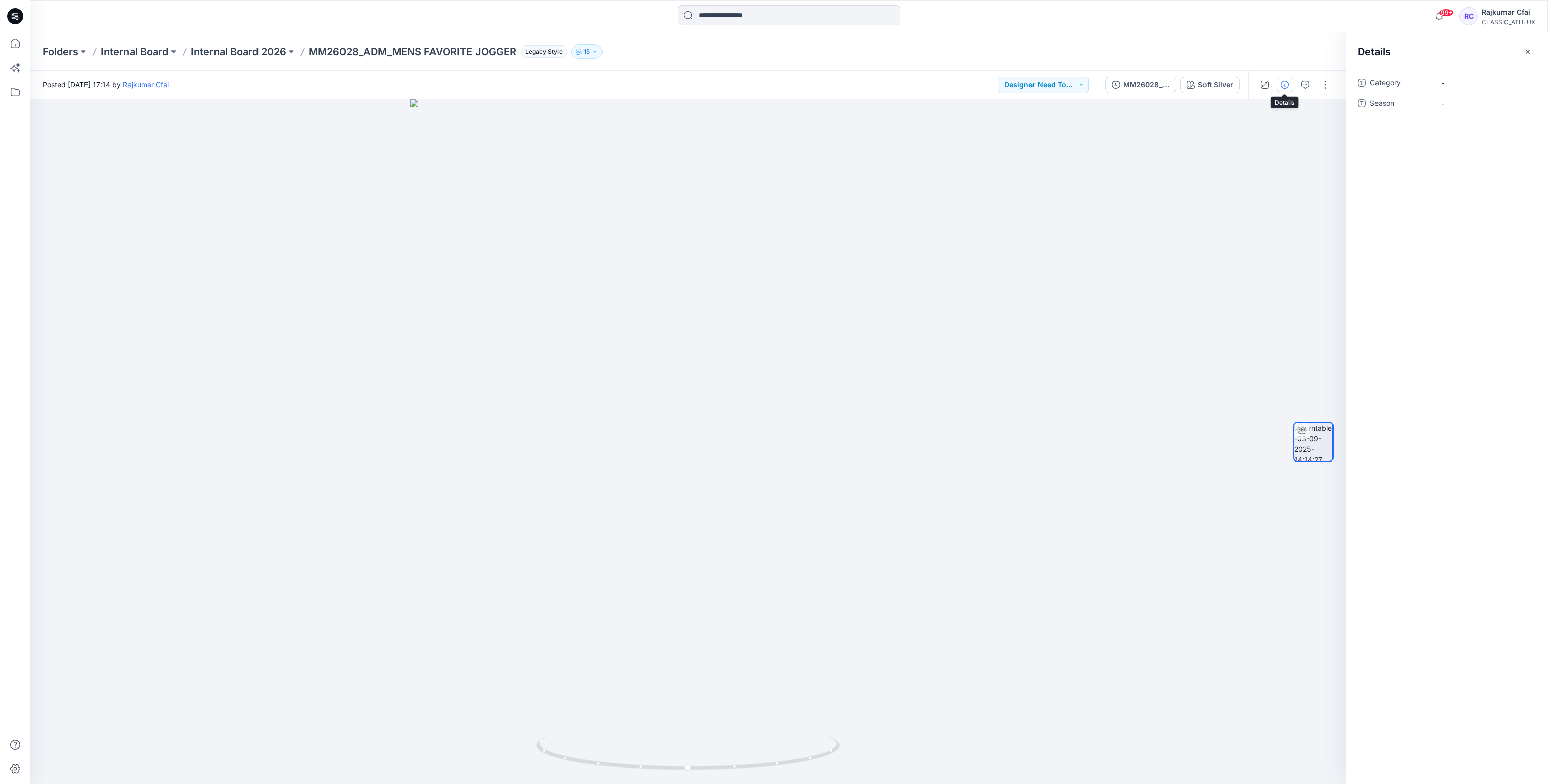
click at [19, 17] on icon at bounding box center [15, 16] width 16 height 16
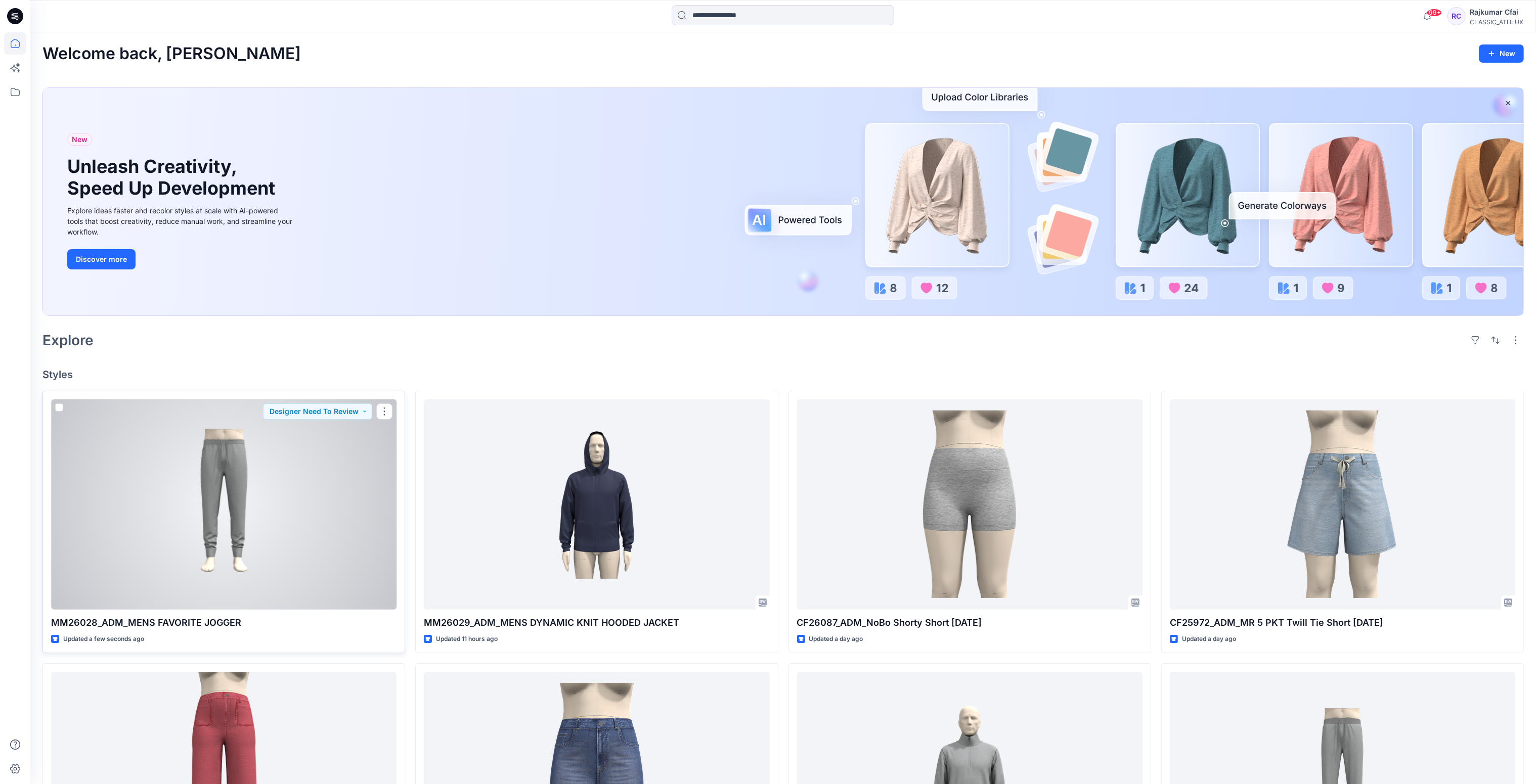
click at [335, 512] on div at bounding box center [224, 504] width 345 height 211
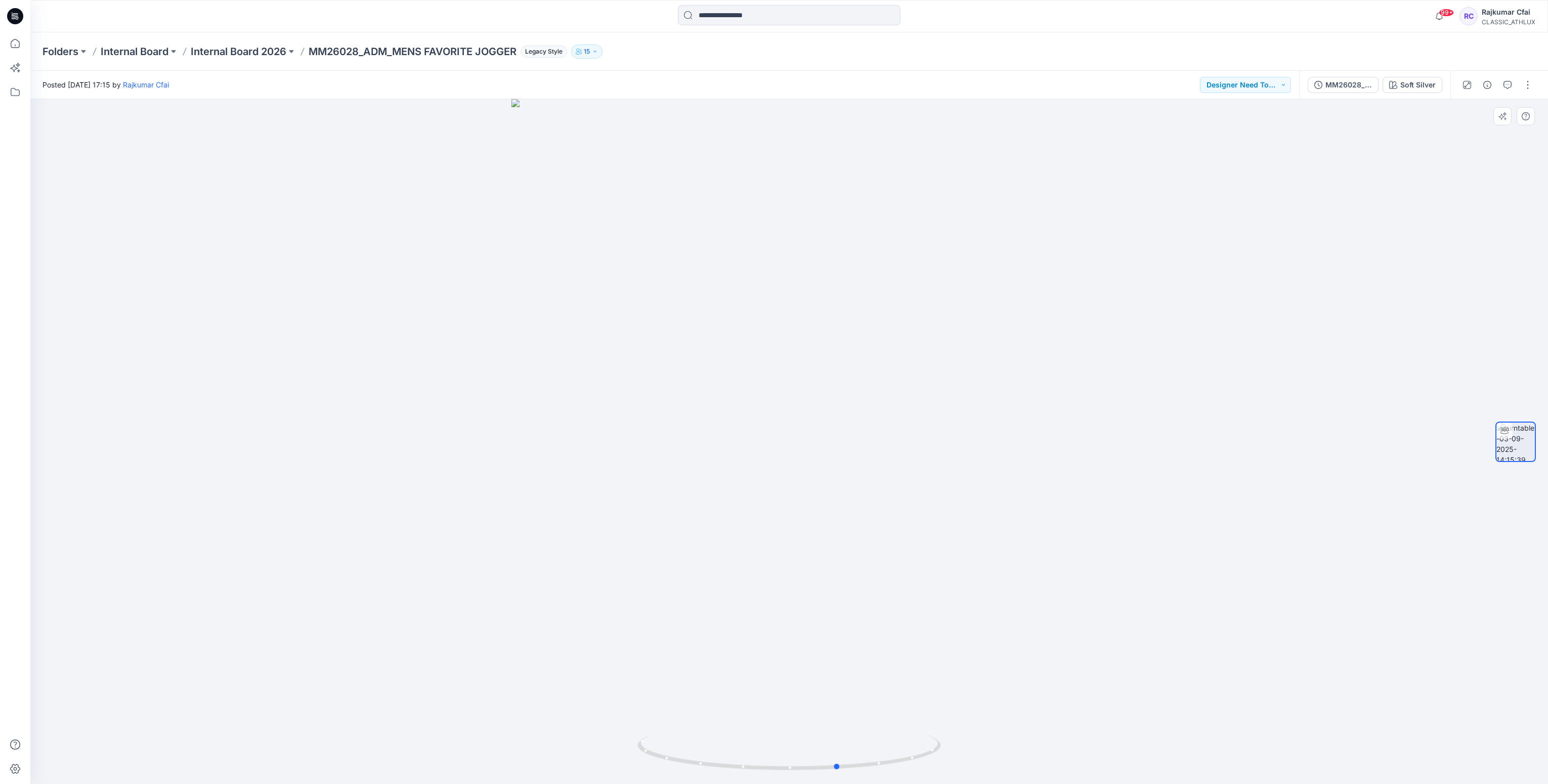
drag, startPoint x: 873, startPoint y: 767, endPoint x: 624, endPoint y: 677, distance: 264.8
click at [630, 750] on div at bounding box center [789, 441] width 1517 height 685
click at [17, 17] on icon at bounding box center [17, 16] width 4 height 1
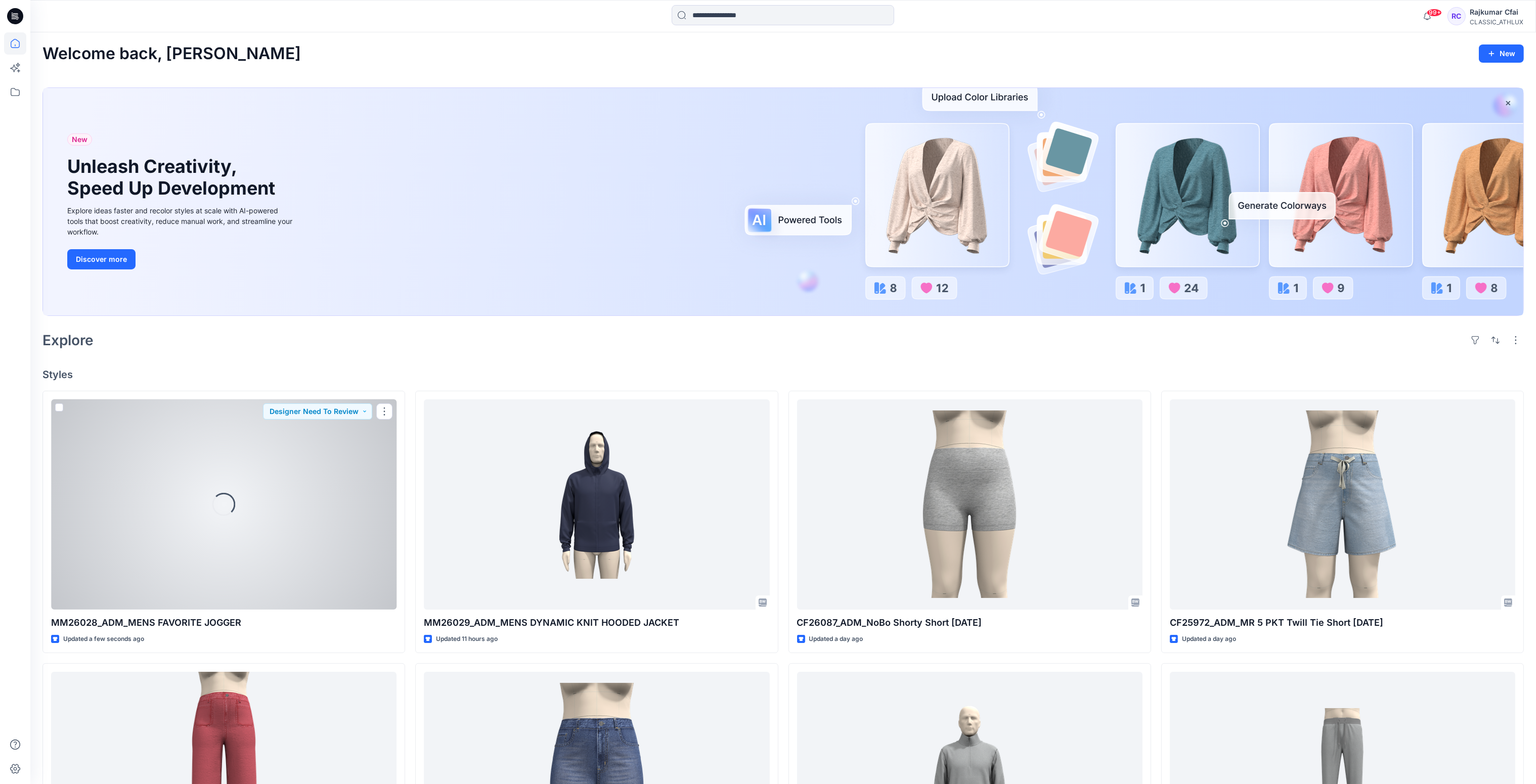
click at [325, 511] on div "Loading..." at bounding box center [224, 504] width 345 height 211
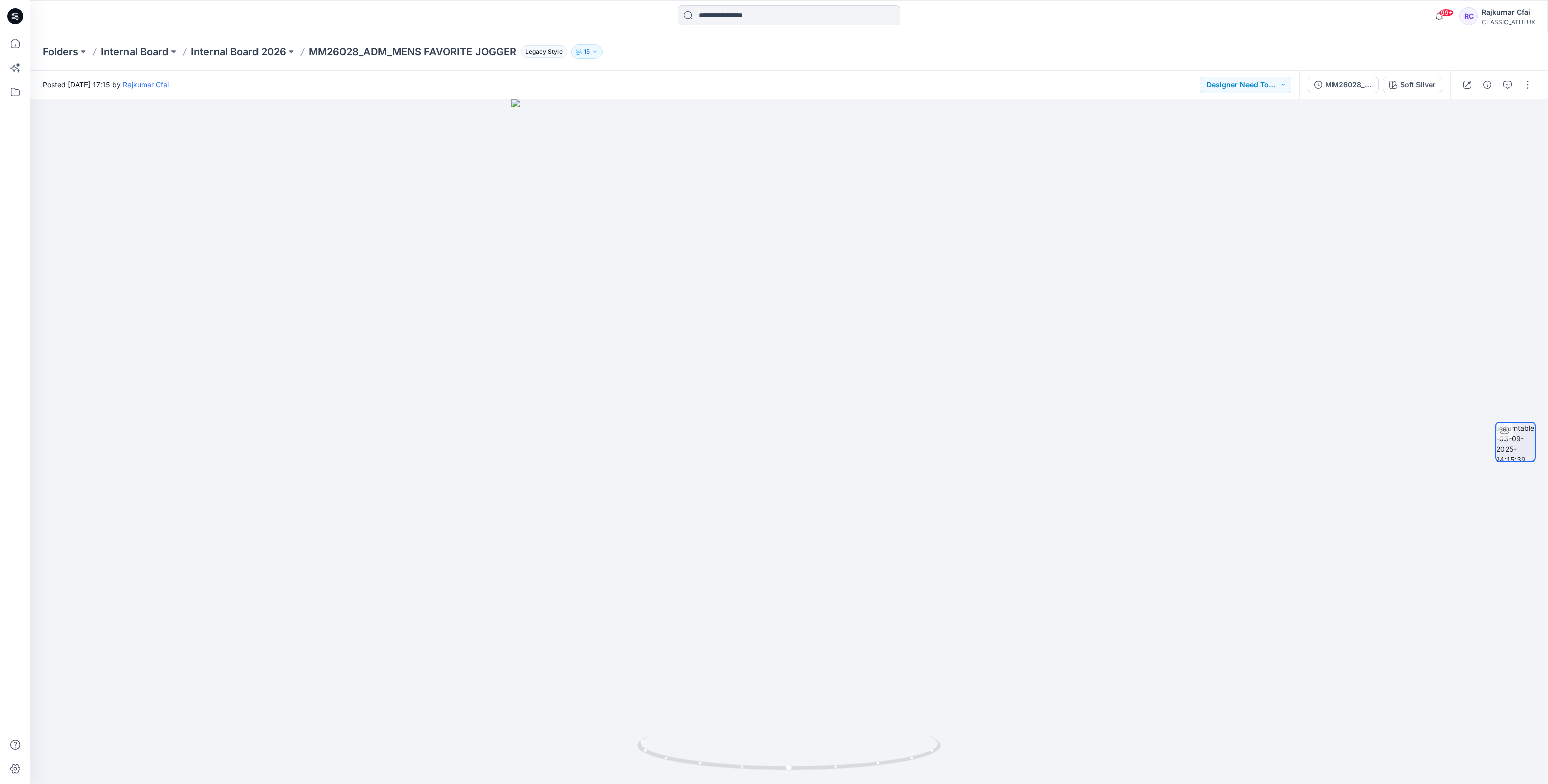
click at [16, 15] on icon at bounding box center [15, 16] width 16 height 16
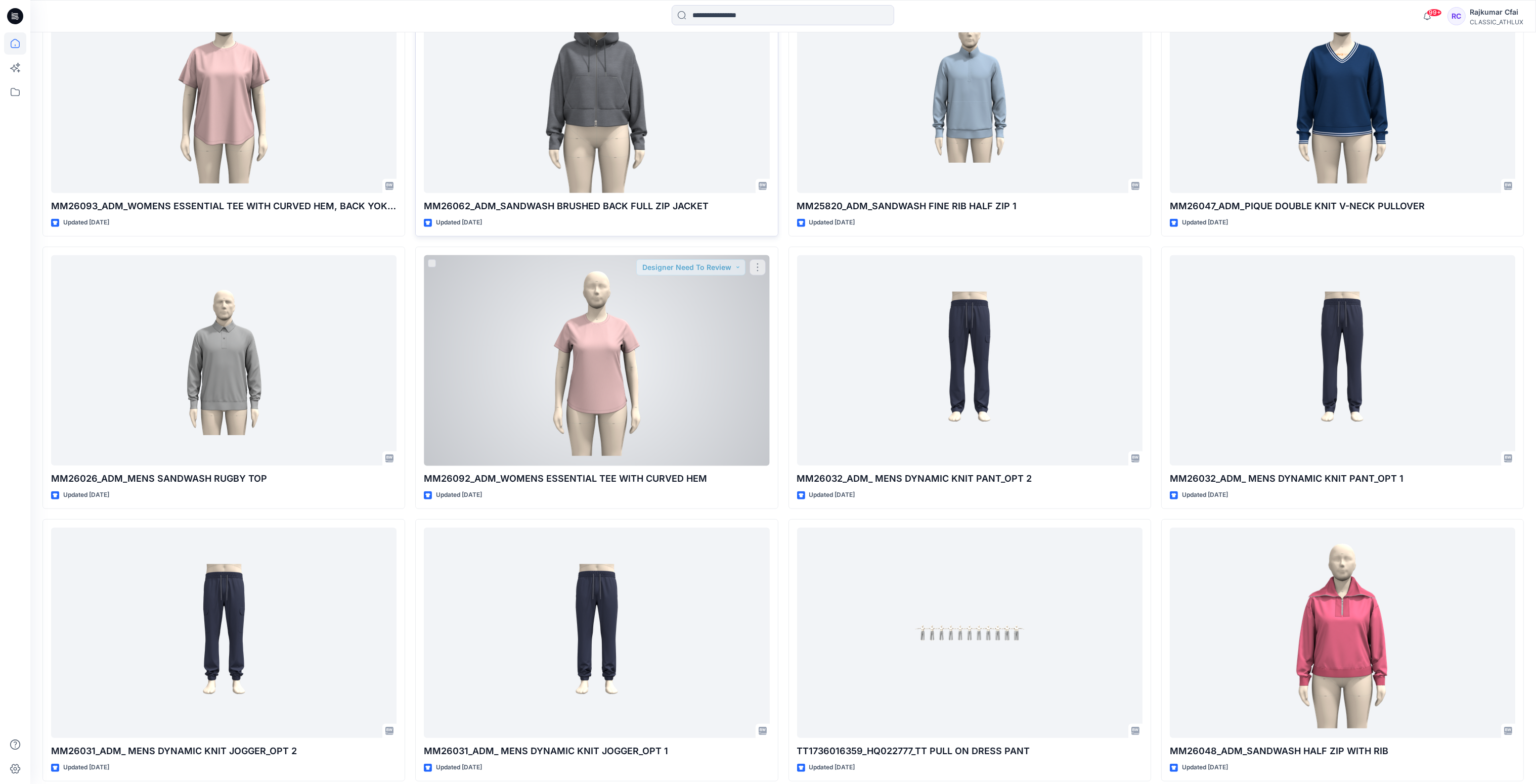
scroll to position [1508, 0]
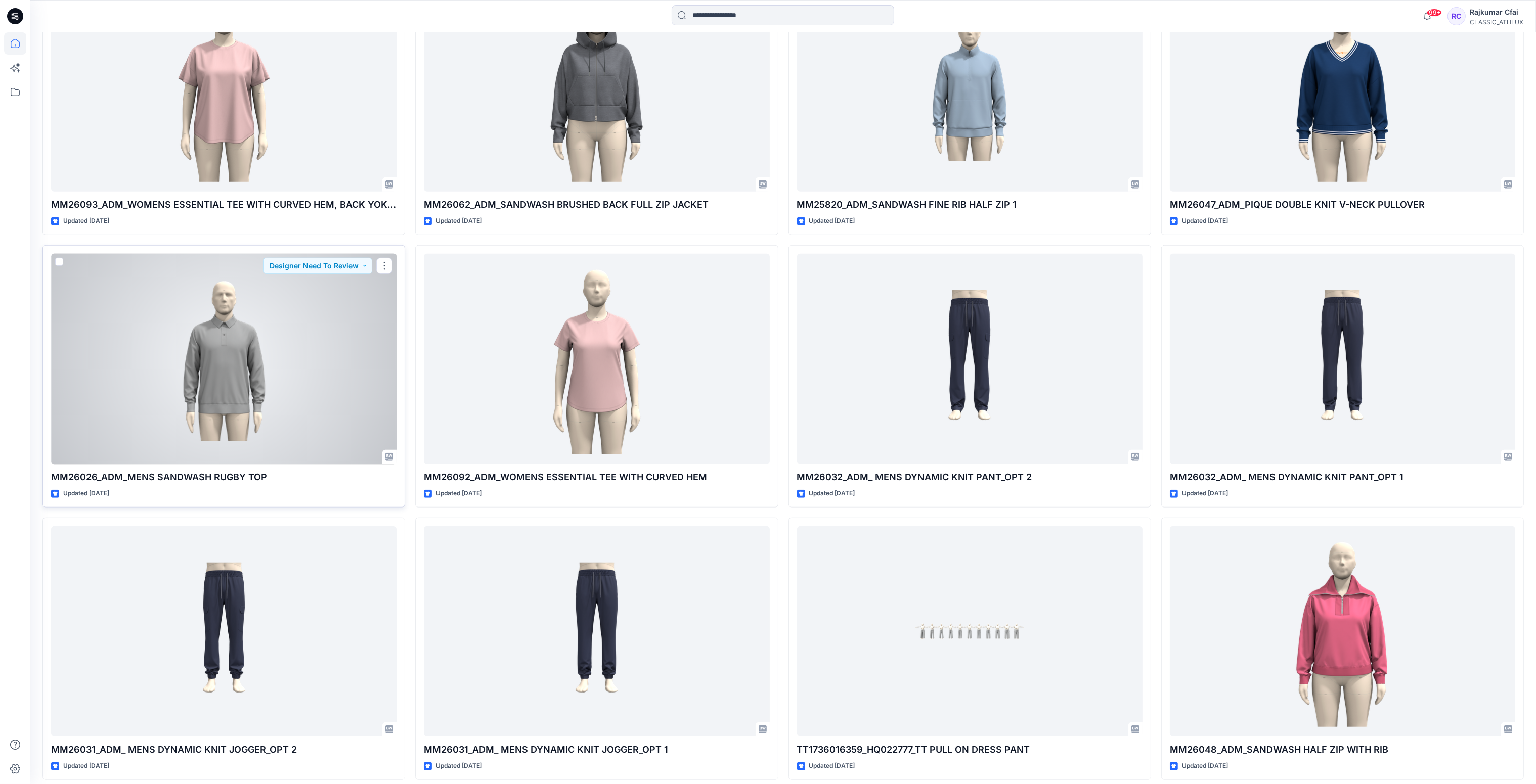
click at [257, 401] on div at bounding box center [224, 359] width 345 height 211
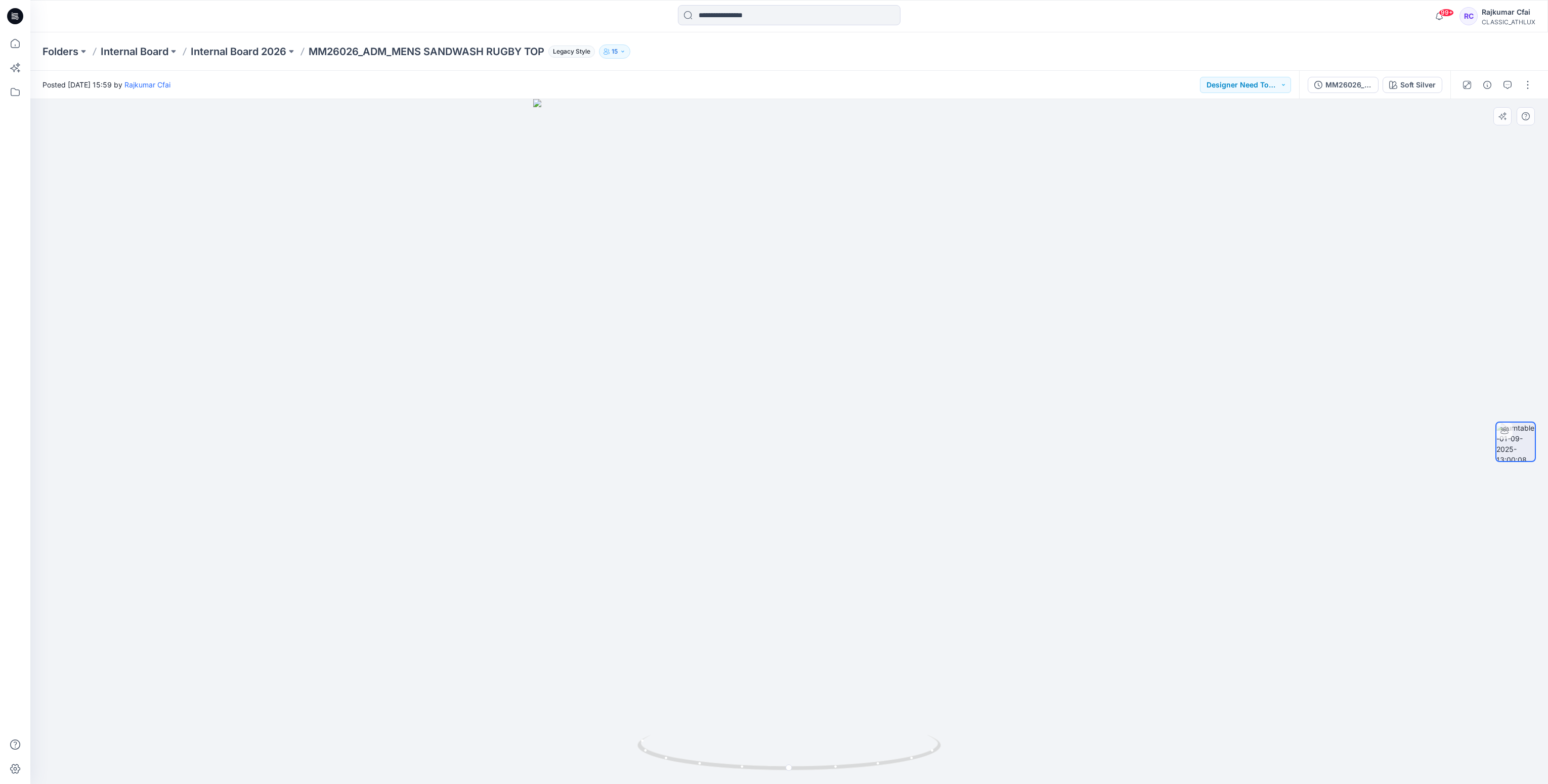
click at [557, 302] on div at bounding box center [789, 441] width 1517 height 685
click at [1357, 88] on div "MM26026_ADM_MENS SANDWASH RUGBY TOP" at bounding box center [1348, 84] width 46 height 11
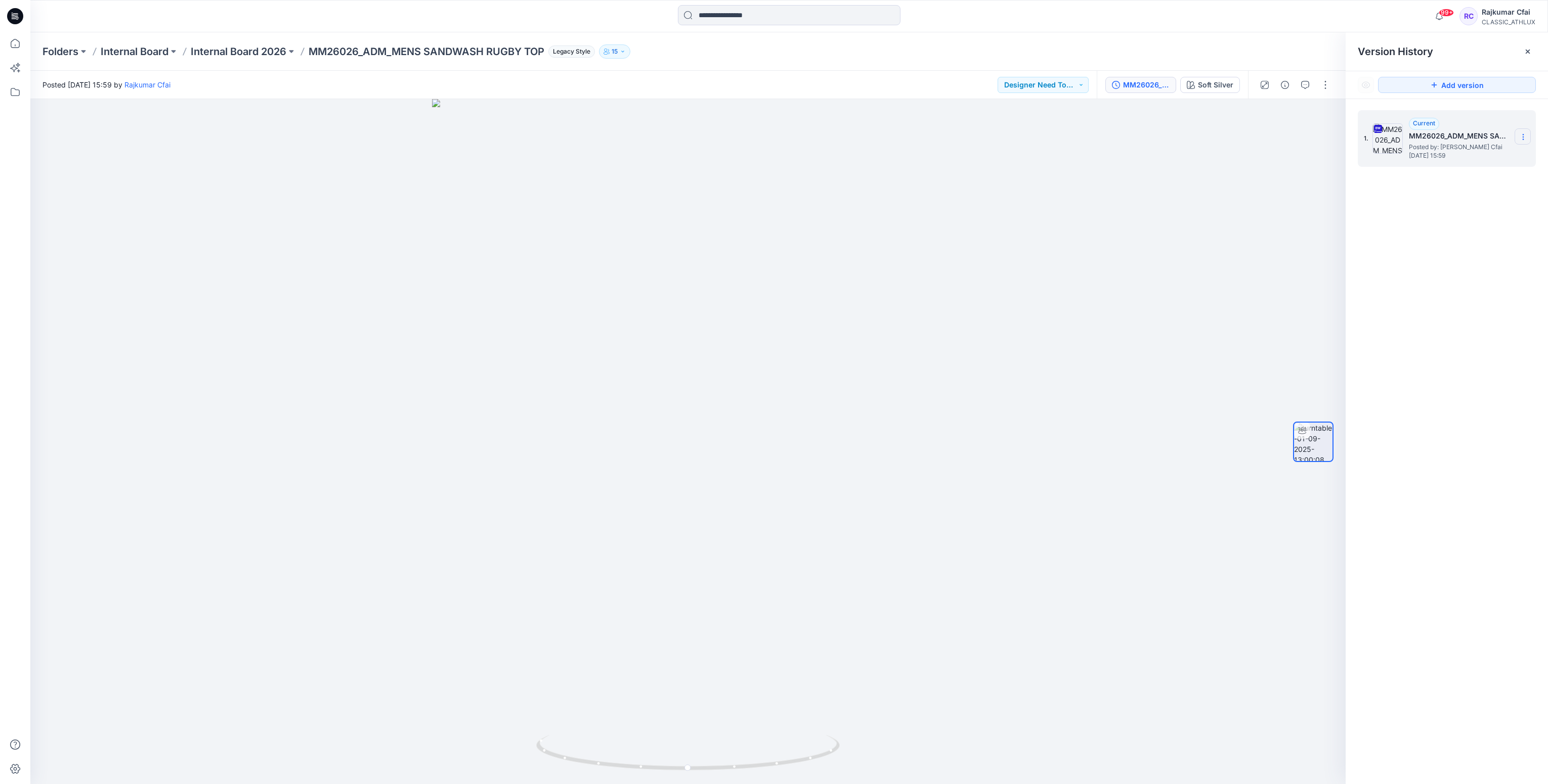
click at [1521, 139] on icon at bounding box center [1523, 137] width 8 height 8
click at [1431, 157] on span "Download Source BW File" at bounding box center [1471, 157] width 84 height 12
click at [21, 8] on icon at bounding box center [15, 16] width 16 height 32
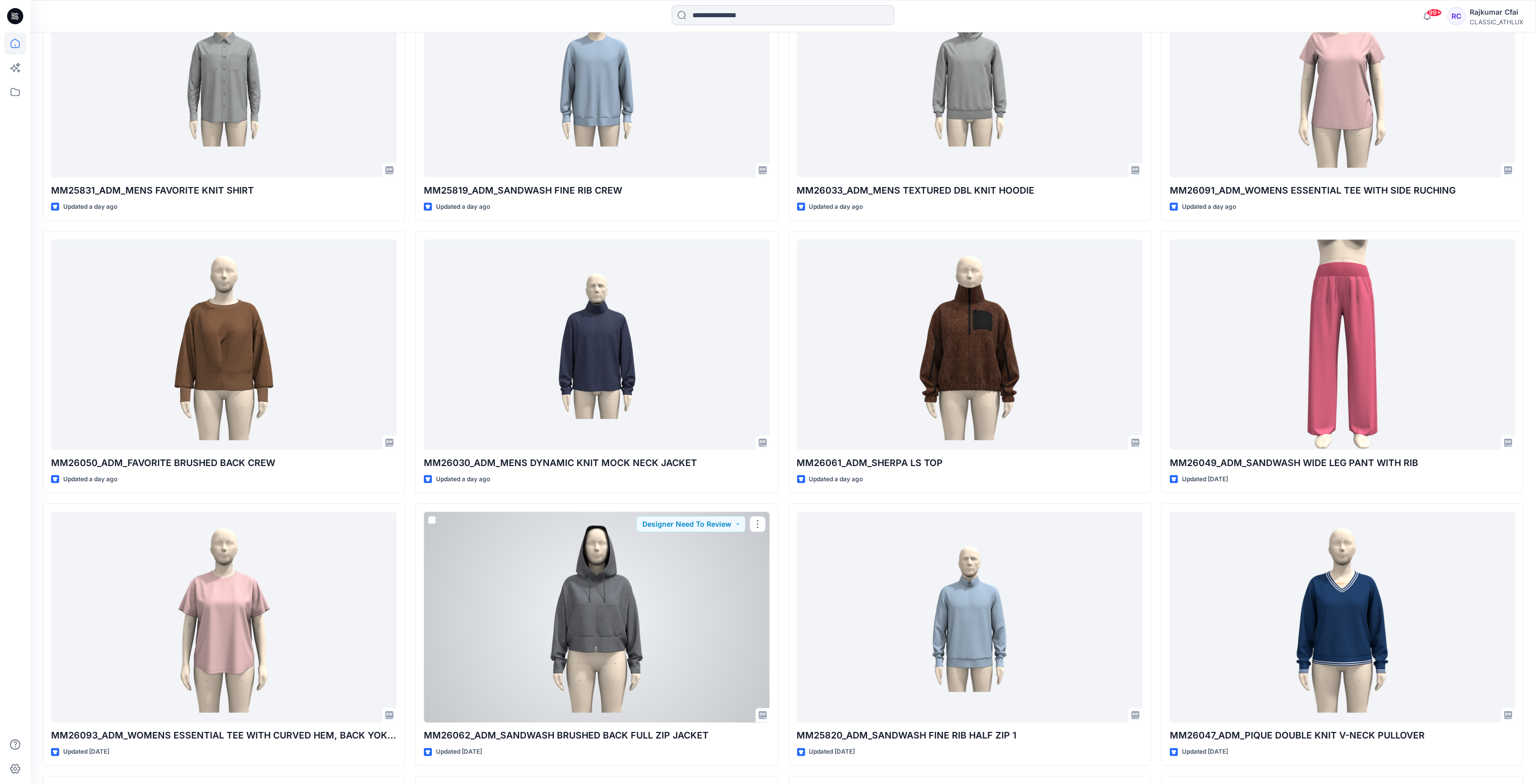
scroll to position [826, 0]
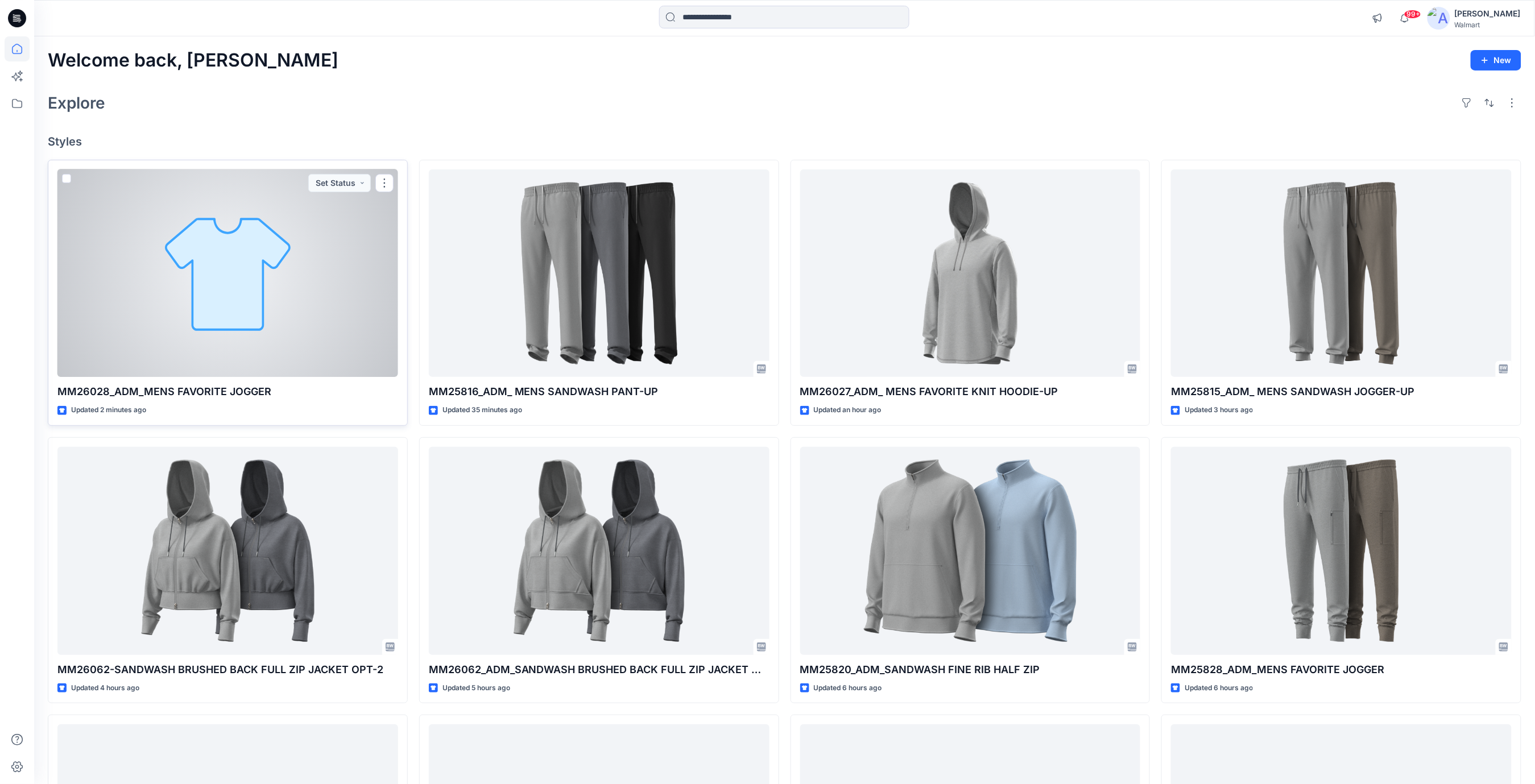
click at [353, 228] on div at bounding box center [228, 273] width 341 height 208
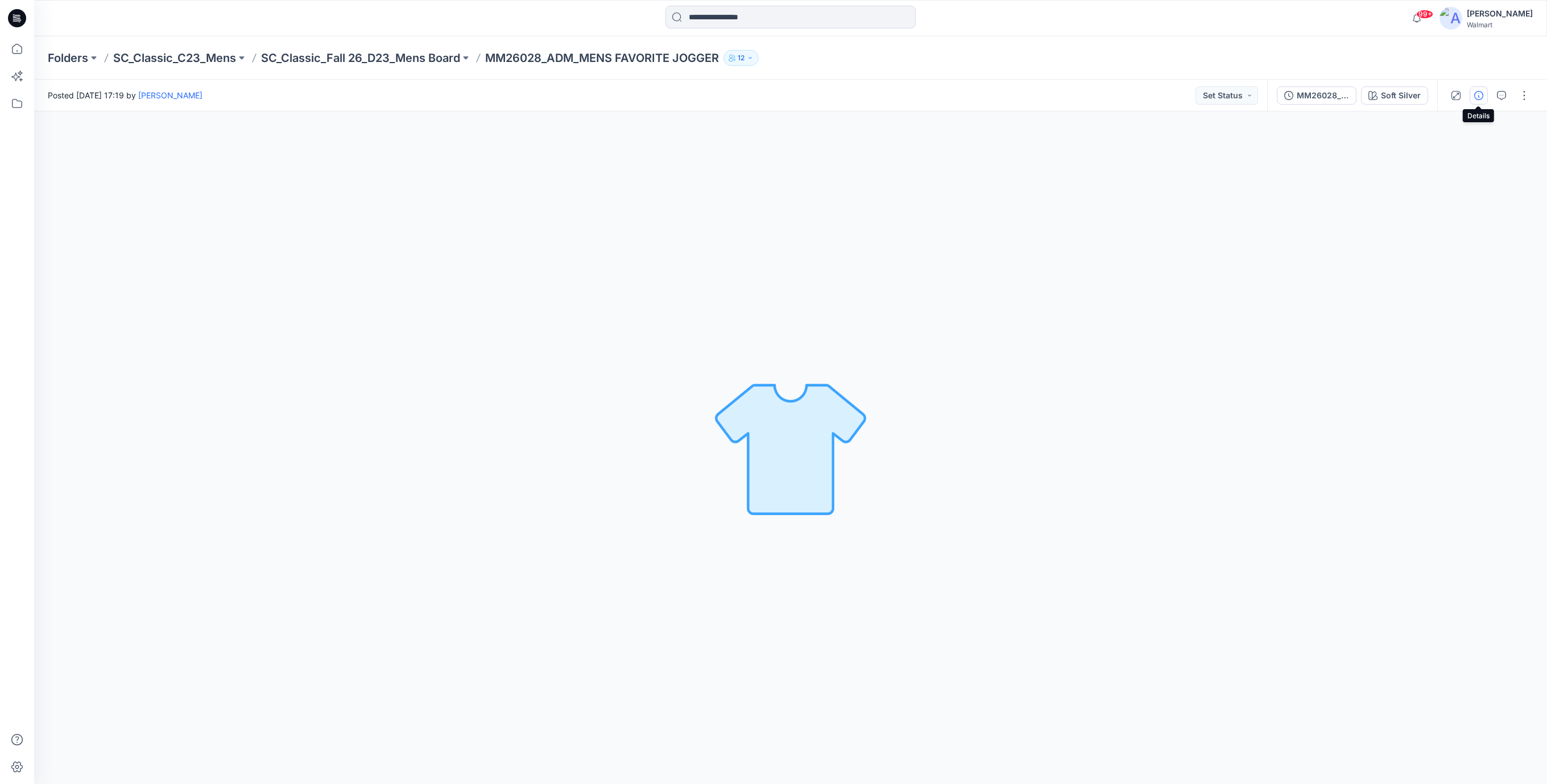
click at [1477, 96] on icon "button" at bounding box center [1478, 96] width 9 height 9
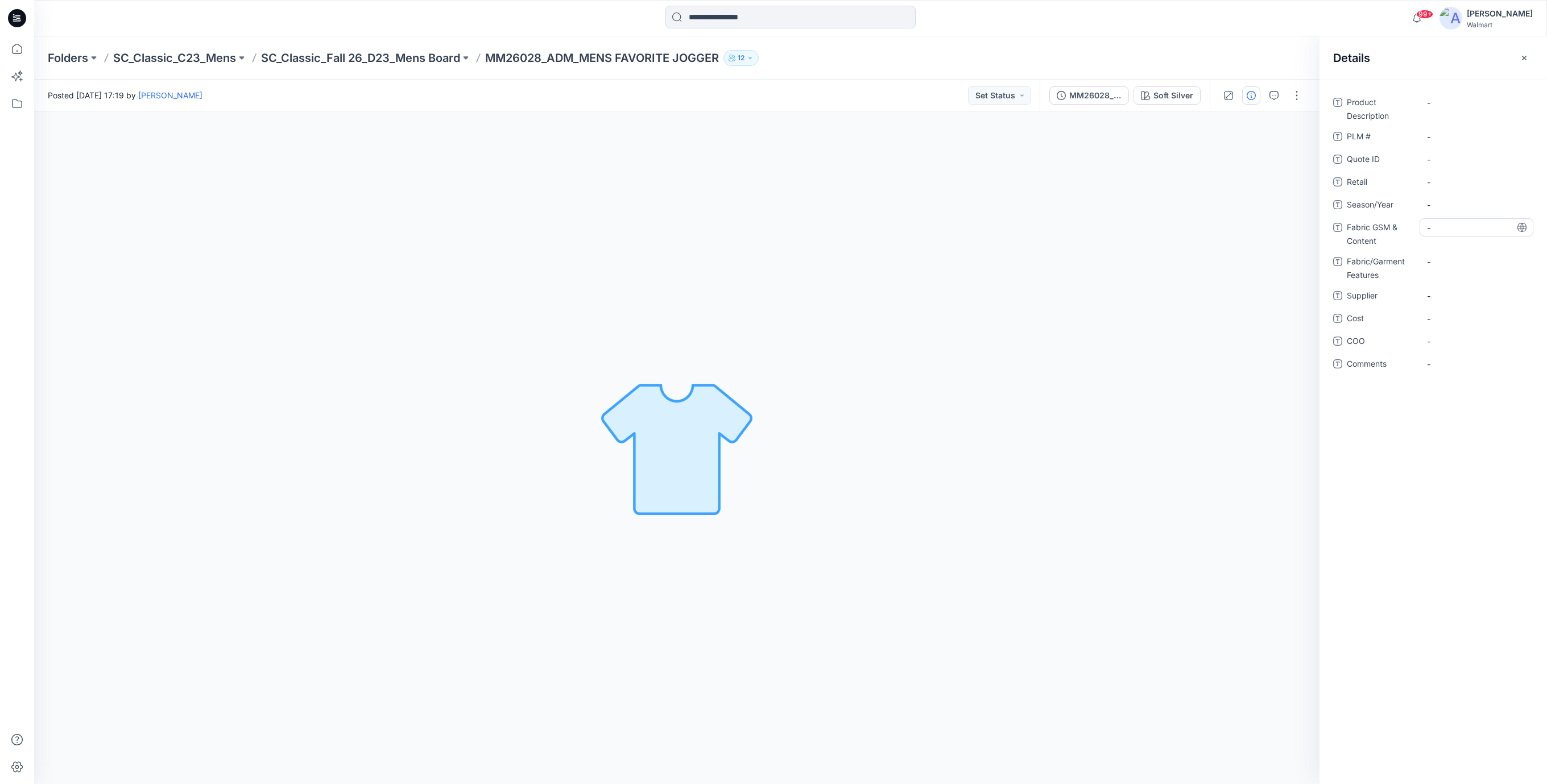
click at [1439, 230] on Content "-" at bounding box center [1476, 228] width 99 height 12
type textarea "**********"
drag, startPoint x: 494, startPoint y: 55, endPoint x: 510, endPoint y: 59, distance: 16.5
click at [510, 59] on p "MM26028_ADM_MENS FAVORITE JOGGER" at bounding box center [601, 58] width 234 height 16
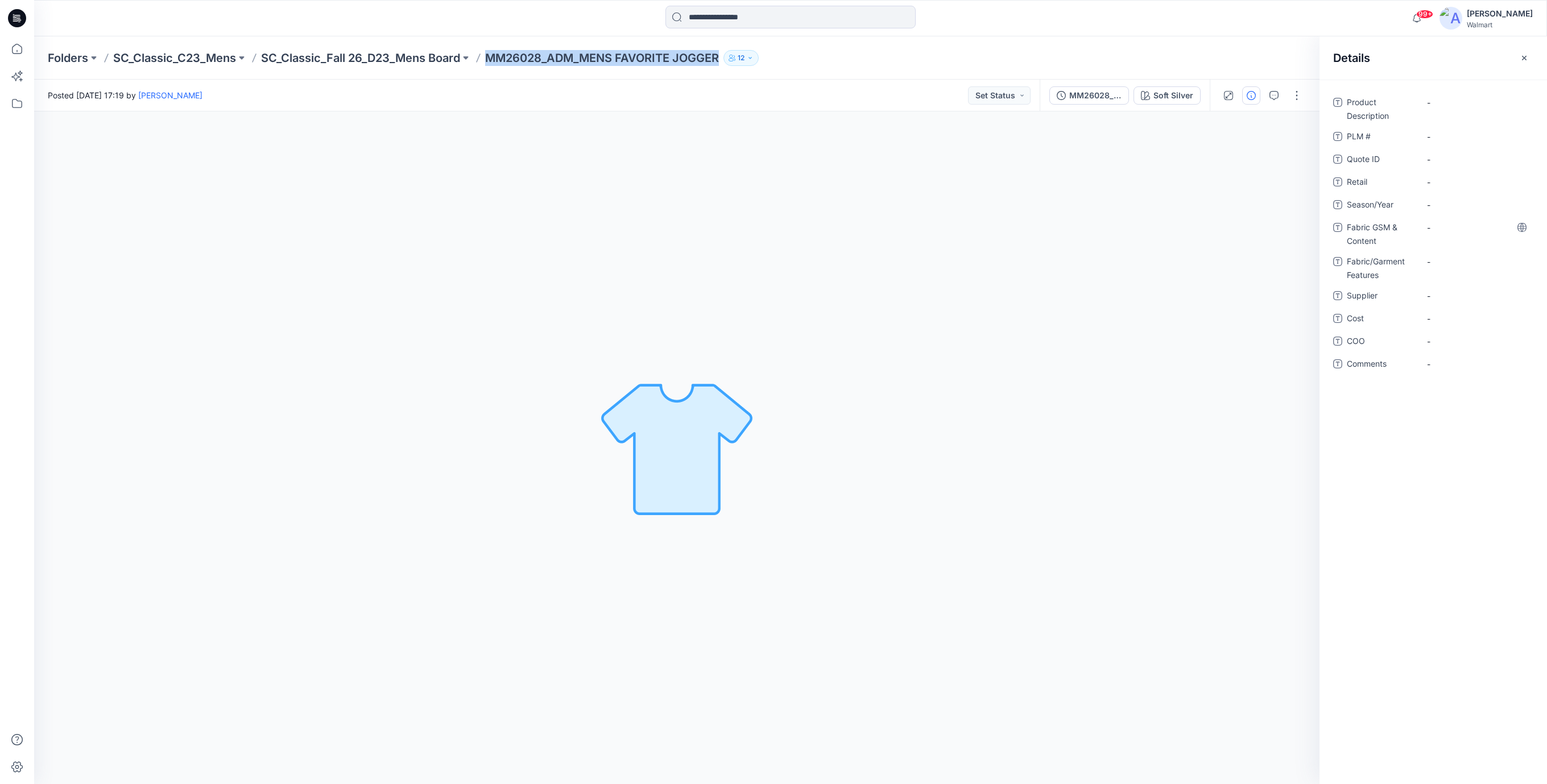
drag, startPoint x: 510, startPoint y: 59, endPoint x: 749, endPoint y: 70, distance: 239.3
click at [749, 70] on div "Folders SC_Classic_C23_Mens SC_Classic_Fall 26_D23_Mens Board MM26028_ADM_MENS …" at bounding box center [791, 58] width 1513 height 43
copy div "MM26028_ADM_MENS FAVORITE JOGGER 12"
click at [1438, 104] on Description "-" at bounding box center [1476, 102] width 99 height 12
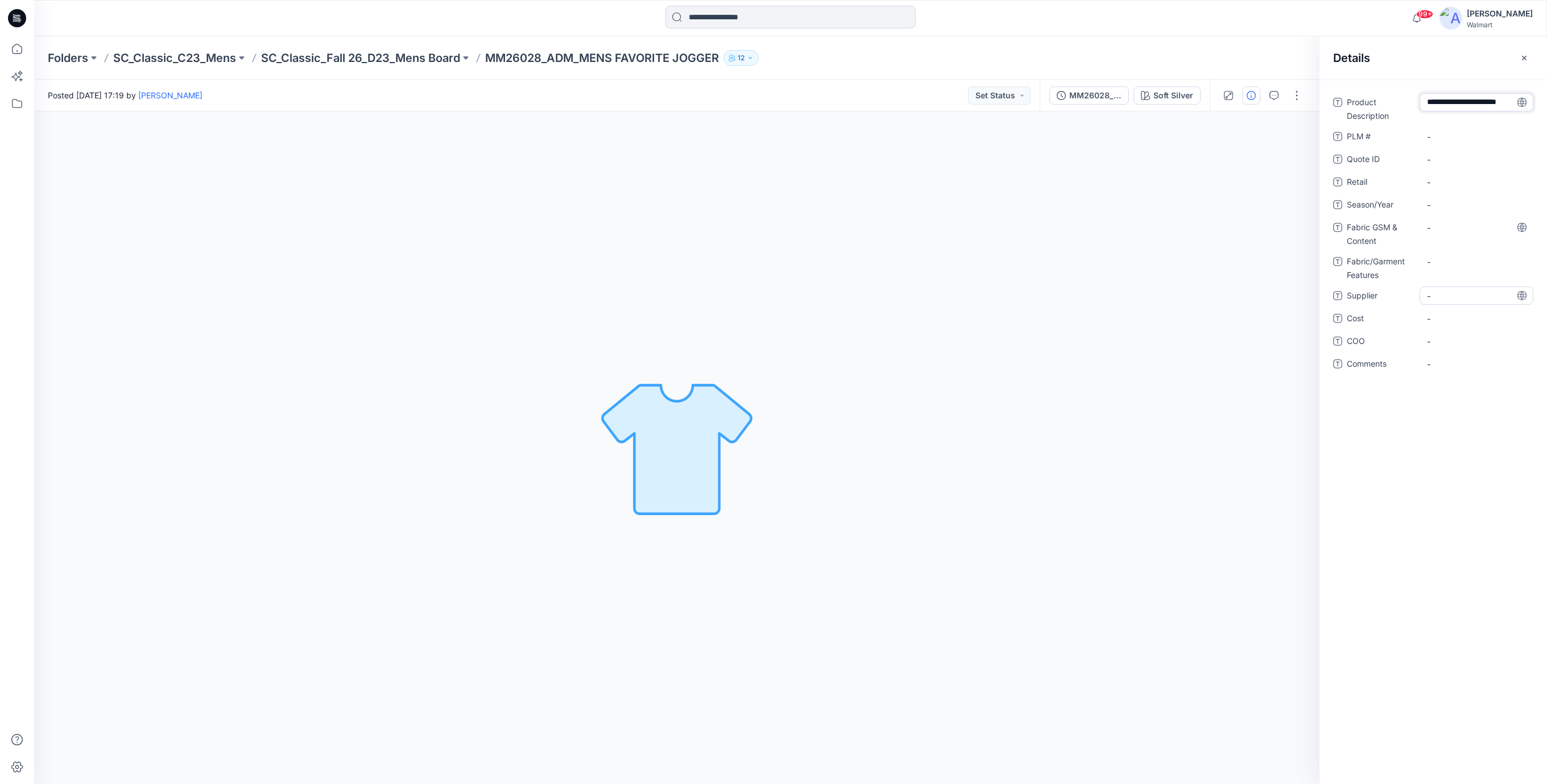
type textarea "**********"
click at [858, 309] on div "Soft Silver Loading... Material Properties Loading..." at bounding box center [677, 448] width 1285 height 672
drag, startPoint x: 1439, startPoint y: 228, endPoint x: 1439, endPoint y: 235, distance: 7.0
click at [1439, 235] on div "Product Description MENS FAVORITE JOGGER Show more PLM # - Quote ID - Retail - …" at bounding box center [1433, 250] width 200 height 313
drag, startPoint x: 1439, startPoint y: 235, endPoint x: 1438, endPoint y: 258, distance: 23.0
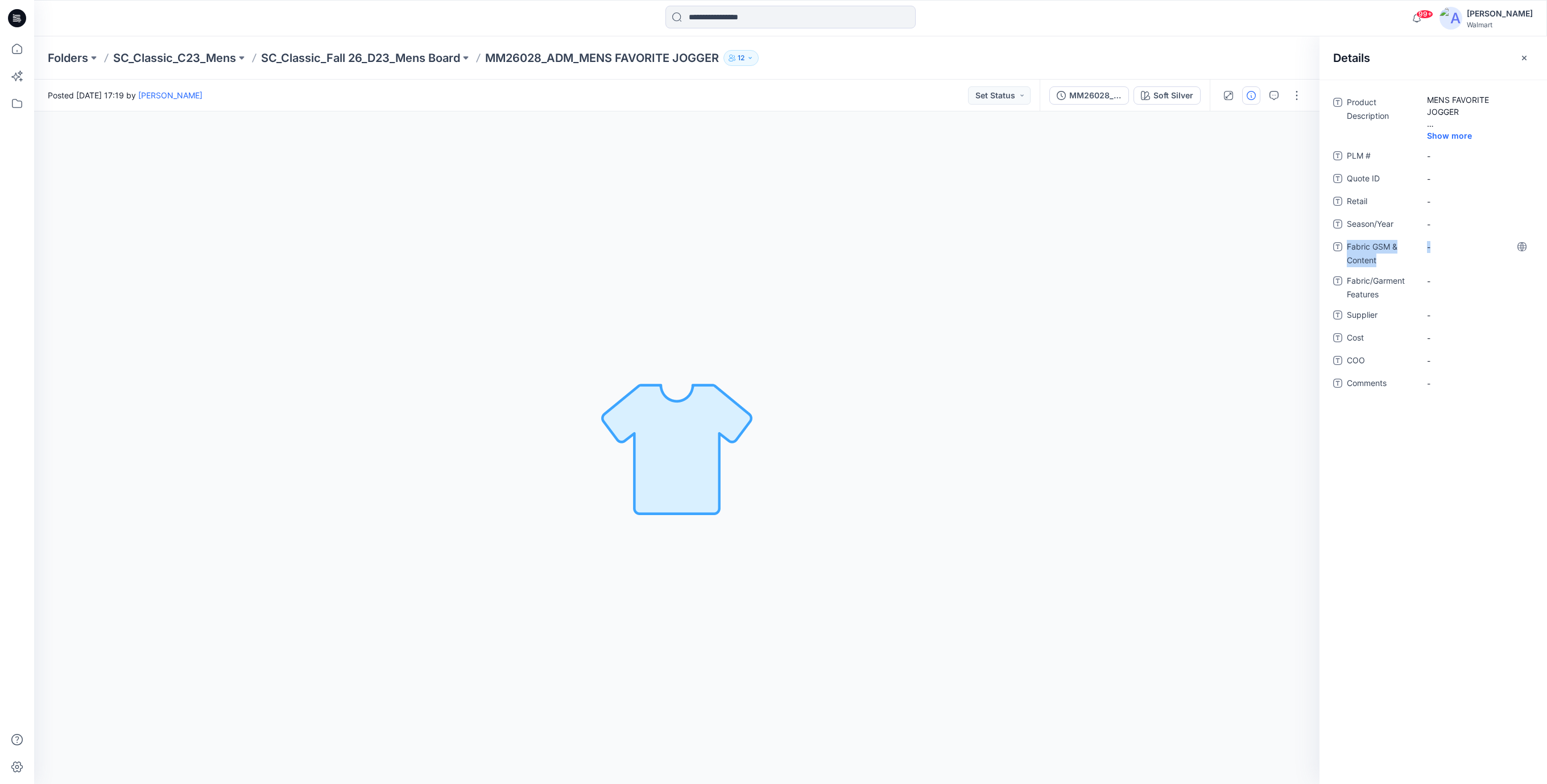
click at [1435, 254] on div "-" at bounding box center [1476, 246] width 114 height 18
click at [1440, 251] on textarea at bounding box center [1476, 246] width 114 height 18
type textarea "*"
type textarea "**********"
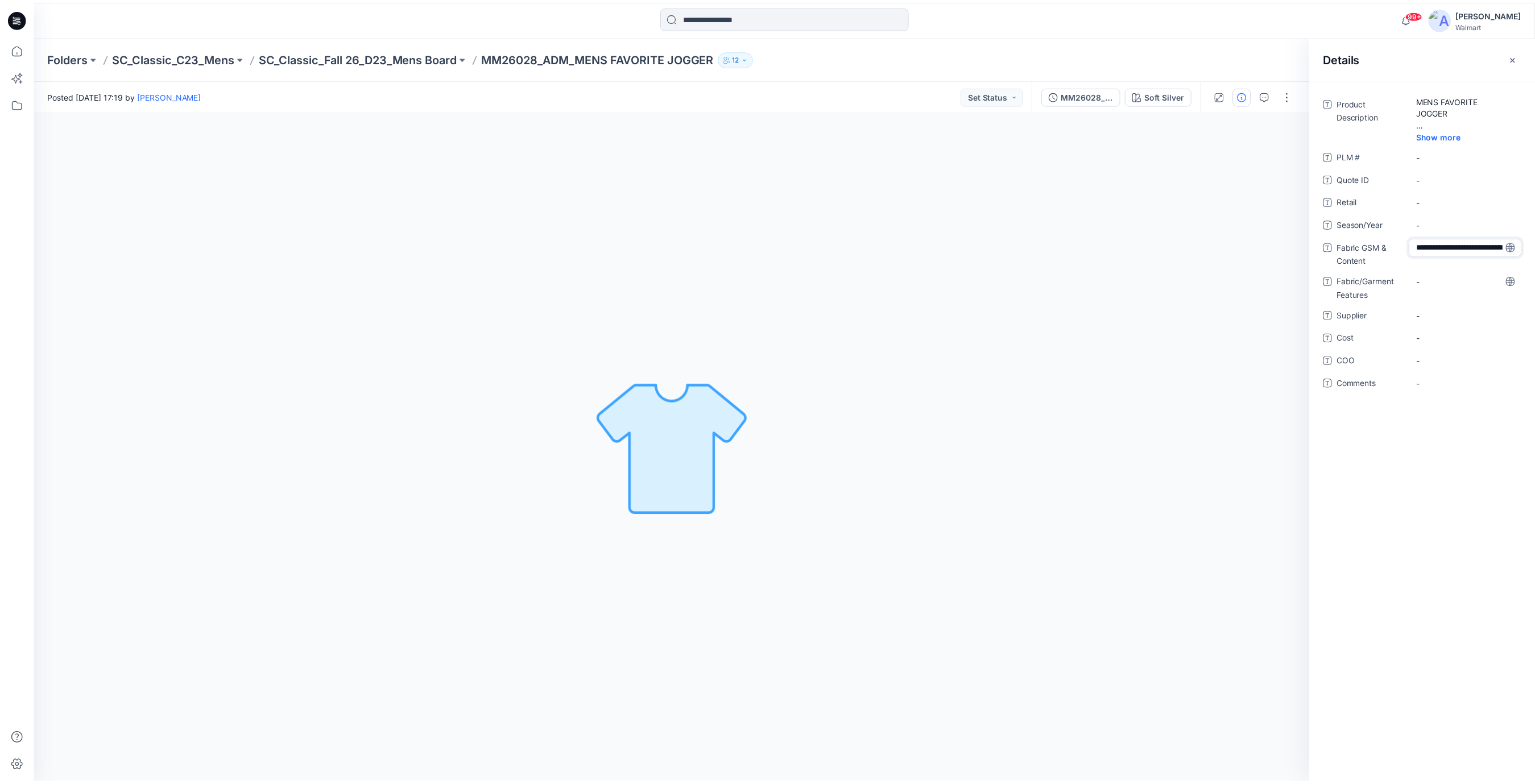
scroll to position [43, 0]
click at [1452, 285] on Features "-" at bounding box center [1476, 281] width 99 height 12
click at [1434, 161] on \ "-" at bounding box center [1476, 156] width 99 height 12
type textarea "***"
click at [1452, 181] on ID "-" at bounding box center [1476, 179] width 99 height 12
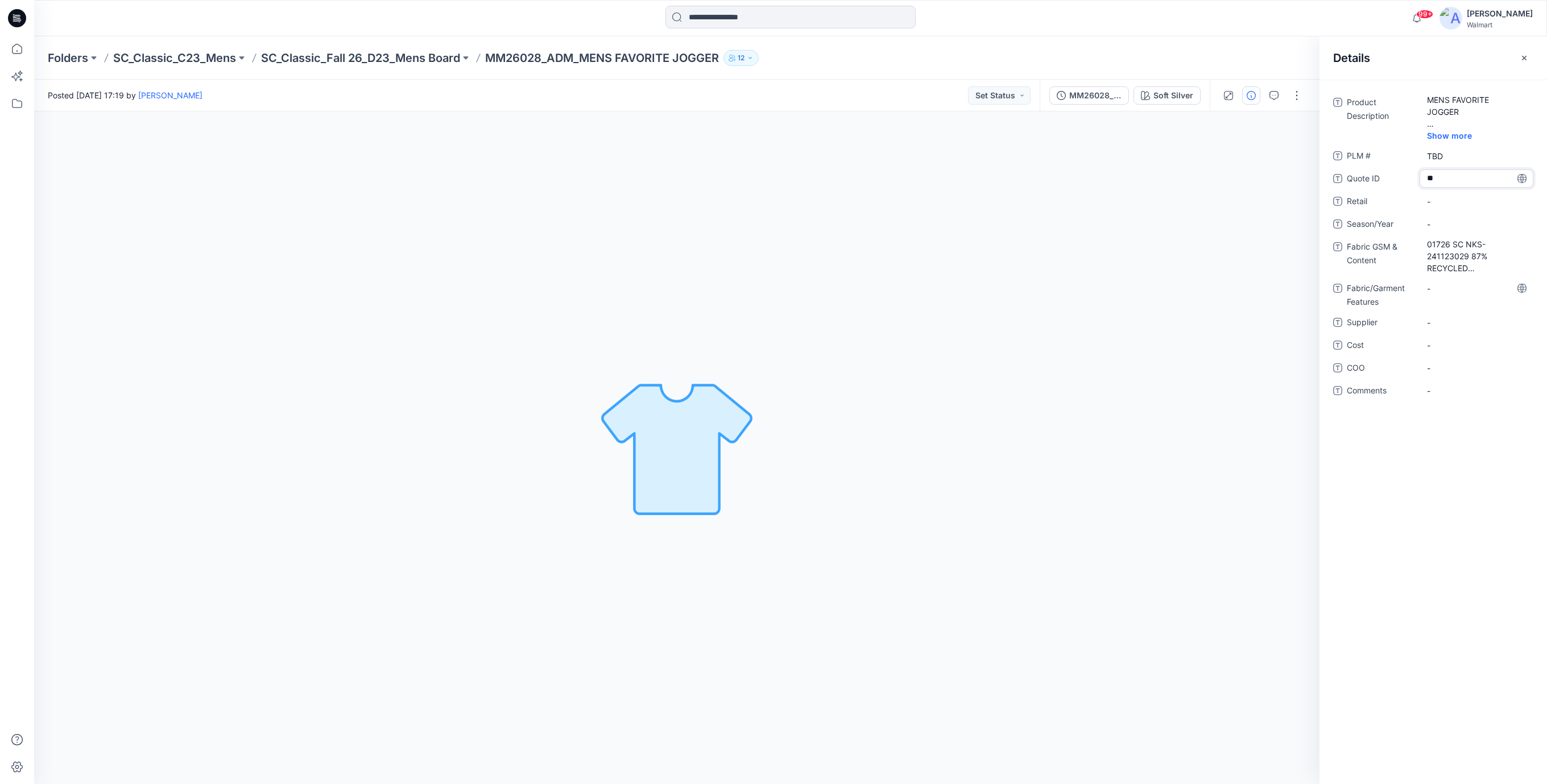
type textarea "***"
click at [1447, 203] on span "-" at bounding box center [1476, 201] width 99 height 12
click at [1440, 220] on span "-" at bounding box center [1476, 224] width 99 height 12
click at [1442, 223] on textarea "*******" at bounding box center [1476, 224] width 114 height 18
type textarea "*******"
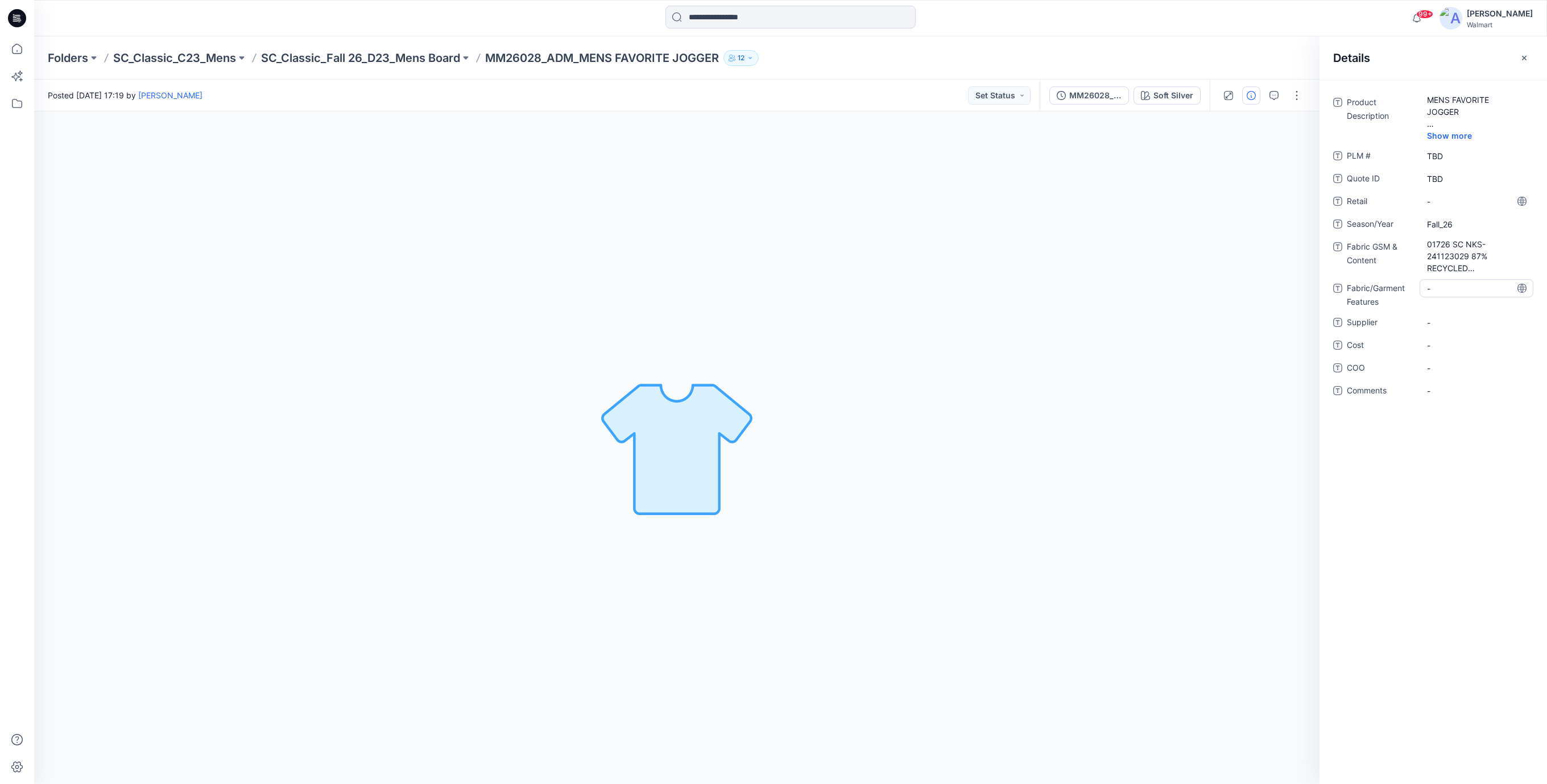
click at [1447, 291] on Features "-" at bounding box center [1476, 288] width 99 height 12
click at [1449, 330] on div "-" at bounding box center [1476, 322] width 114 height 18
type textarea "**********"
click at [1442, 335] on div "**********" at bounding box center [1433, 254] width 200 height 320
click at [1460, 319] on span "Classic Fashion" at bounding box center [1476, 322] width 99 height 12
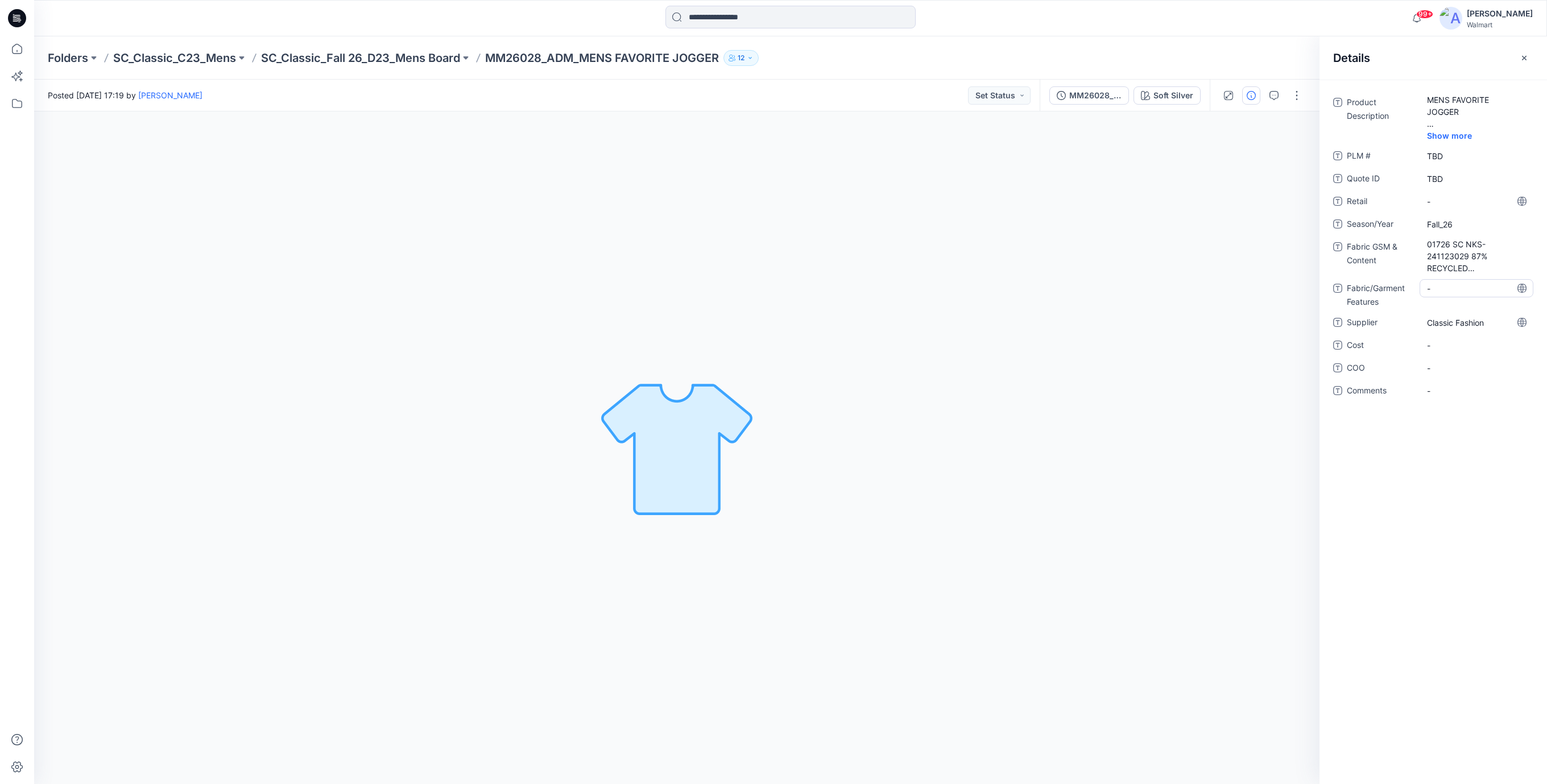
click at [1454, 287] on Features "-" at bounding box center [1476, 288] width 99 height 12
click at [20, 20] on icon at bounding box center [19, 20] width 4 height 1
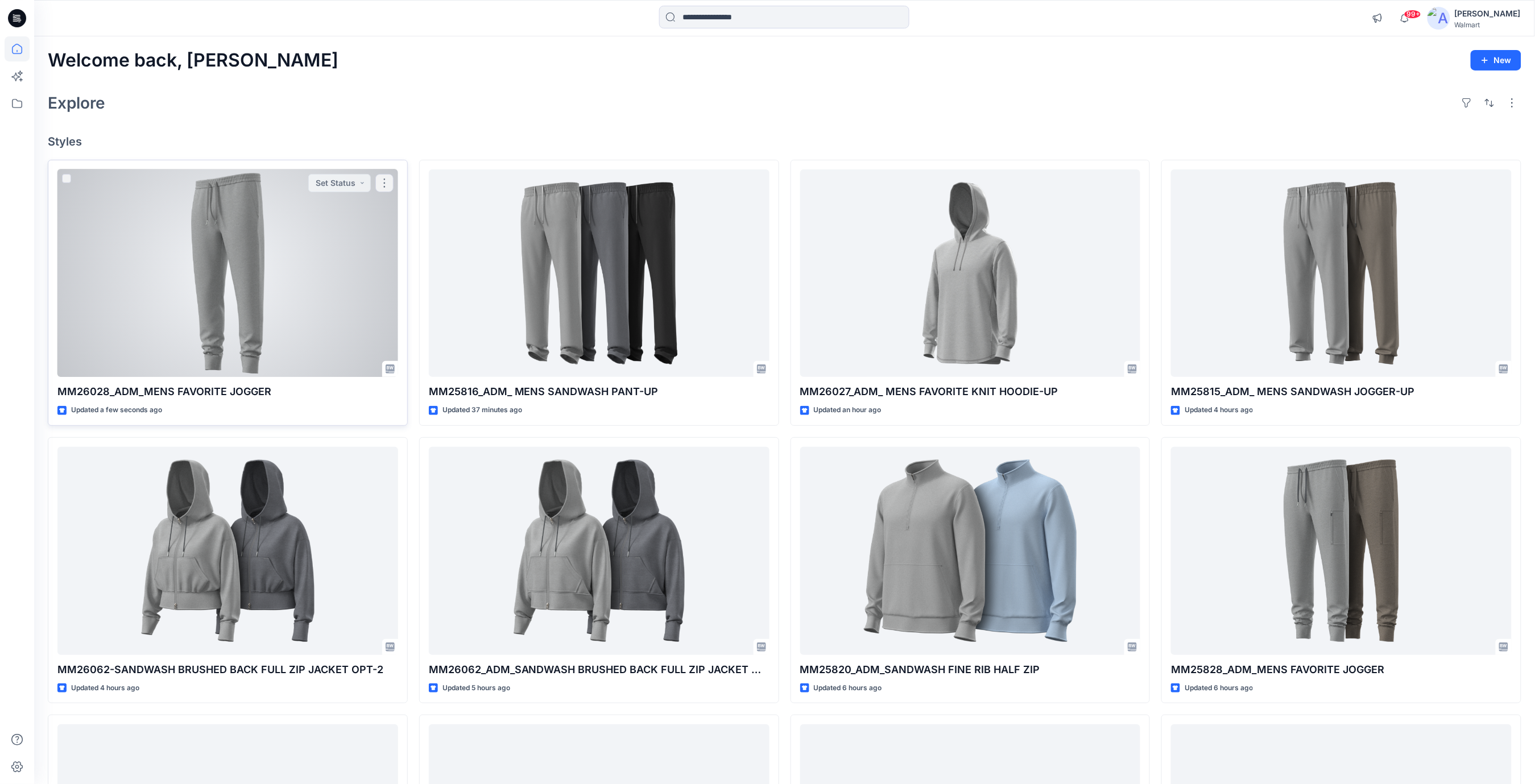
click at [291, 235] on div at bounding box center [228, 273] width 341 height 208
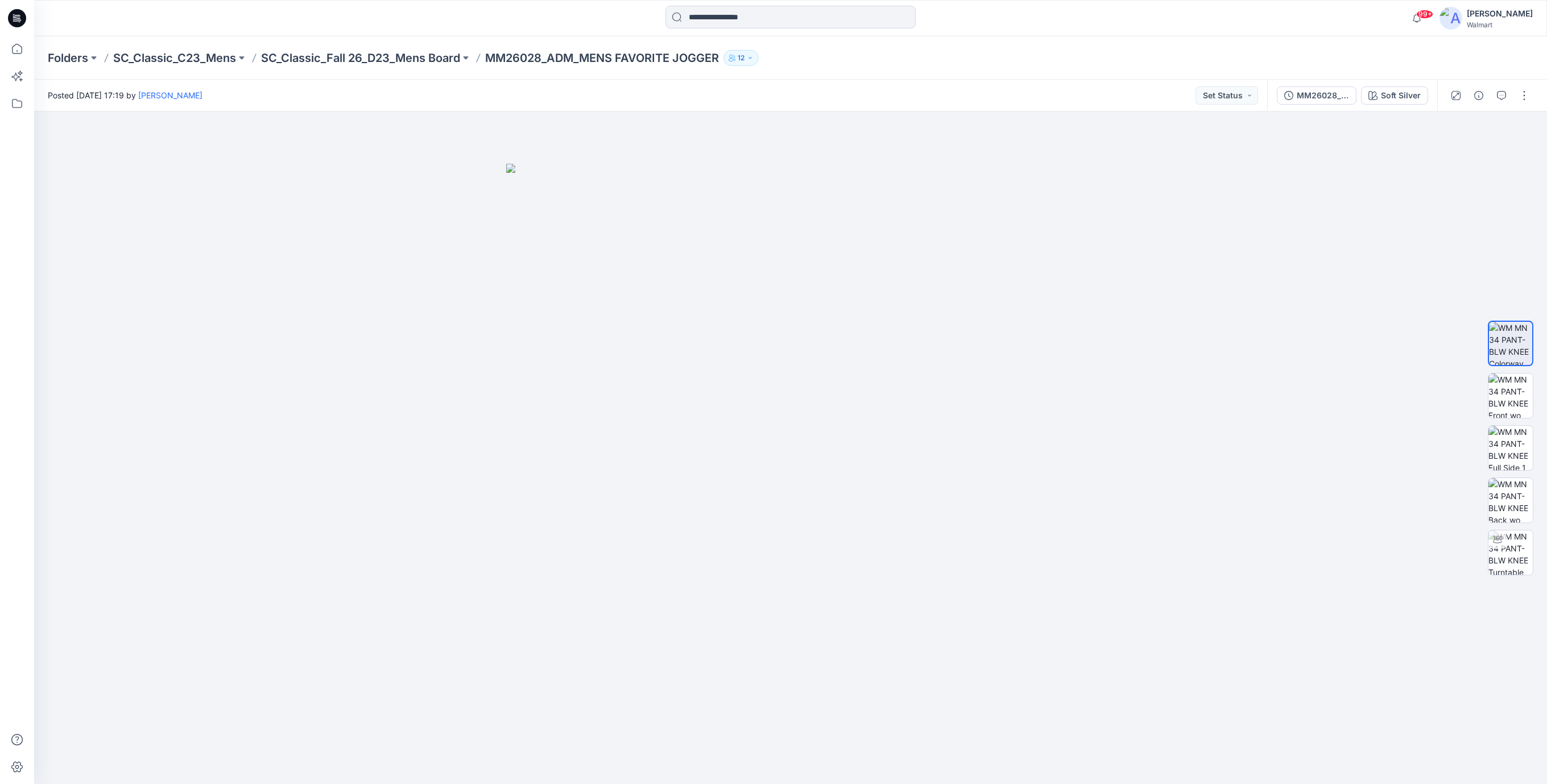
click at [15, 12] on icon at bounding box center [17, 18] width 18 height 18
